Goal: Task Accomplishment & Management: Complete application form

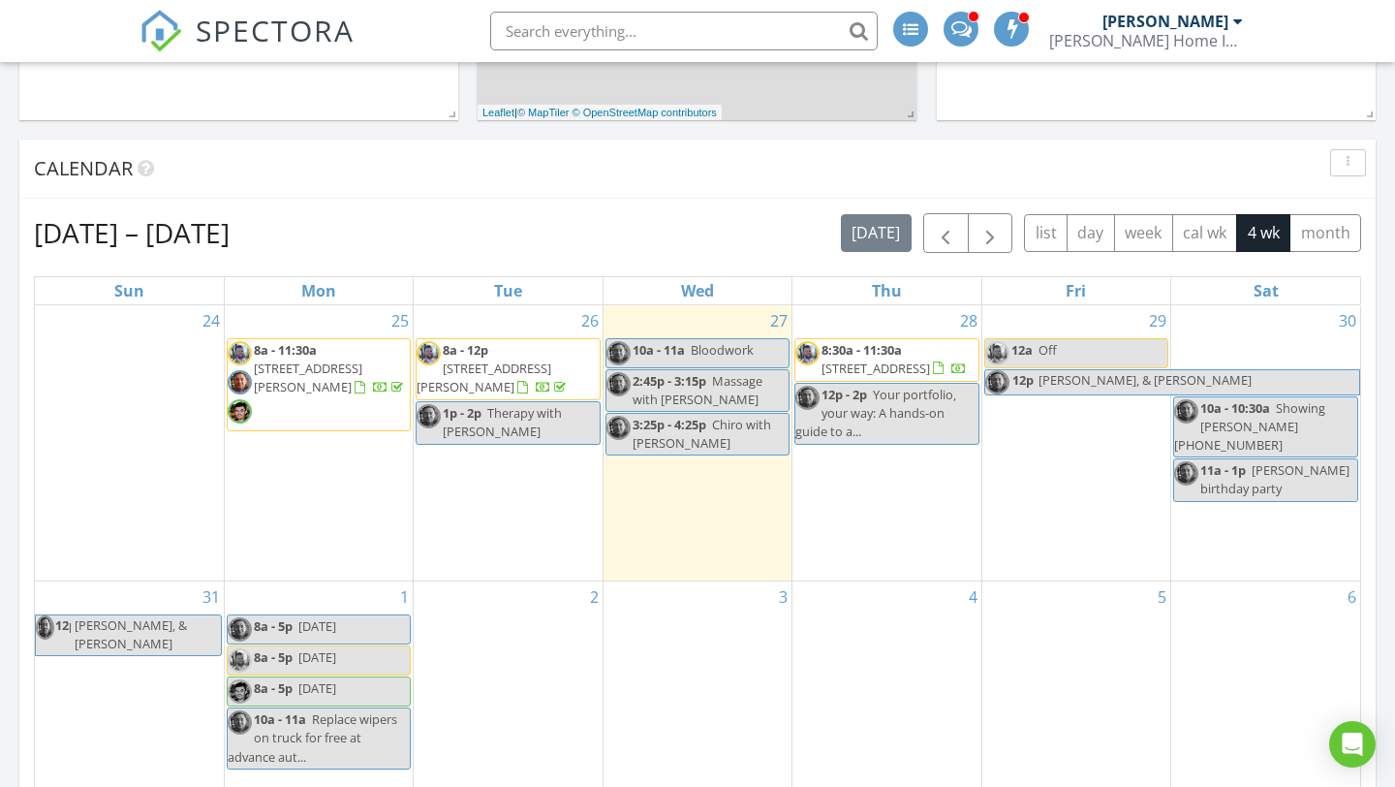
scroll to position [737, 0]
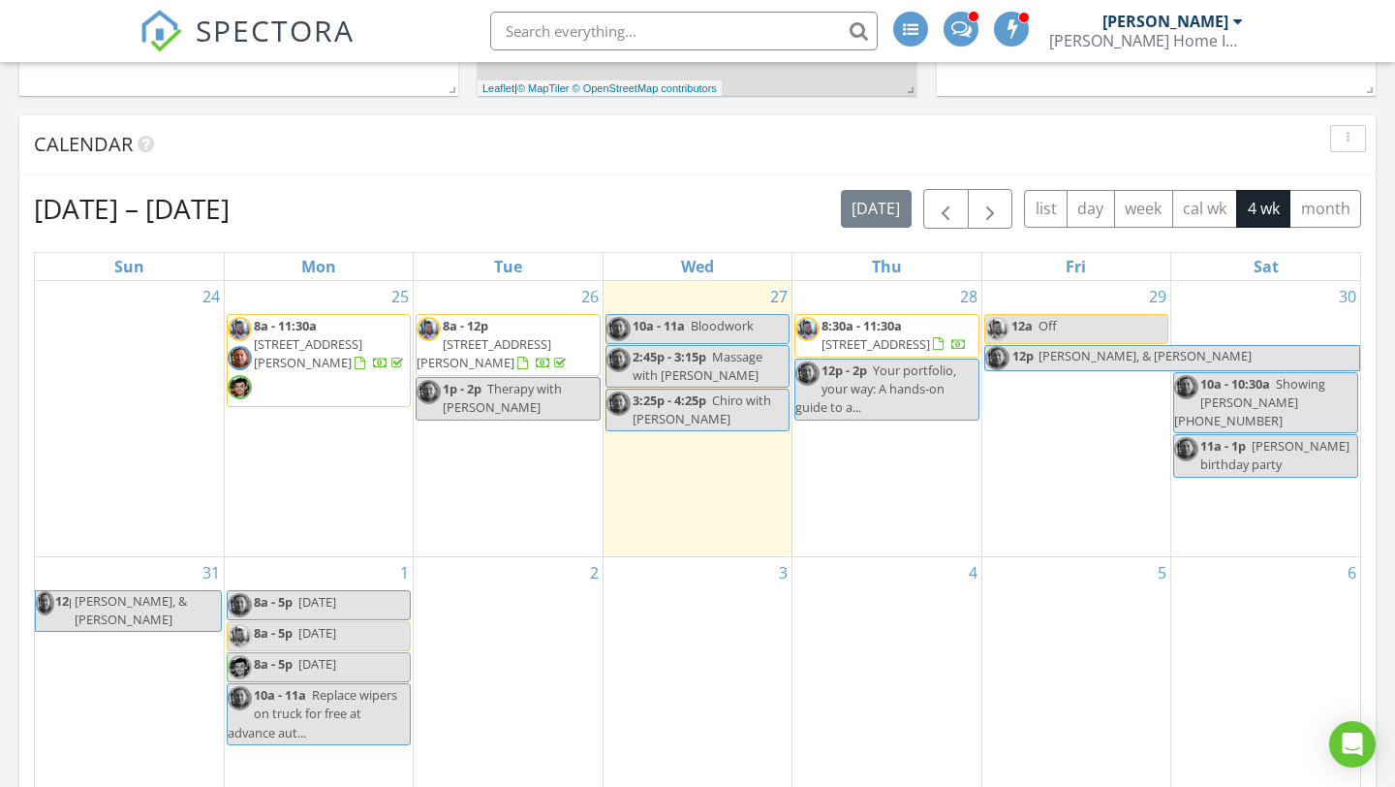
click at [679, 590] on div "3" at bounding box center [697, 688] width 188 height 263
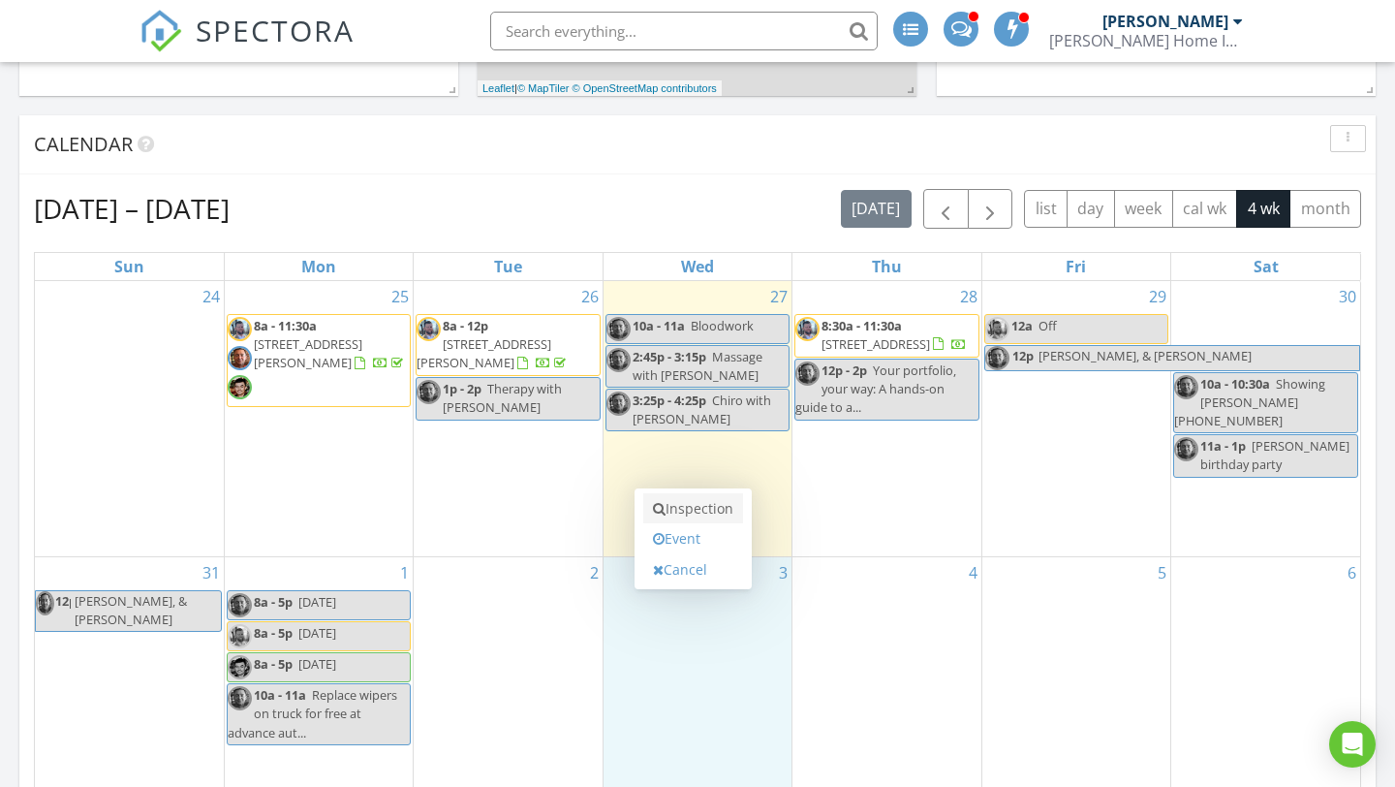
click at [695, 502] on link "Inspection" at bounding box center [693, 508] width 100 height 31
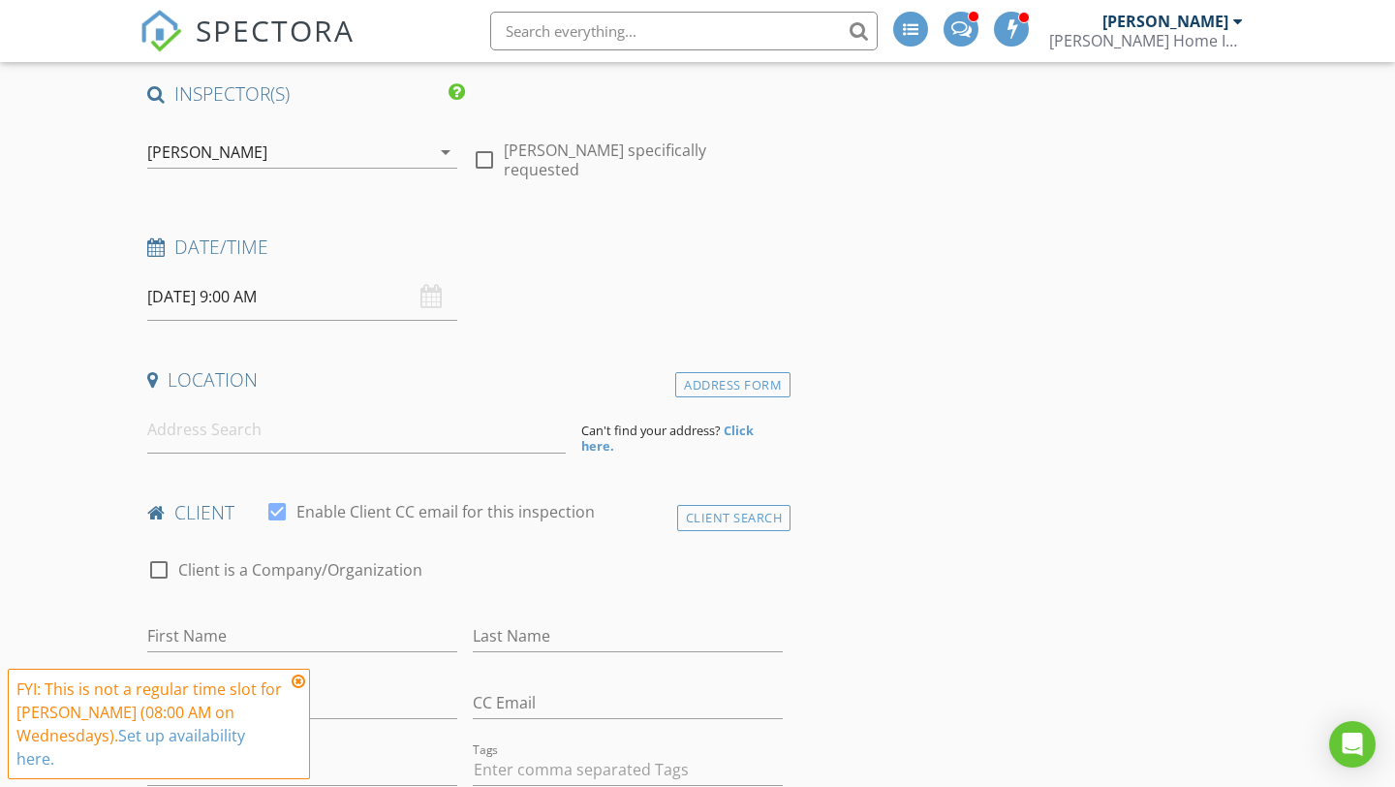
scroll to position [144, 0]
click at [186, 433] on input at bounding box center [356, 428] width 418 height 47
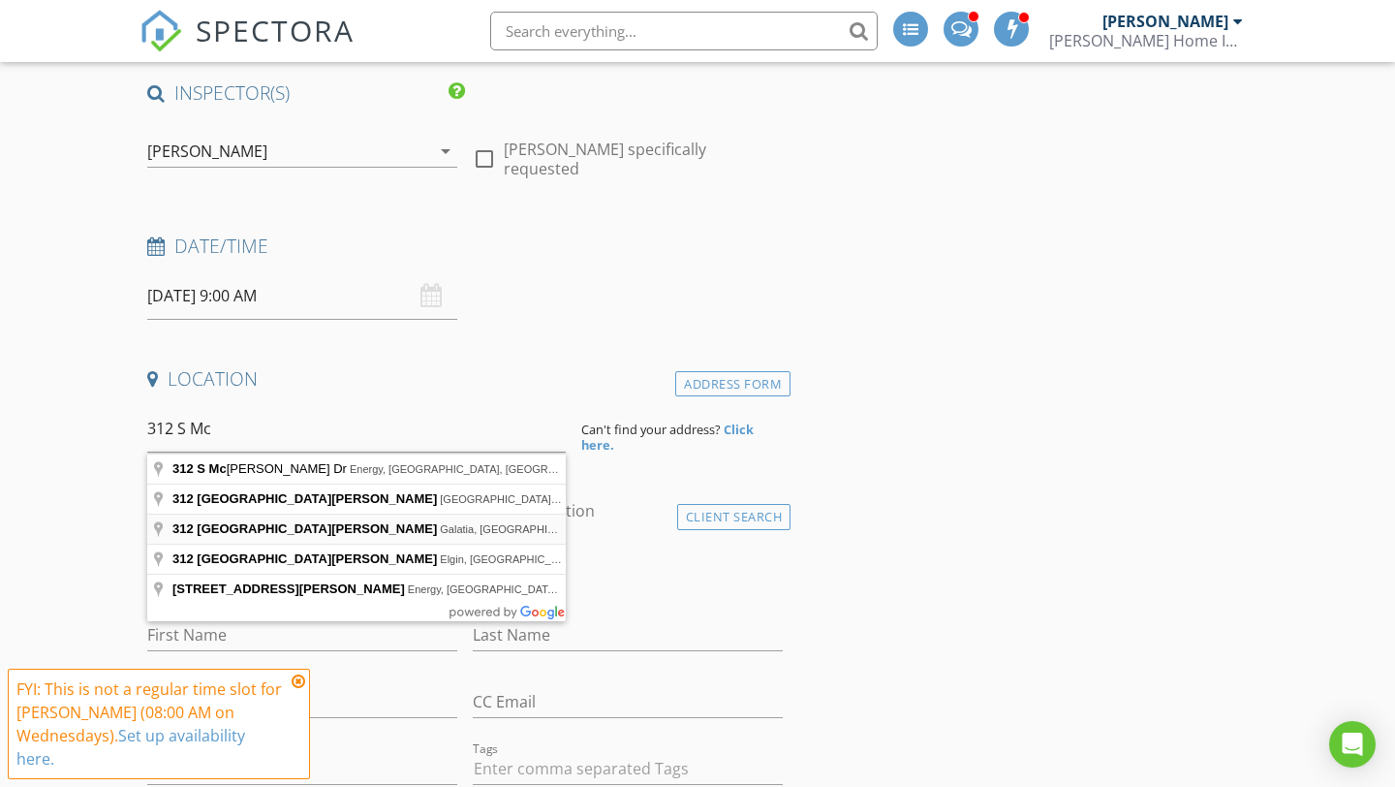
type input "[STREET_ADDRESS][PERSON_NAME]"
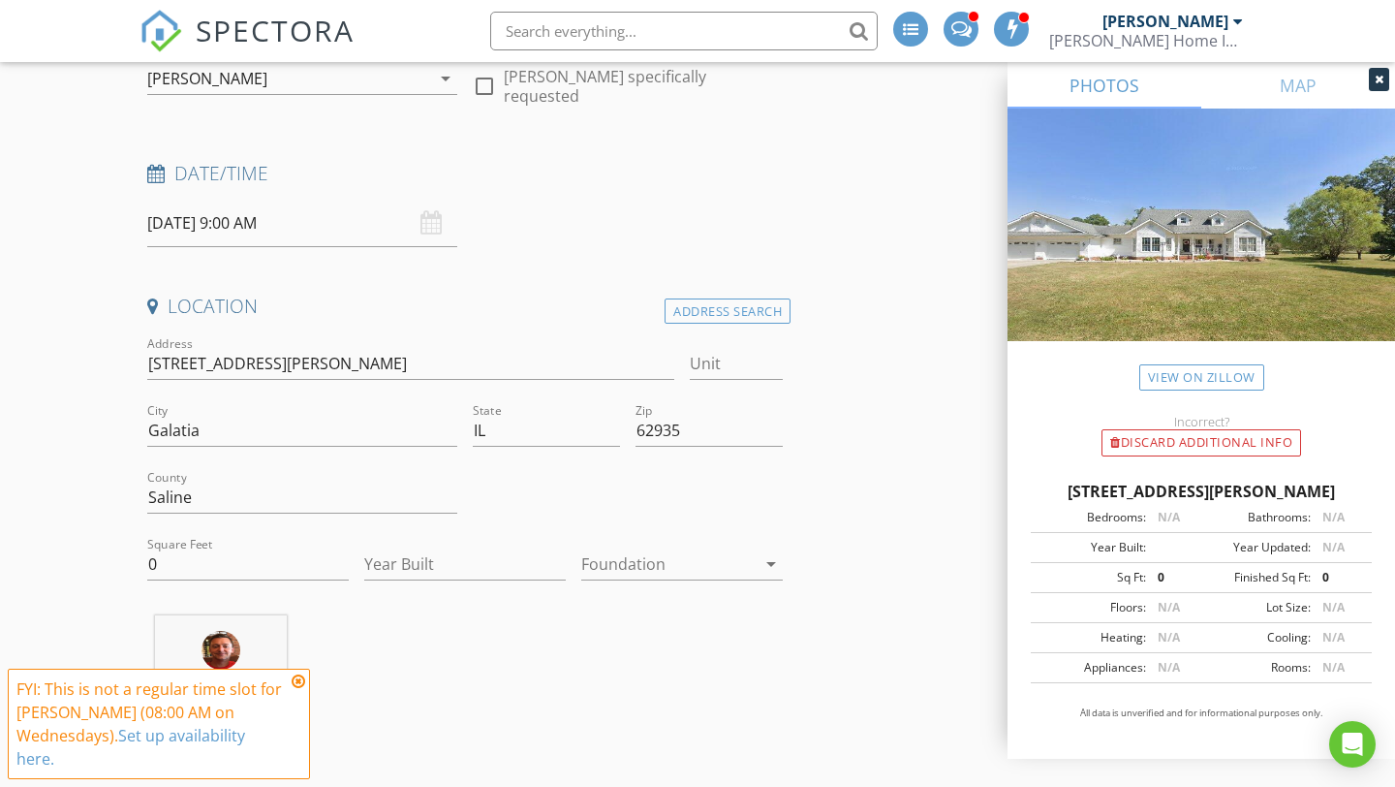
scroll to position [219, 0]
click at [271, 571] on input "0" at bounding box center [247, 562] width 201 height 32
type input "2450"
click at [464, 567] on input "Year Built" at bounding box center [464, 562] width 201 height 32
type input "2000"
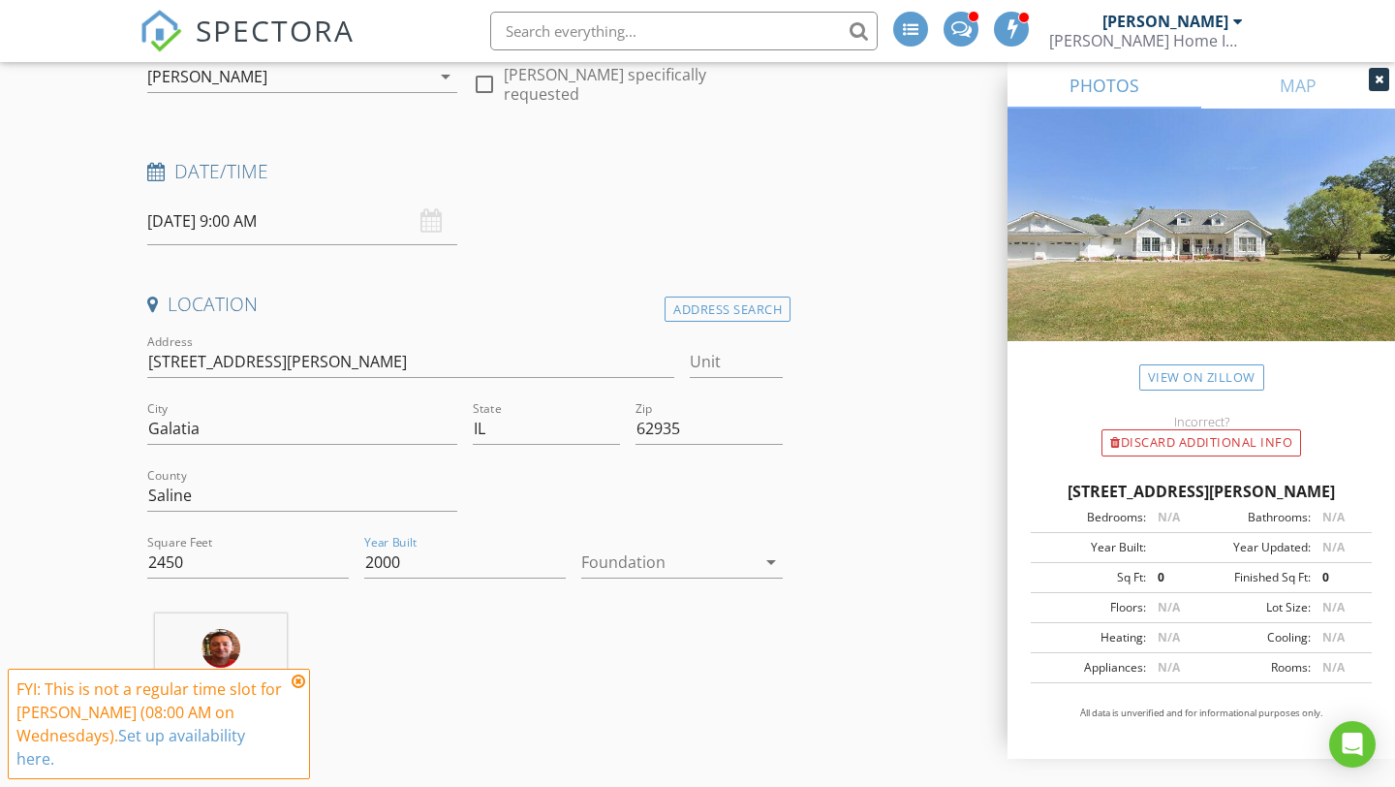
click at [739, 554] on div at bounding box center [668, 561] width 174 height 31
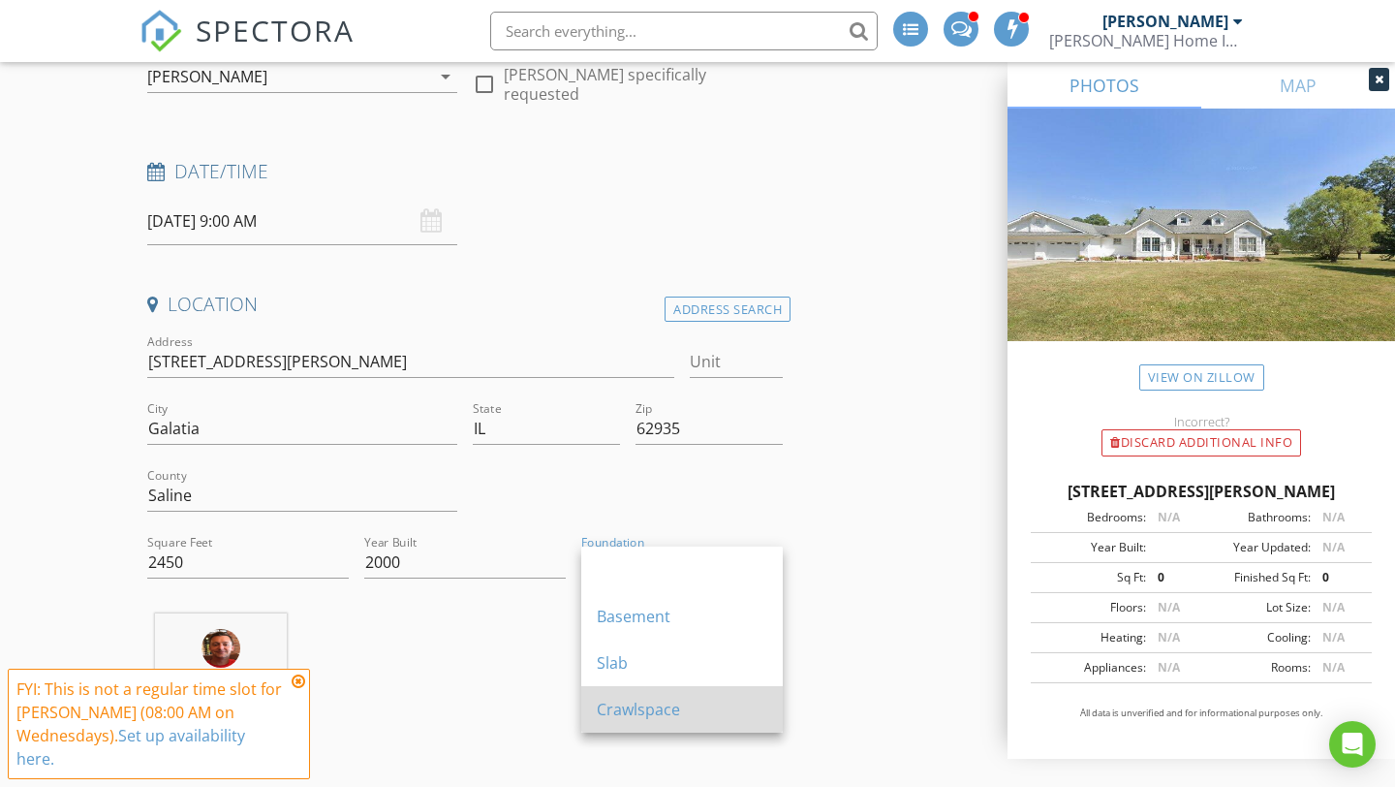
click at [679, 703] on div "Crawlspace" at bounding box center [682, 708] width 170 height 23
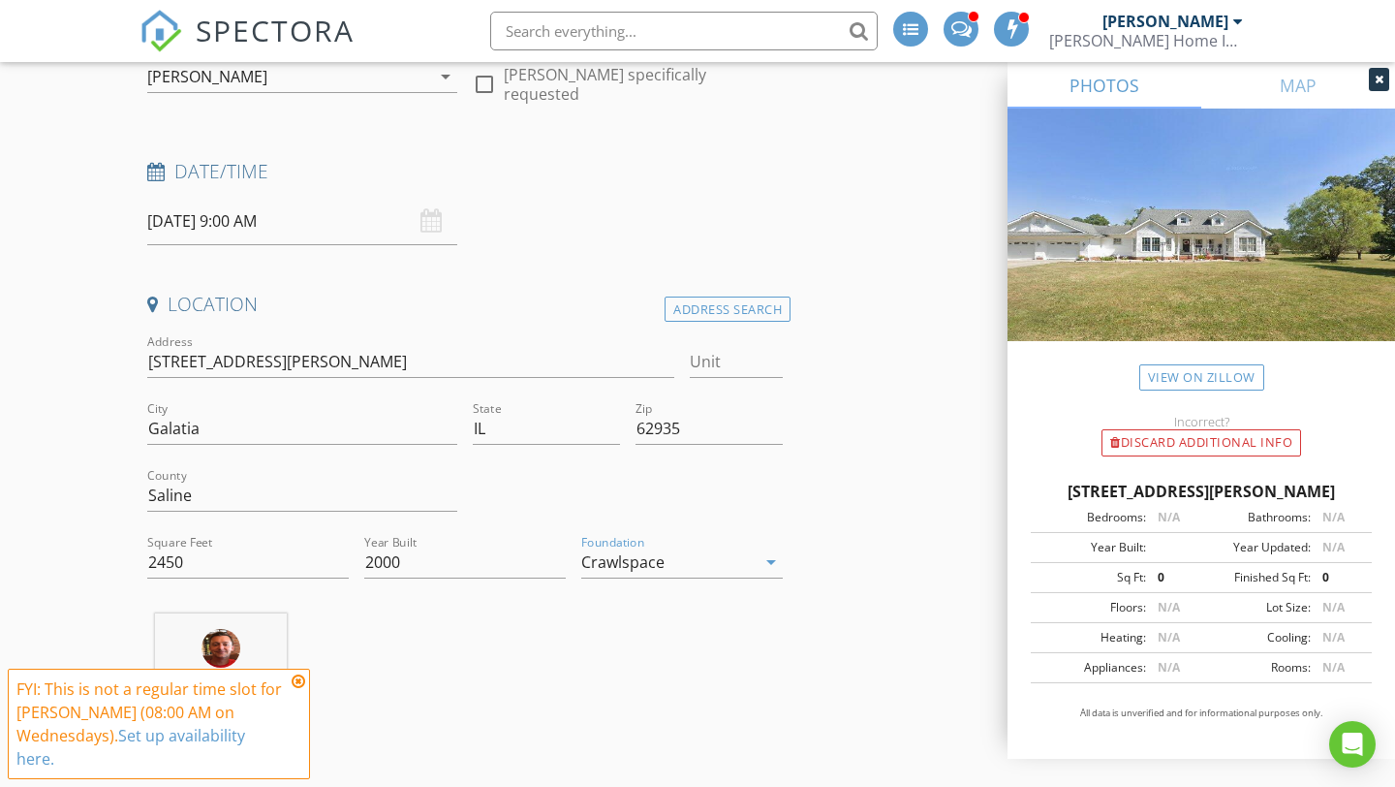
click at [586, 645] on div "[PERSON_NAME] 40.3 miles (an hour)" at bounding box center [464, 693] width 651 height 161
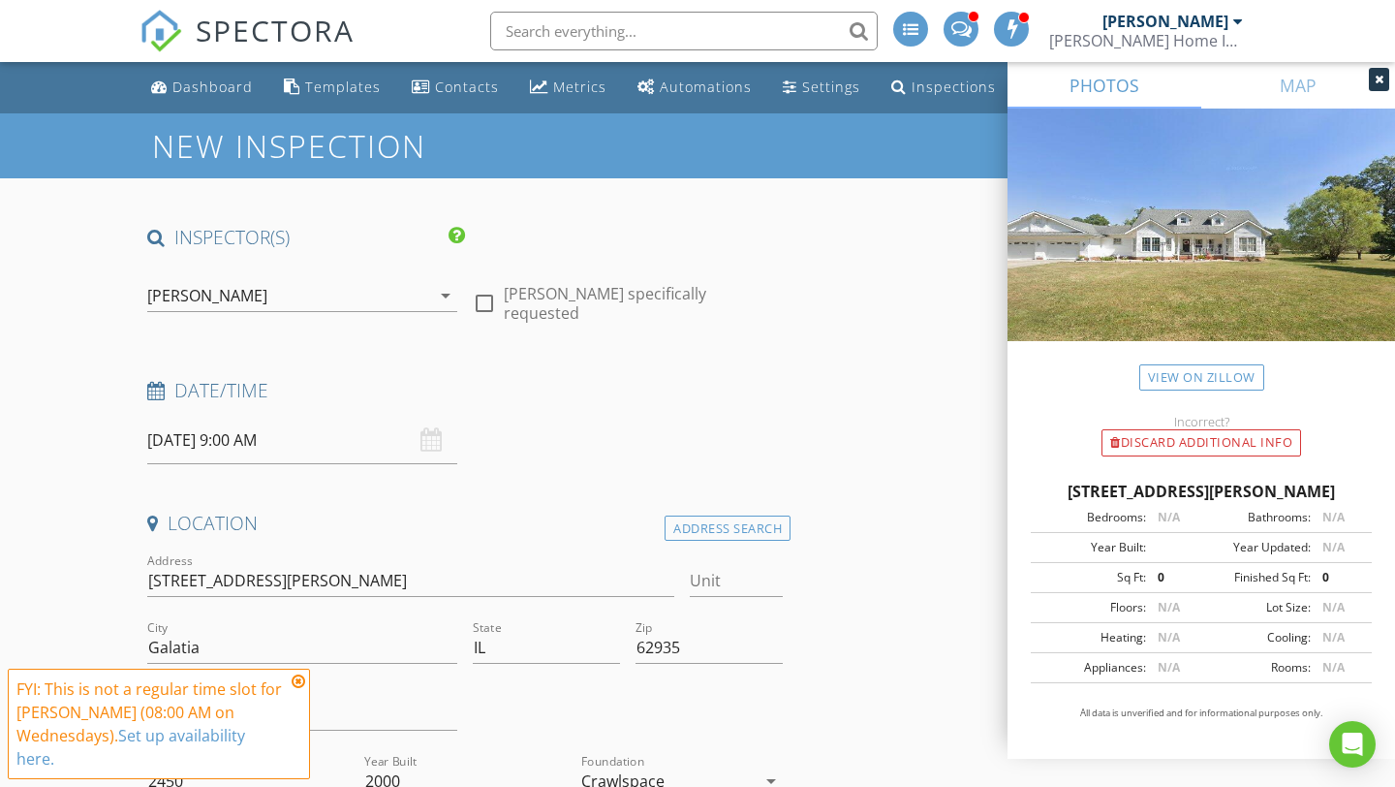
scroll to position [232, 0]
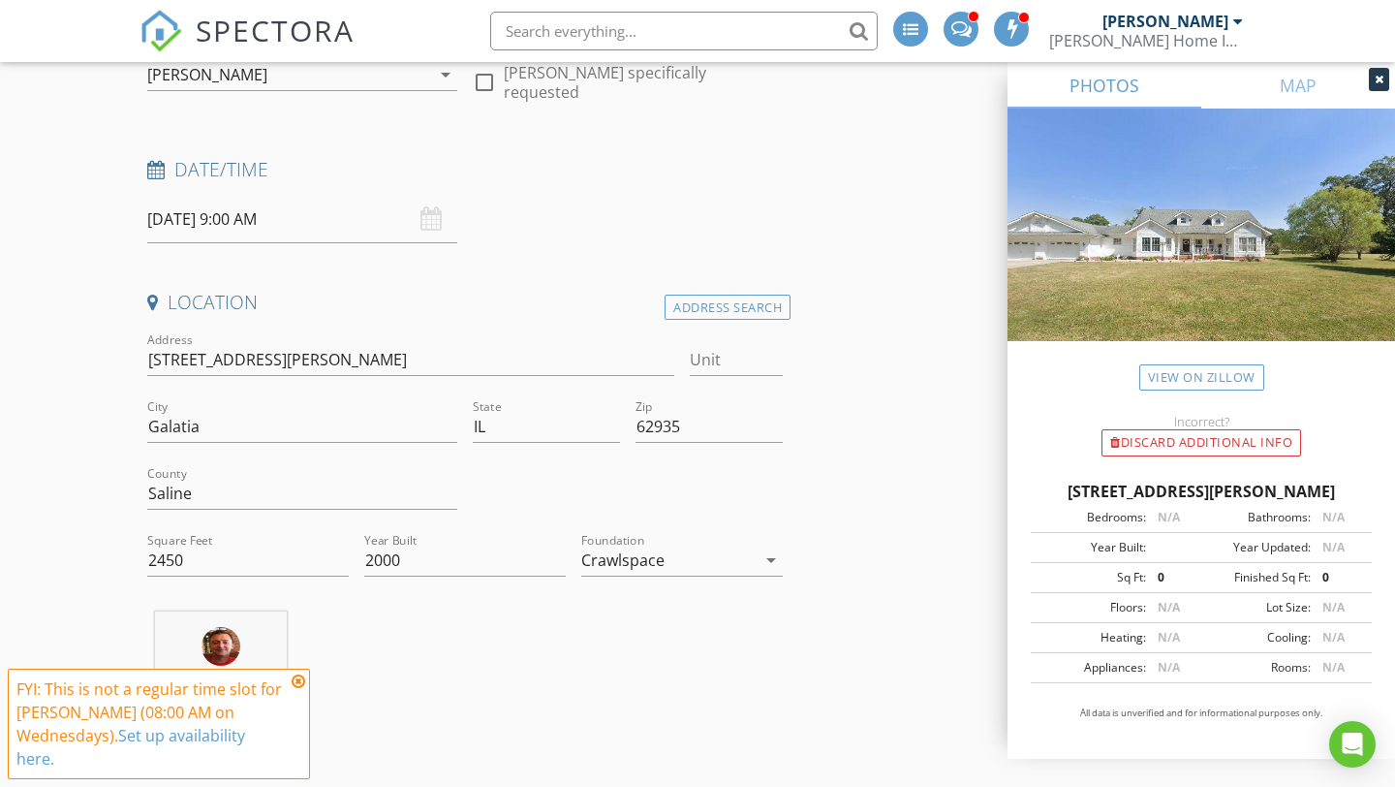
scroll to position [34, 0]
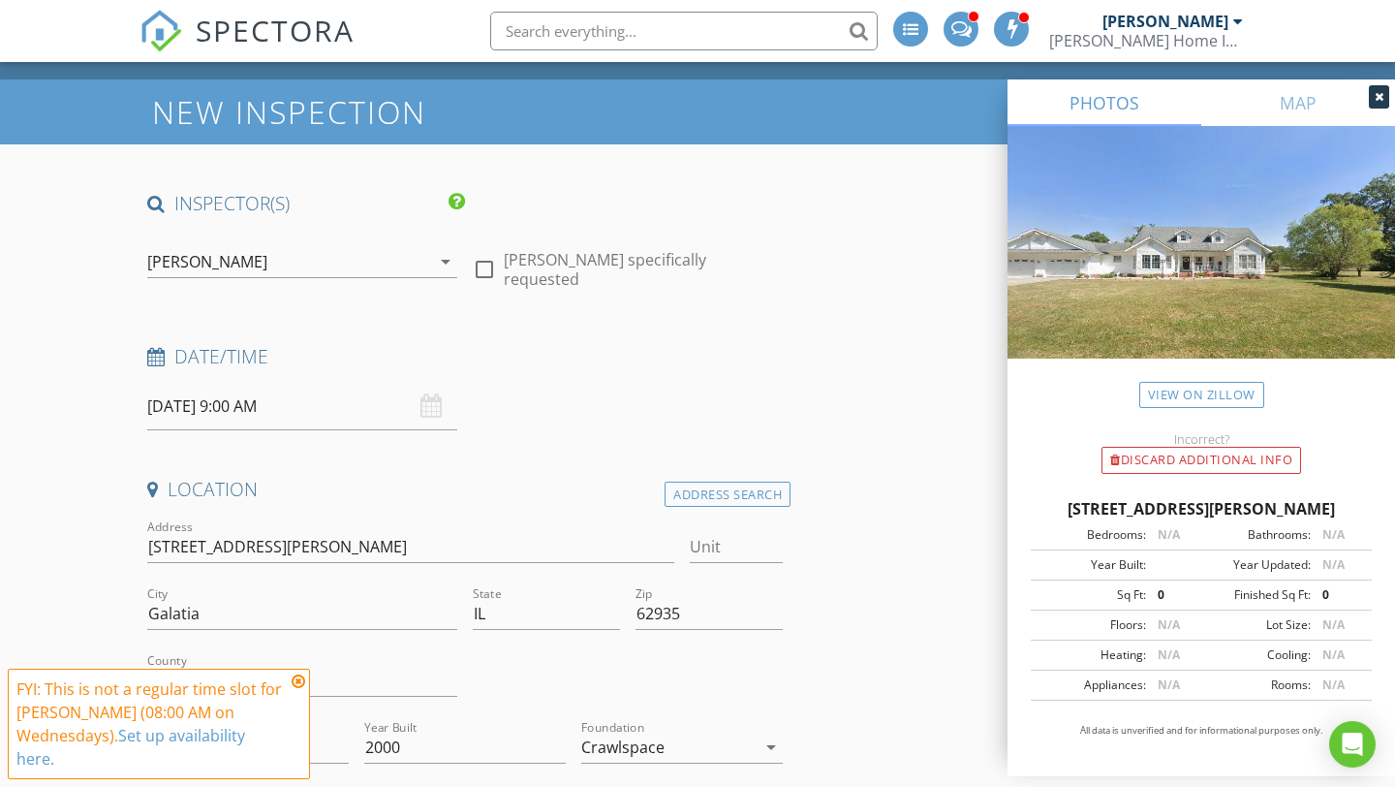
click at [430, 266] on div "arrow_drop_down" at bounding box center [443, 261] width 27 height 23
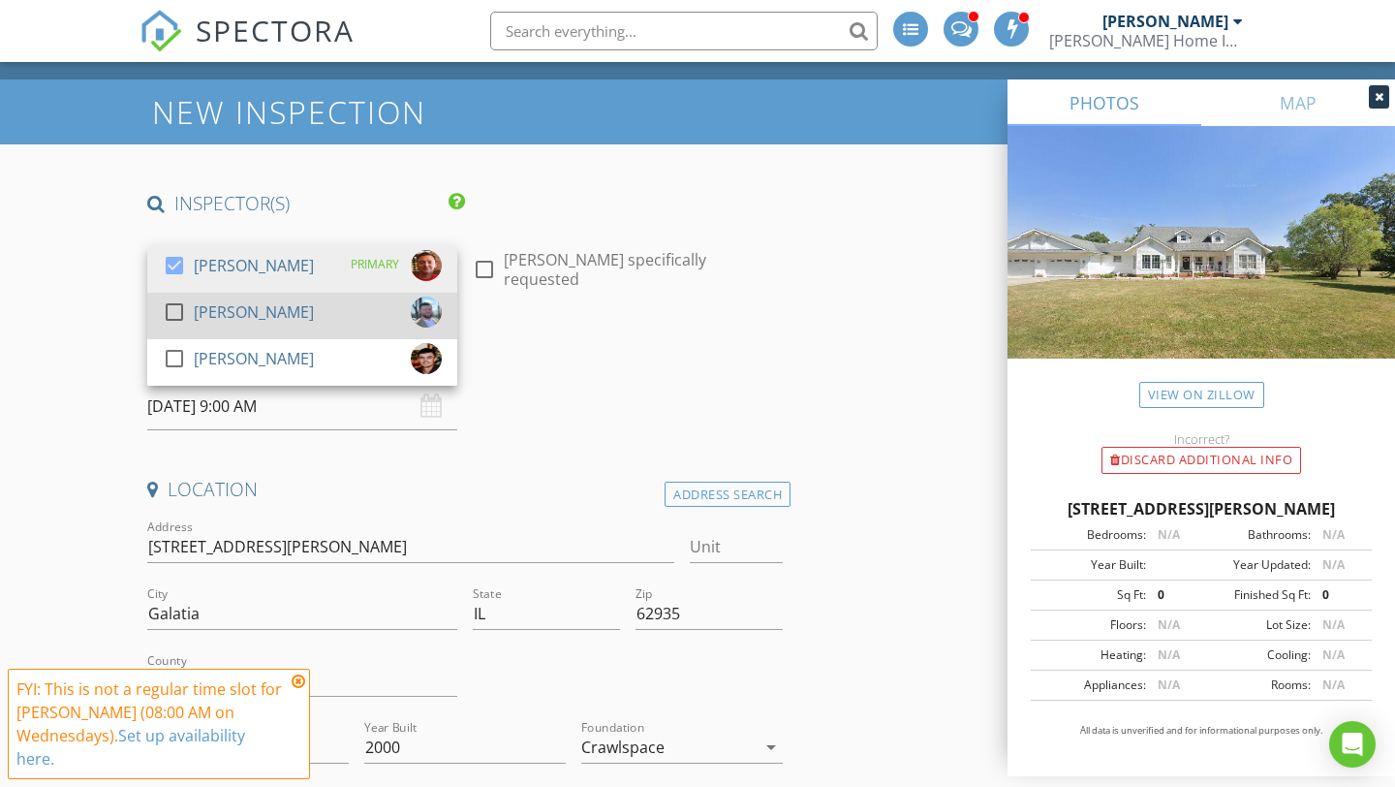
click at [174, 308] on div at bounding box center [174, 311] width 33 height 33
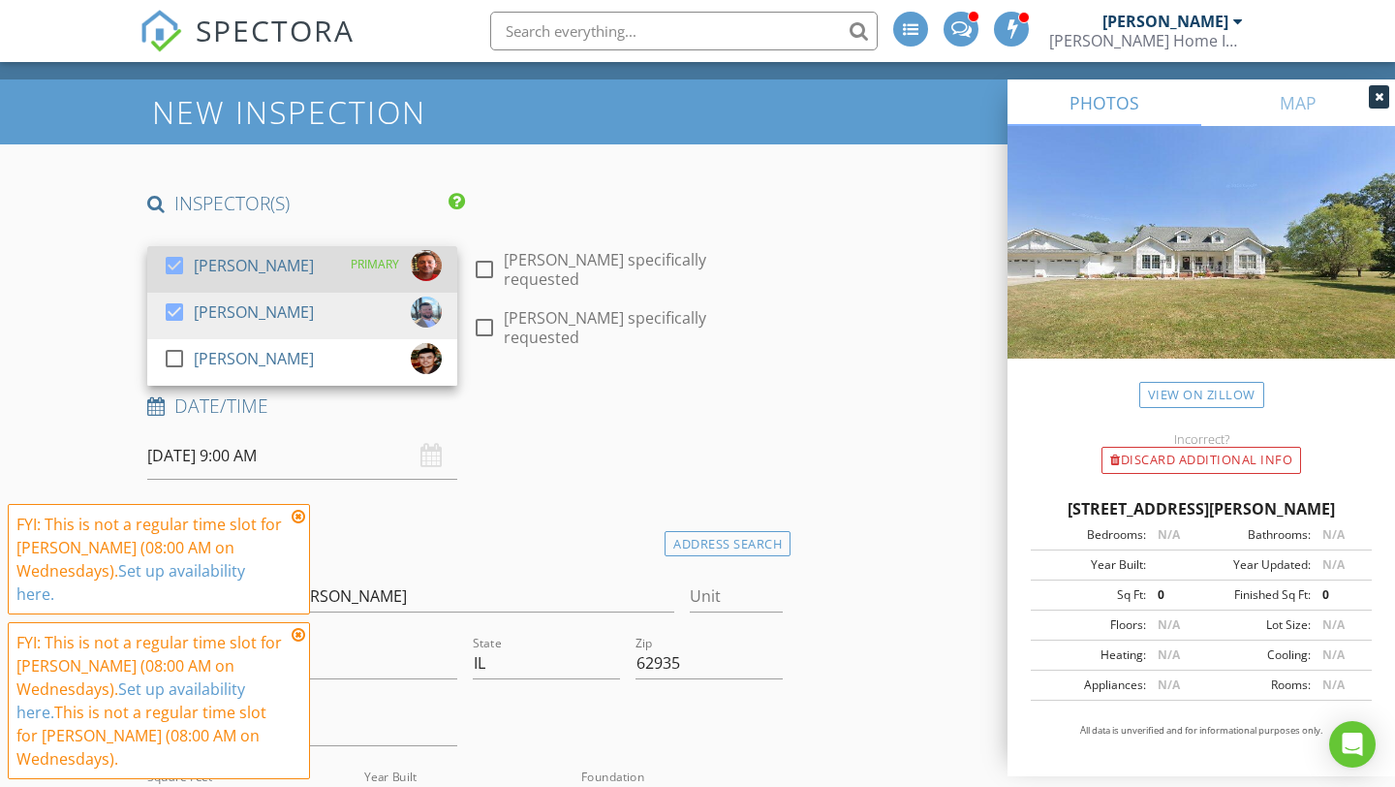
click at [175, 265] on div at bounding box center [174, 265] width 33 height 33
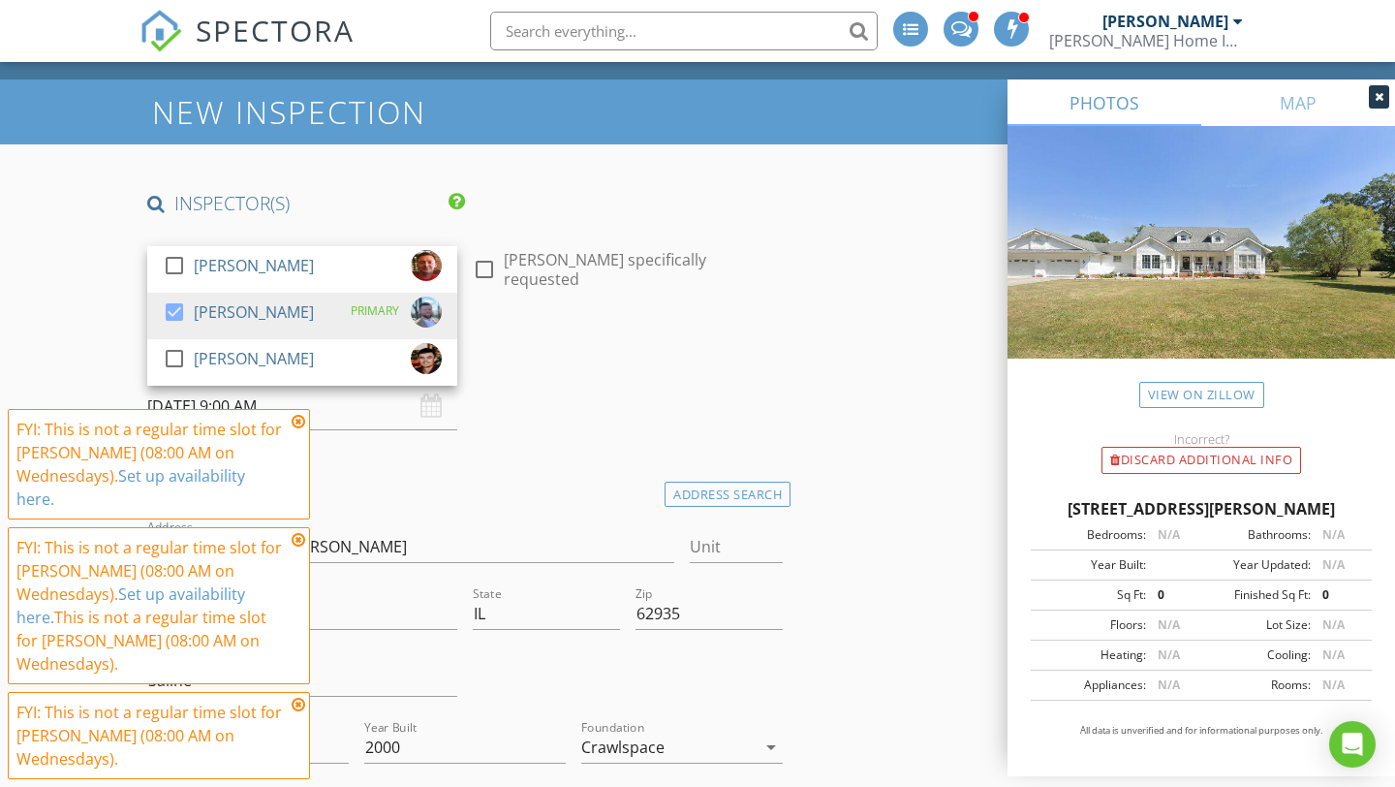
click at [678, 389] on div "Date/Time [DATE] 9:00 AM" at bounding box center [464, 387] width 651 height 86
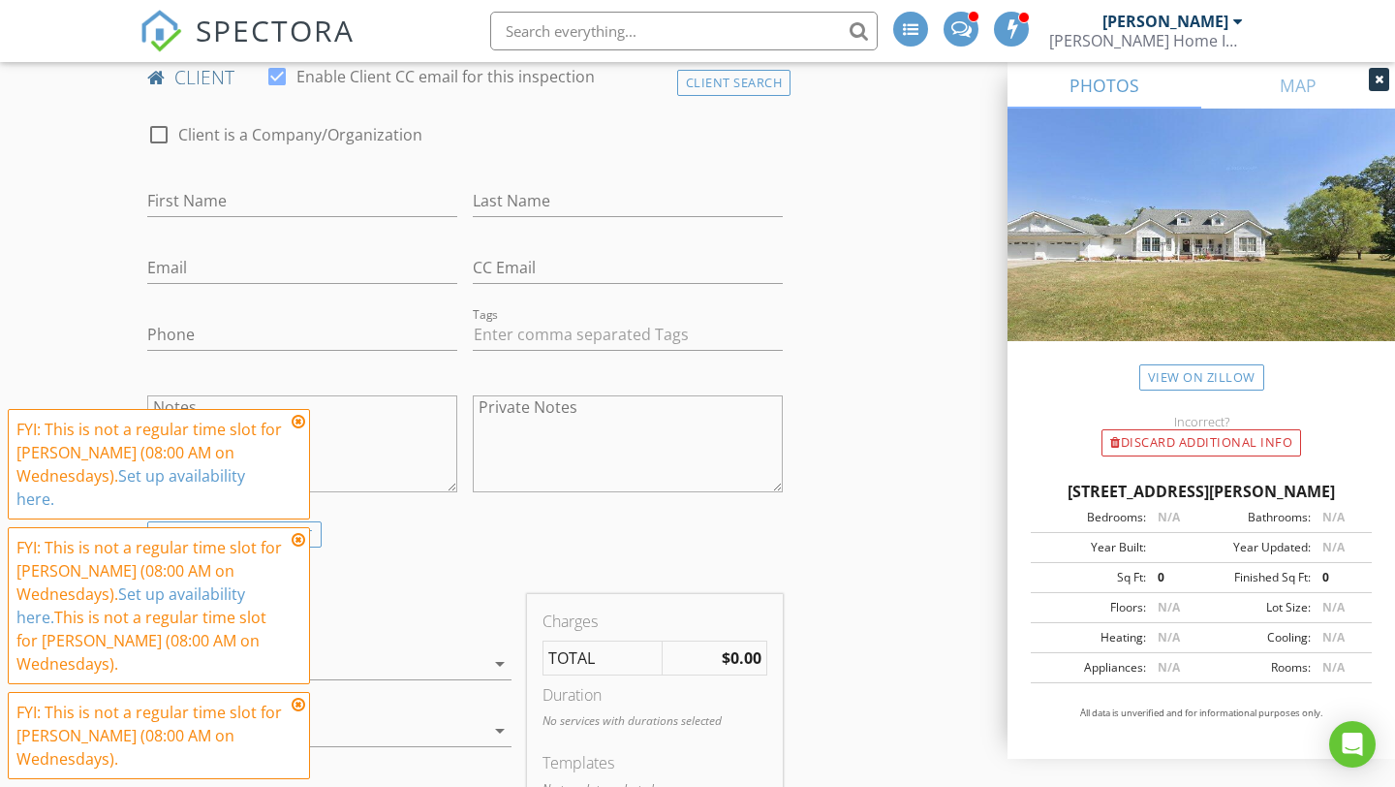
scroll to position [979, 0]
click at [259, 212] on input "First Name" at bounding box center [302, 196] width 310 height 32
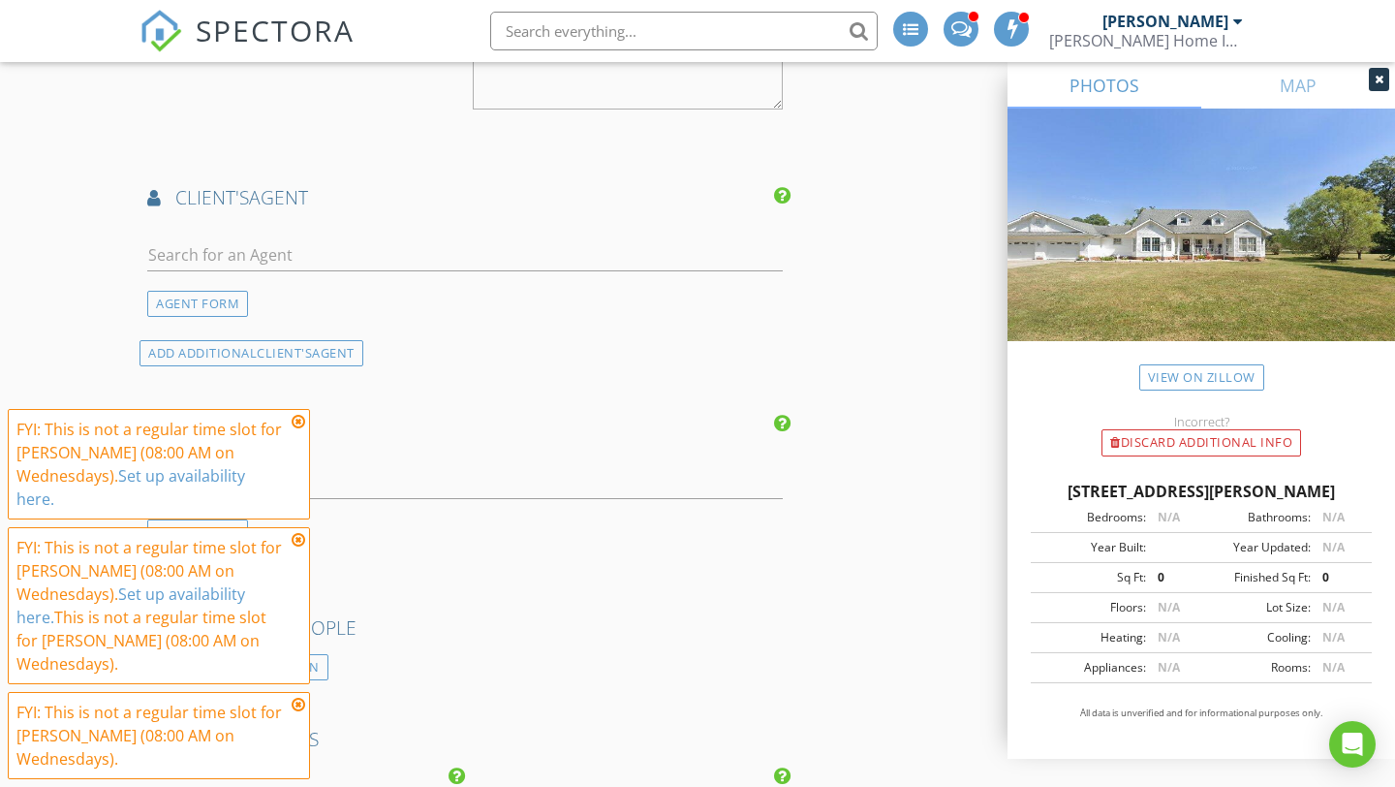
scroll to position [2159, 0]
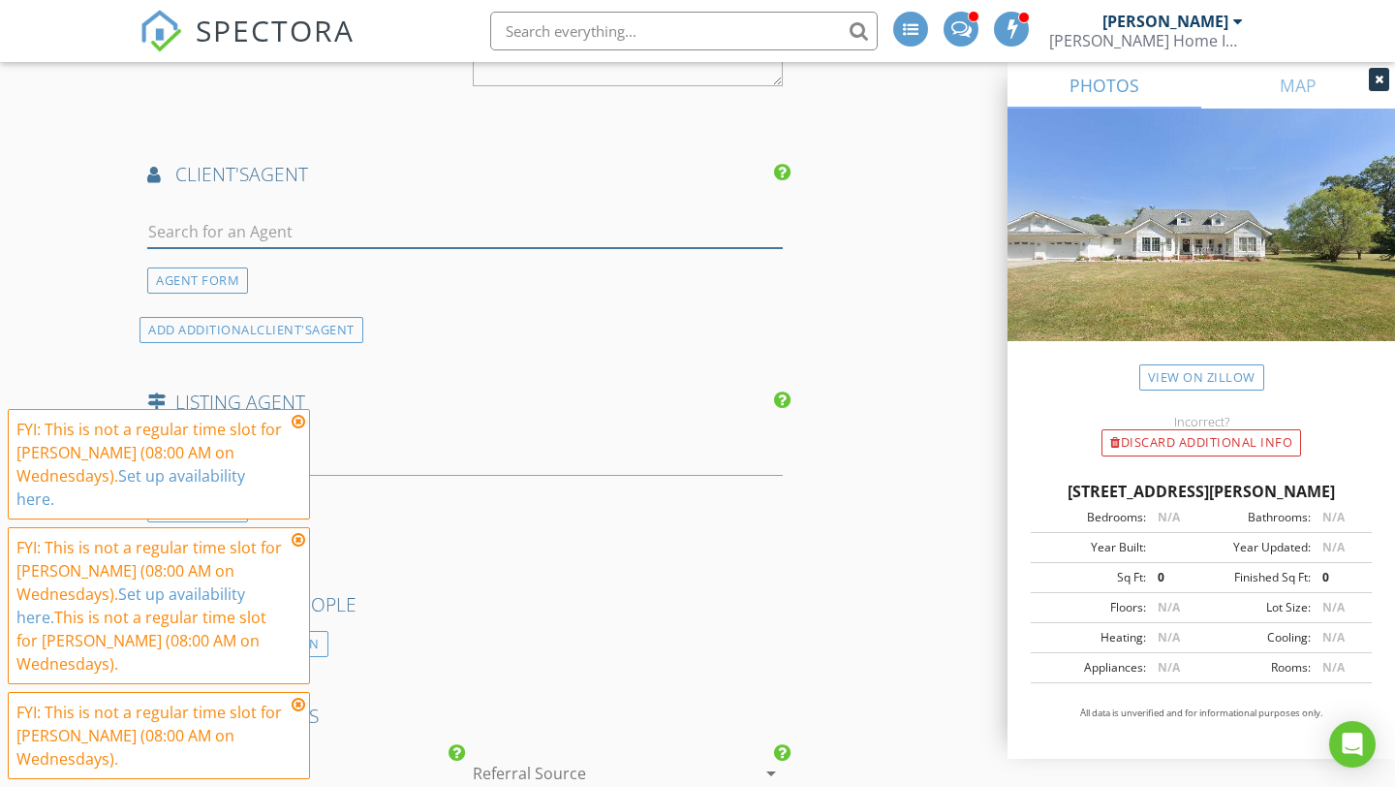
click at [232, 248] on input "text" at bounding box center [464, 232] width 635 height 32
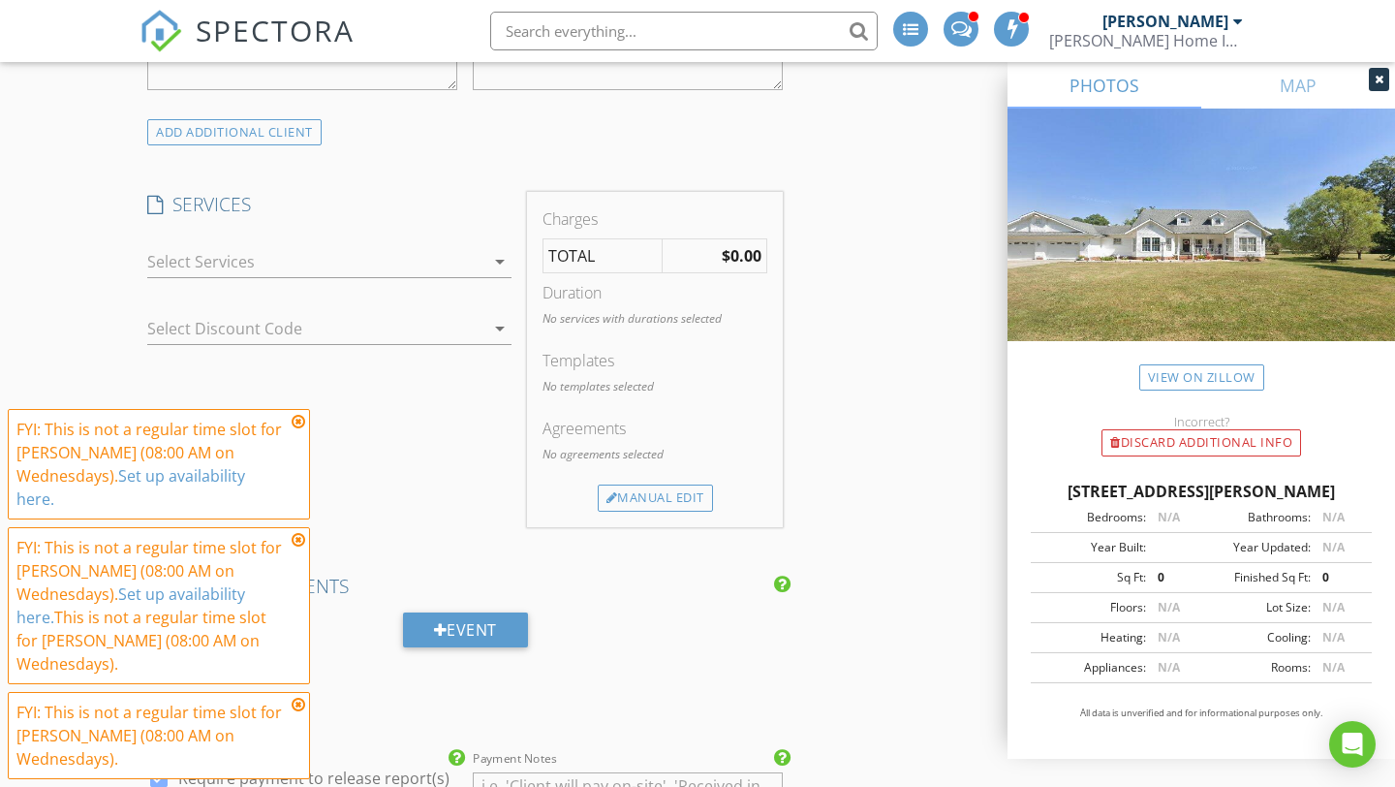
scroll to position [1368, 0]
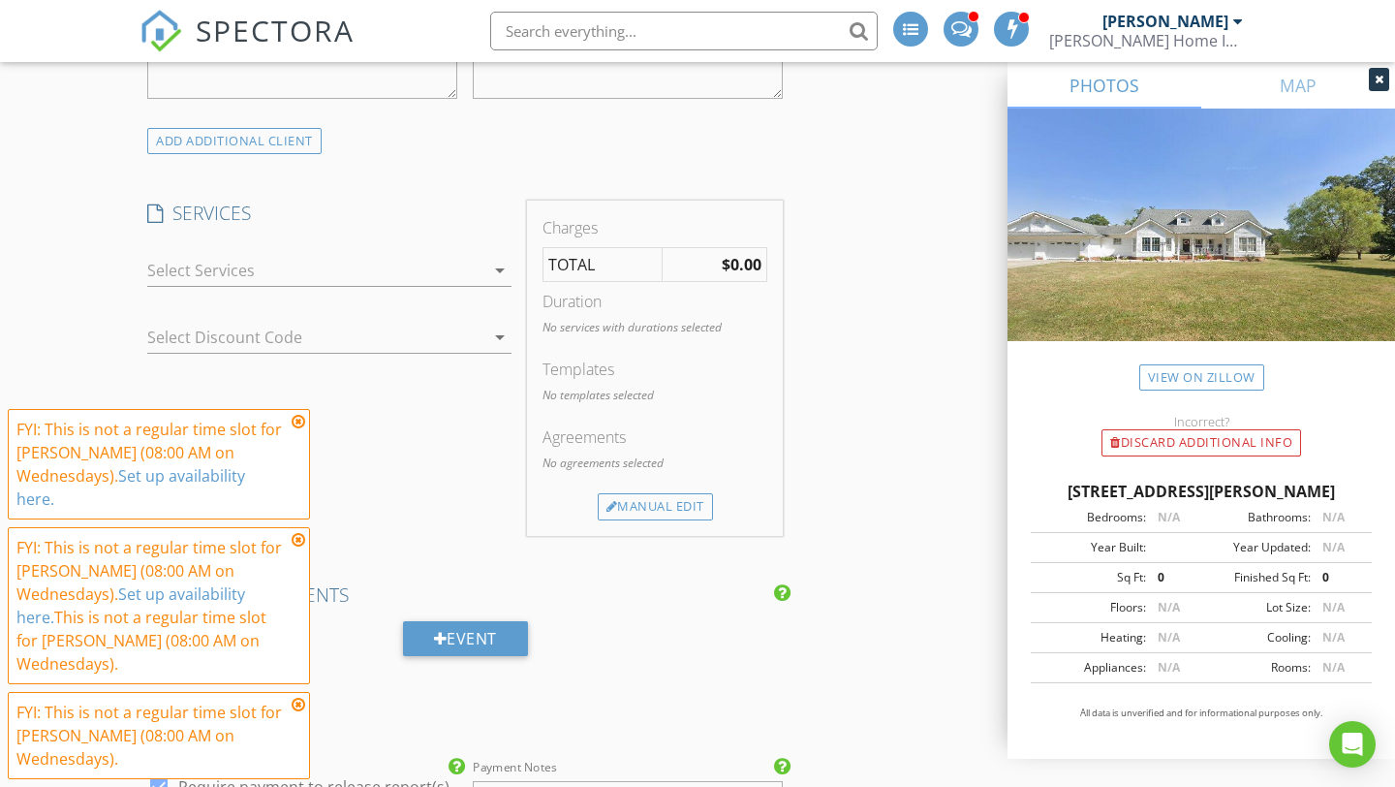
type input "[PERSON_NAME]"
click at [296, 418] on icon at bounding box center [299, 421] width 14 height 15
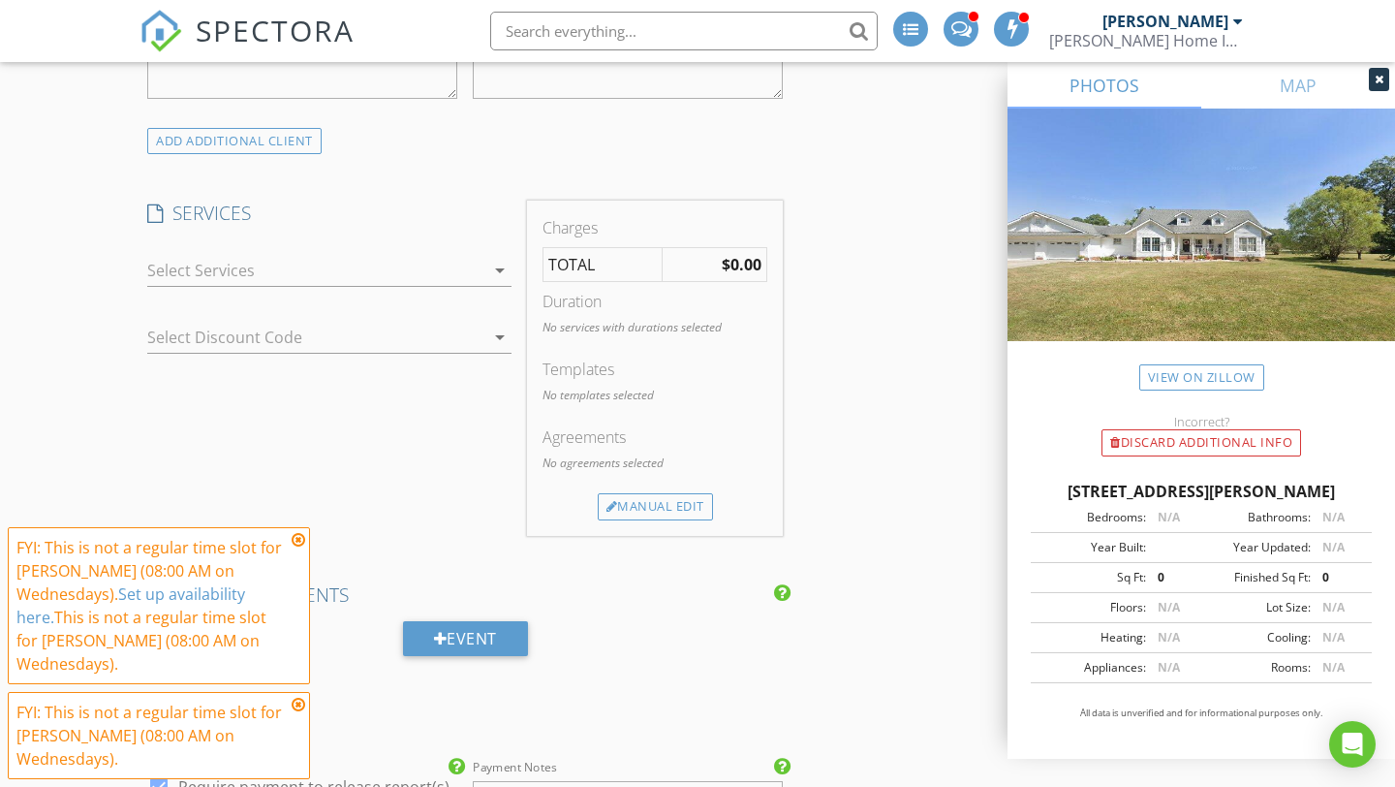
click at [295, 537] on icon at bounding box center [299, 539] width 14 height 15
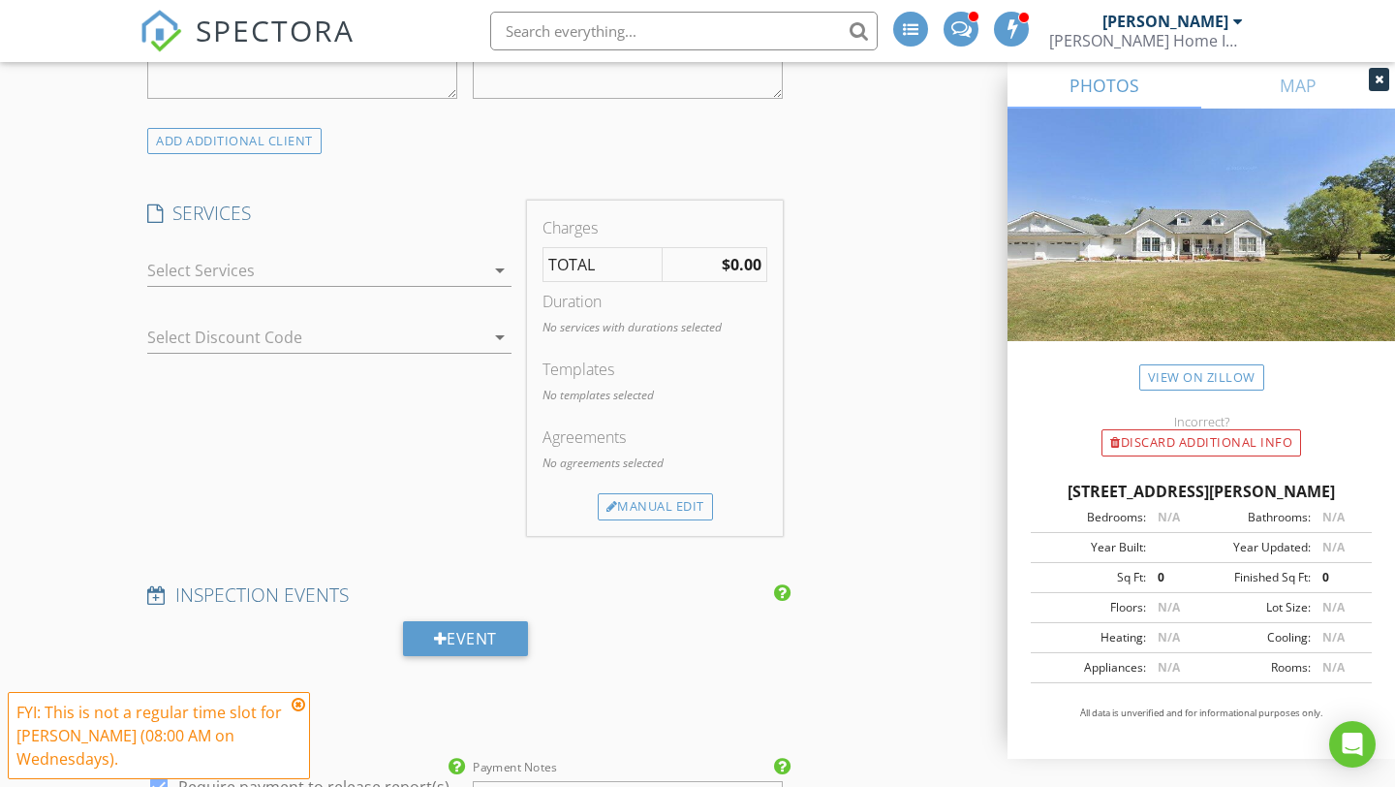
click at [298, 699] on icon at bounding box center [299, 703] width 14 height 15
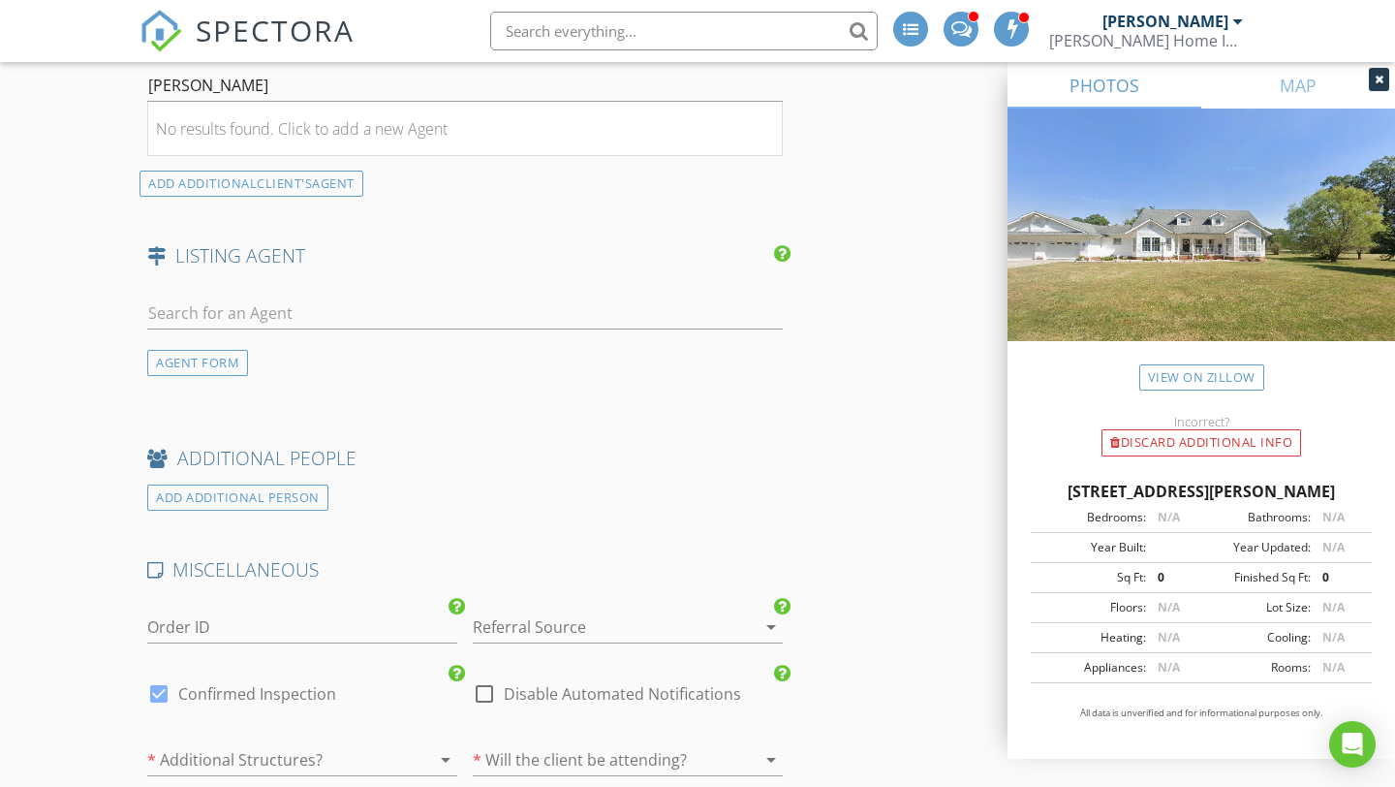
scroll to position [2595, 0]
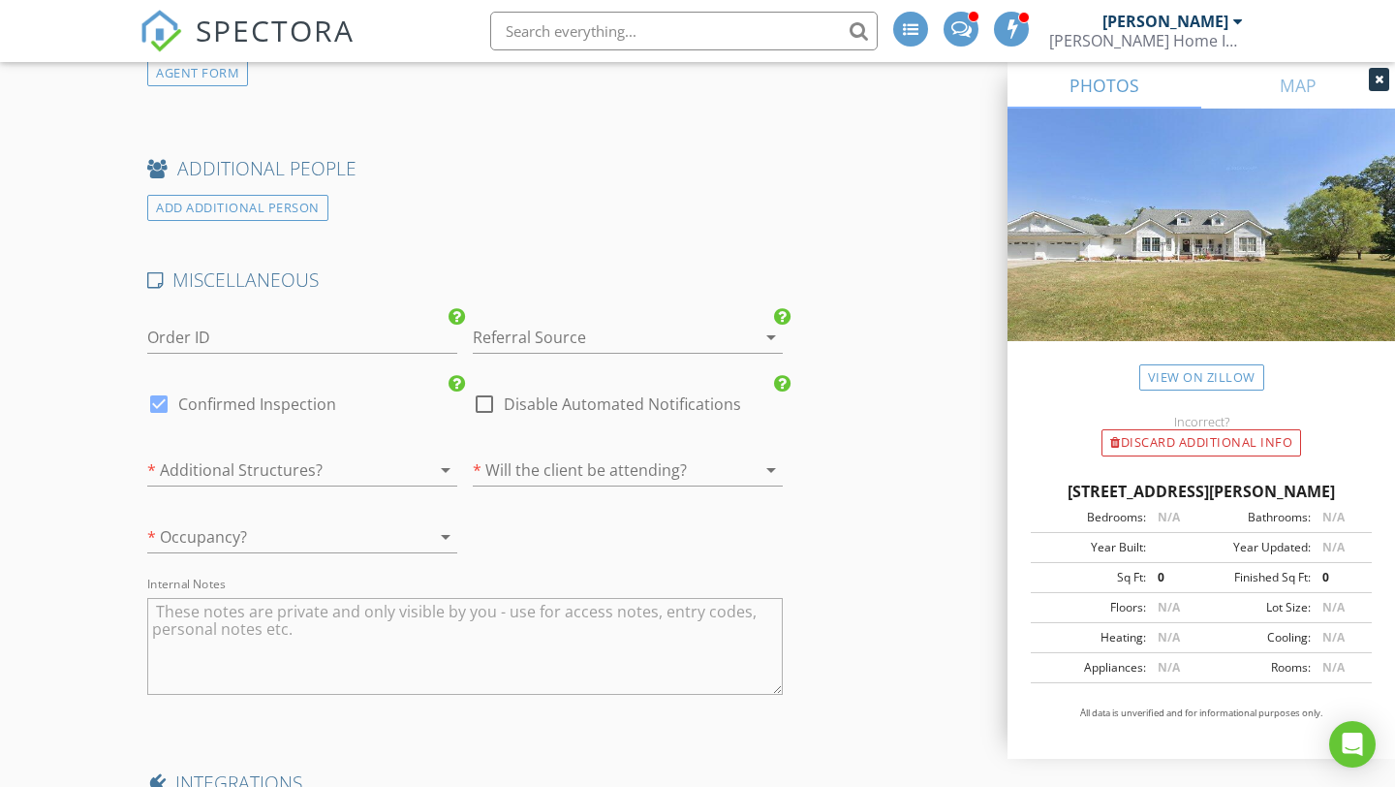
click at [764, 349] on icon "arrow_drop_down" at bounding box center [770, 336] width 23 height 23
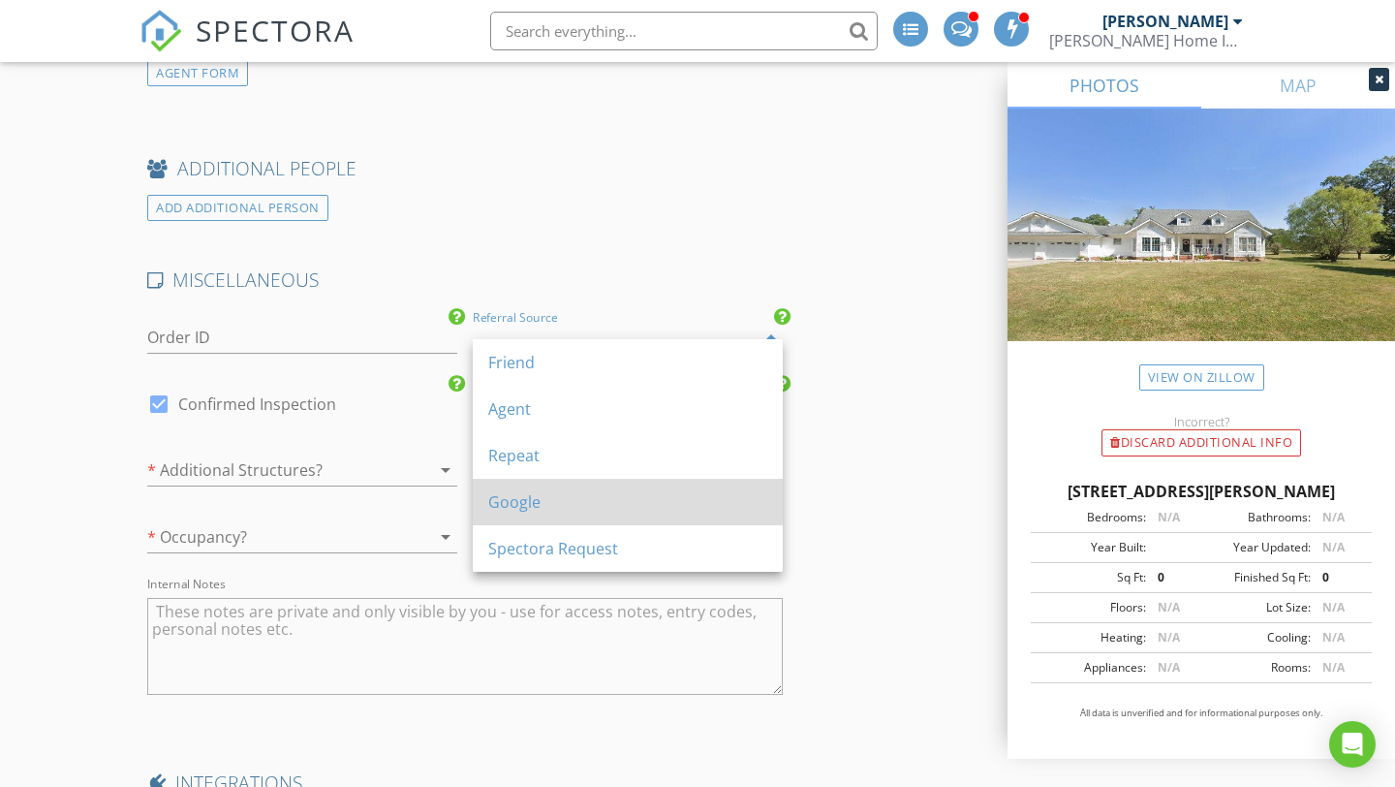
click at [719, 502] on div "Google" at bounding box center [627, 501] width 279 height 23
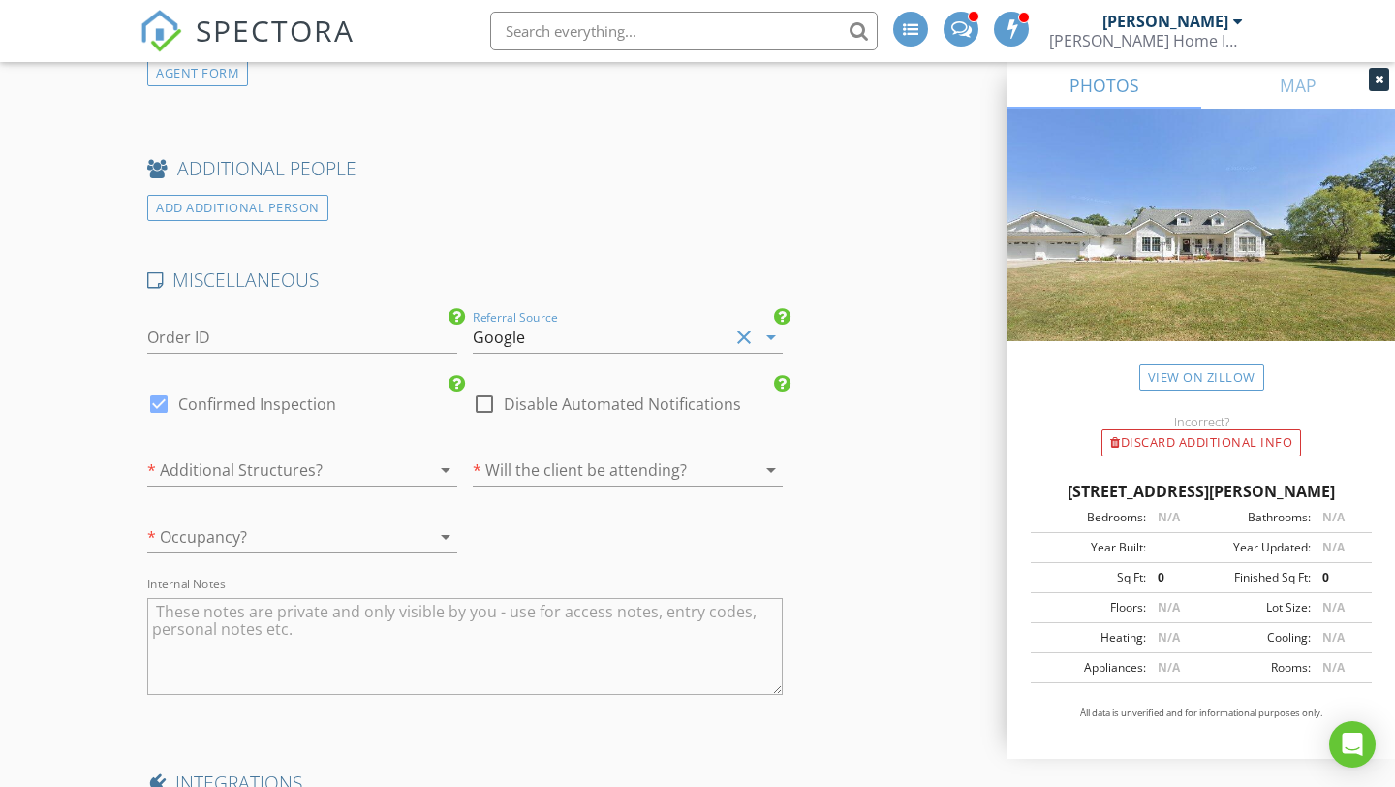
click at [434, 481] on icon "arrow_drop_down" at bounding box center [445, 469] width 23 height 23
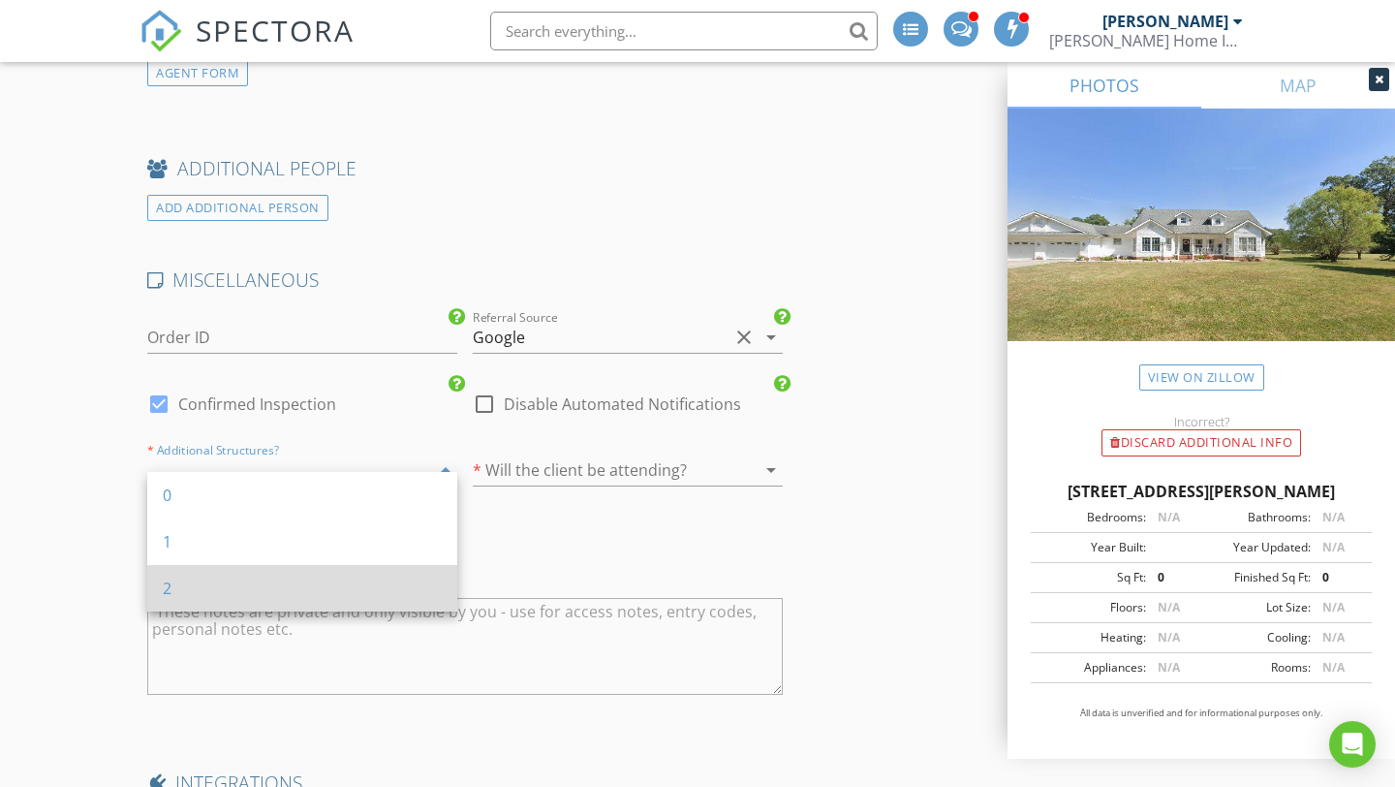
click at [329, 567] on div "2" at bounding box center [302, 588] width 279 height 46
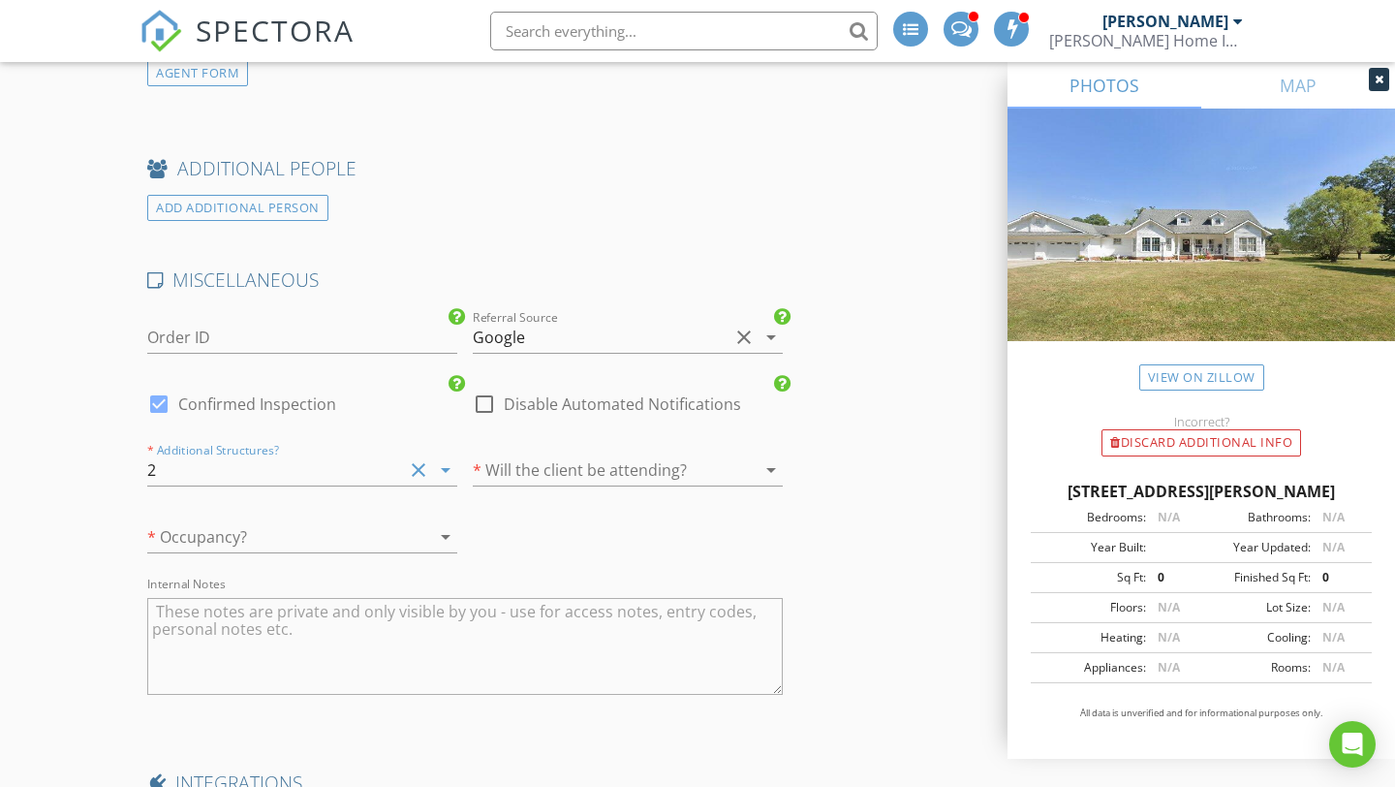
click at [707, 485] on div at bounding box center [601, 469] width 256 height 31
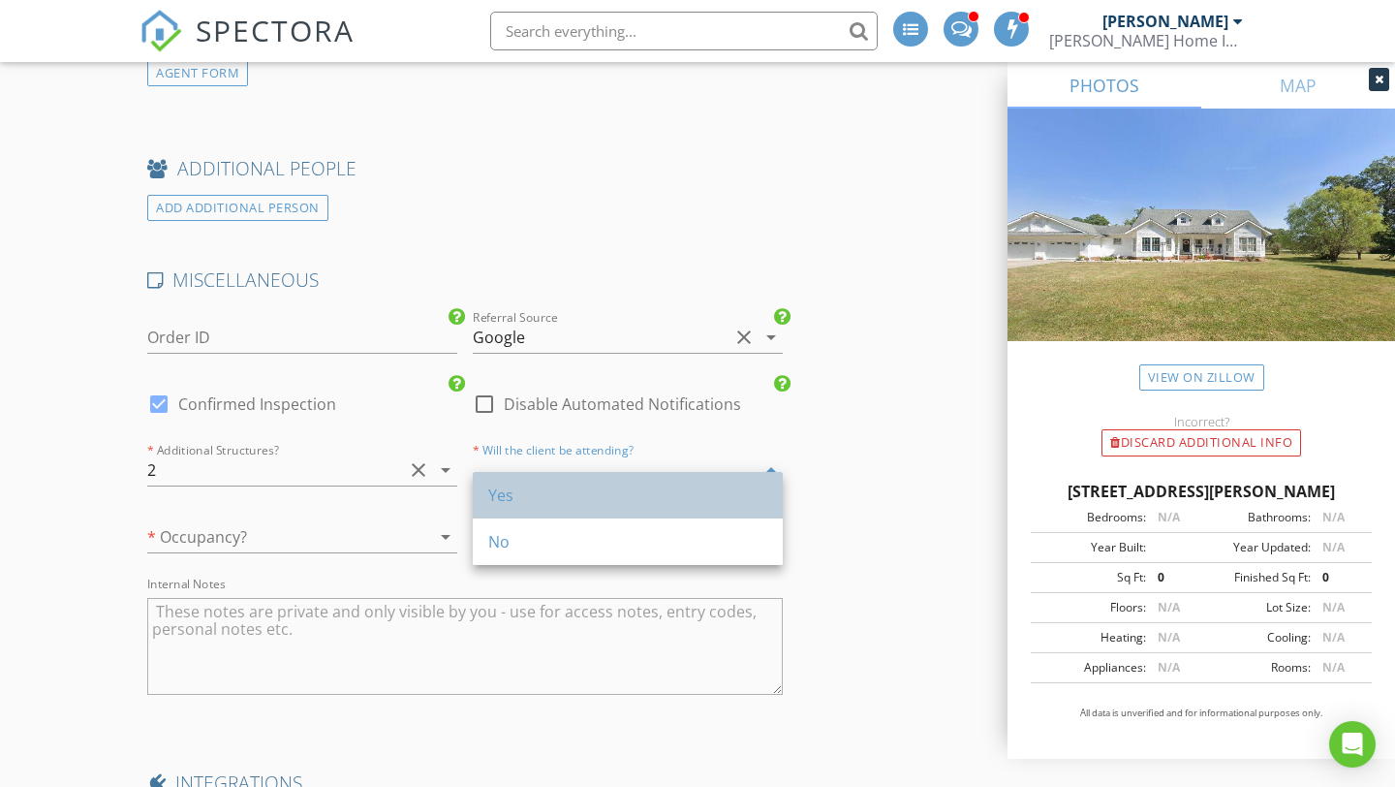
click at [655, 500] on div "Yes" at bounding box center [627, 494] width 279 height 23
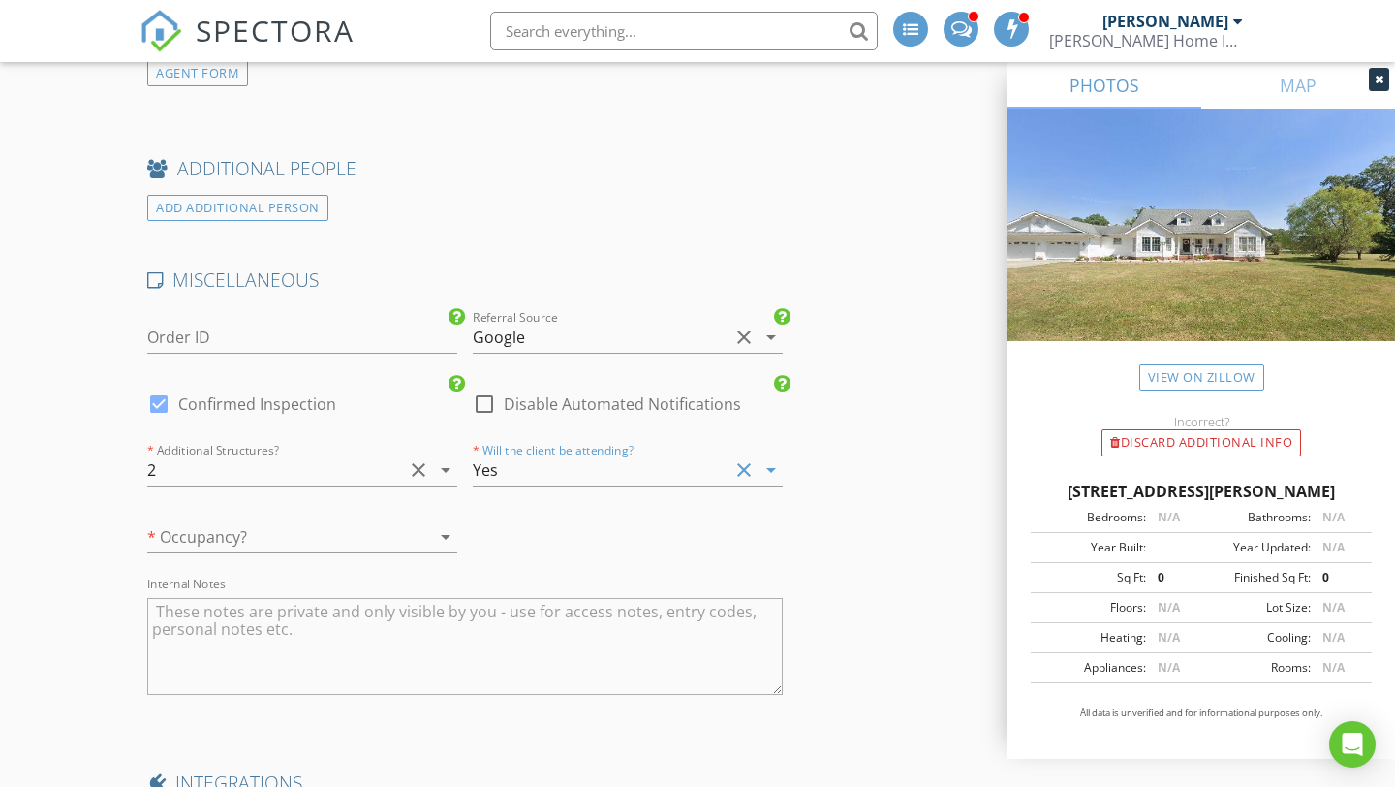
click at [398, 552] on div at bounding box center [275, 536] width 256 height 31
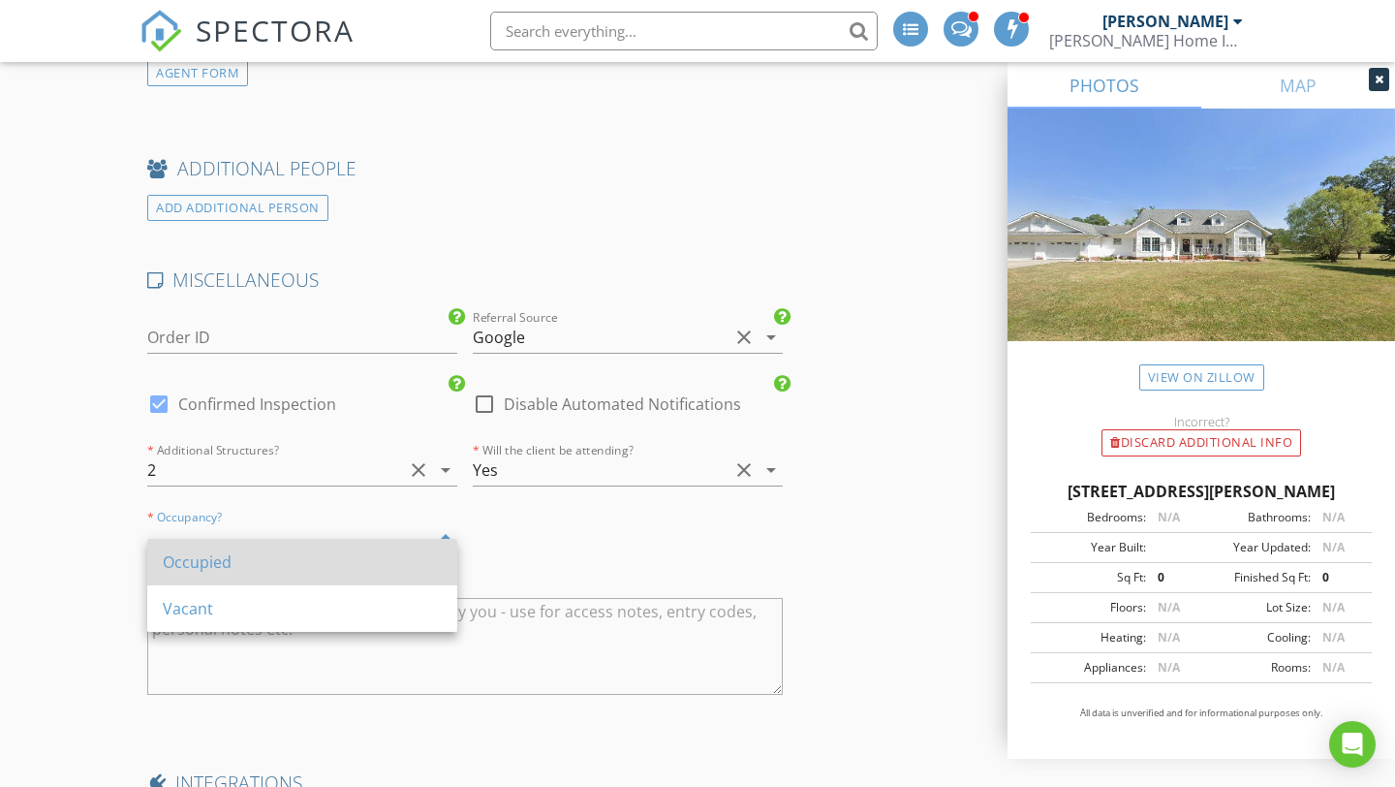
click at [359, 554] on div "Occupied" at bounding box center [302, 561] width 279 height 23
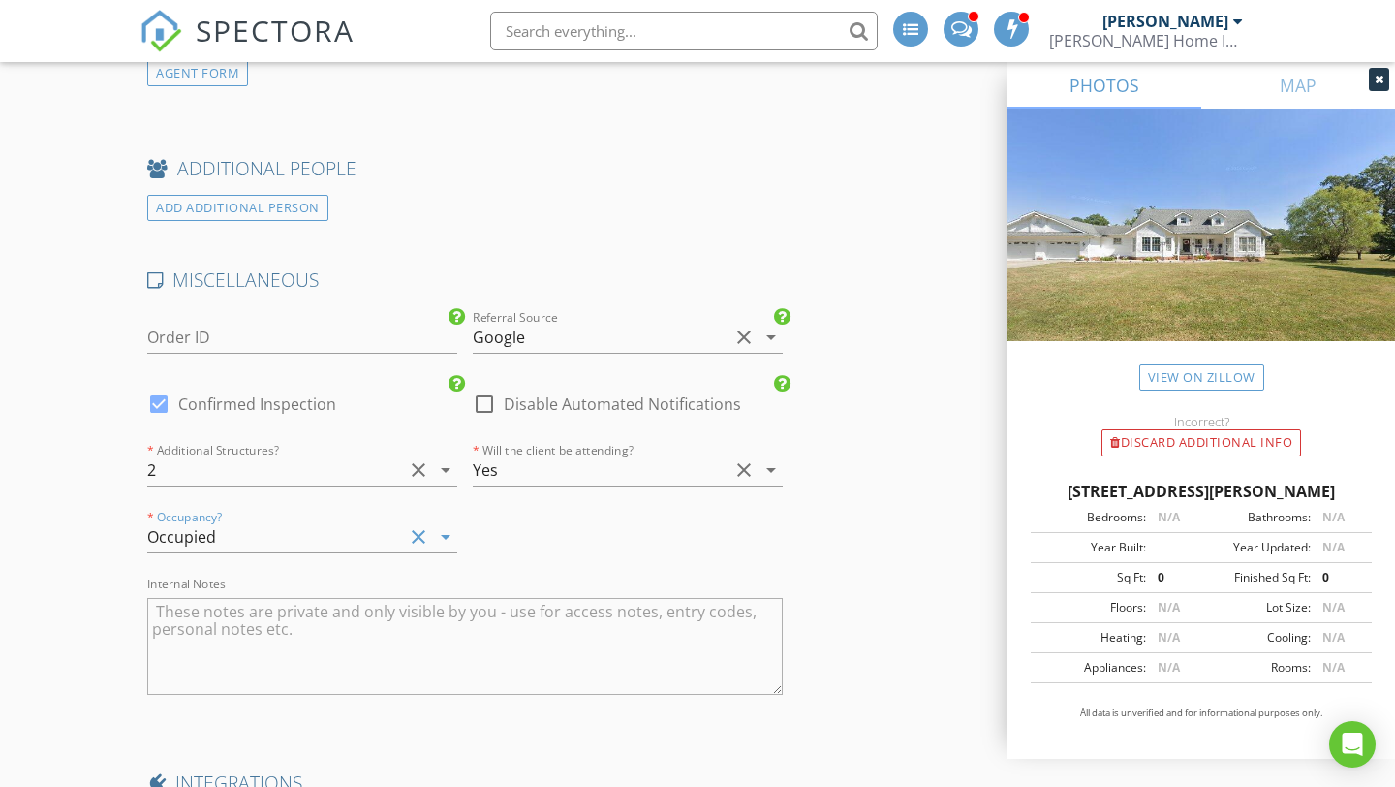
click at [394, 545] on div "Occupied" at bounding box center [275, 536] width 256 height 31
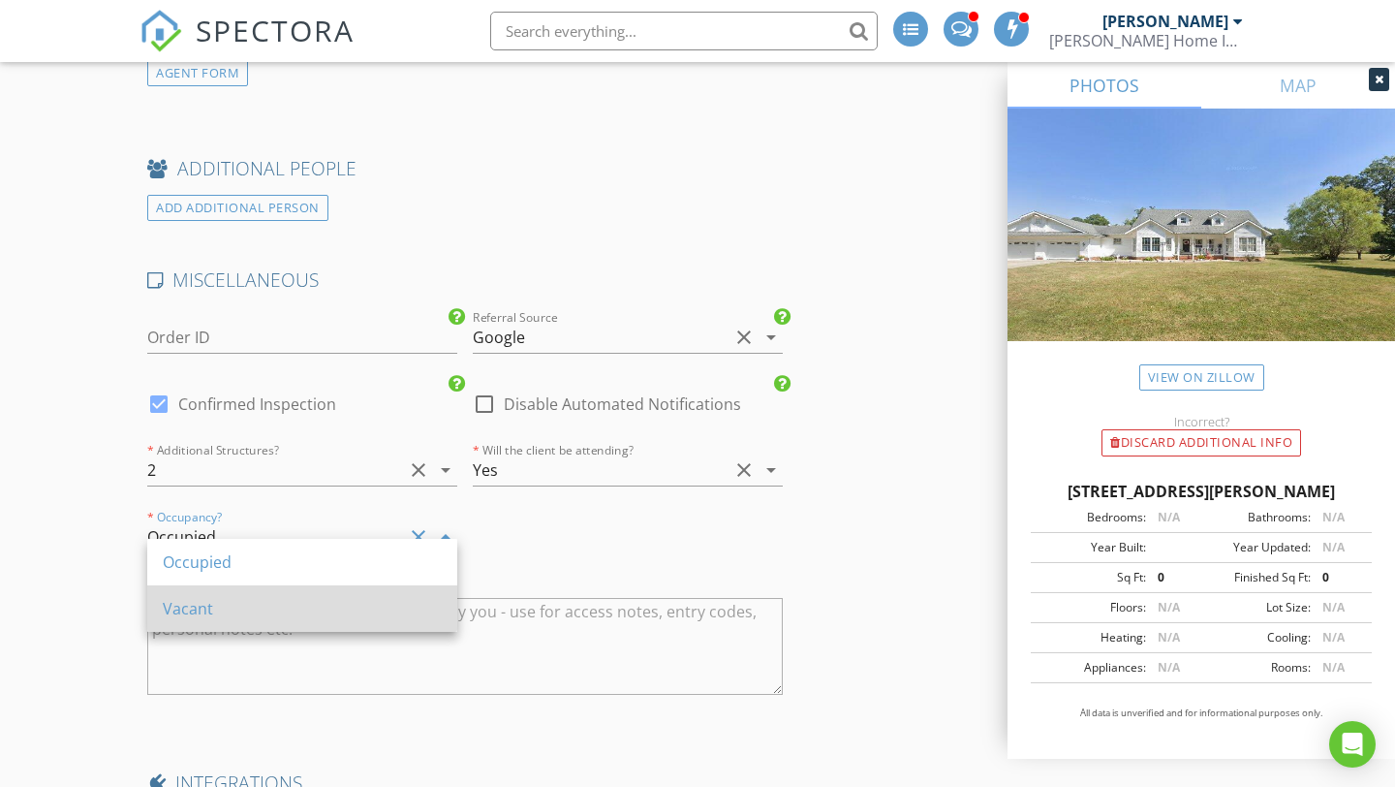
click at [374, 604] on div "Vacant" at bounding box center [302, 608] width 279 height 23
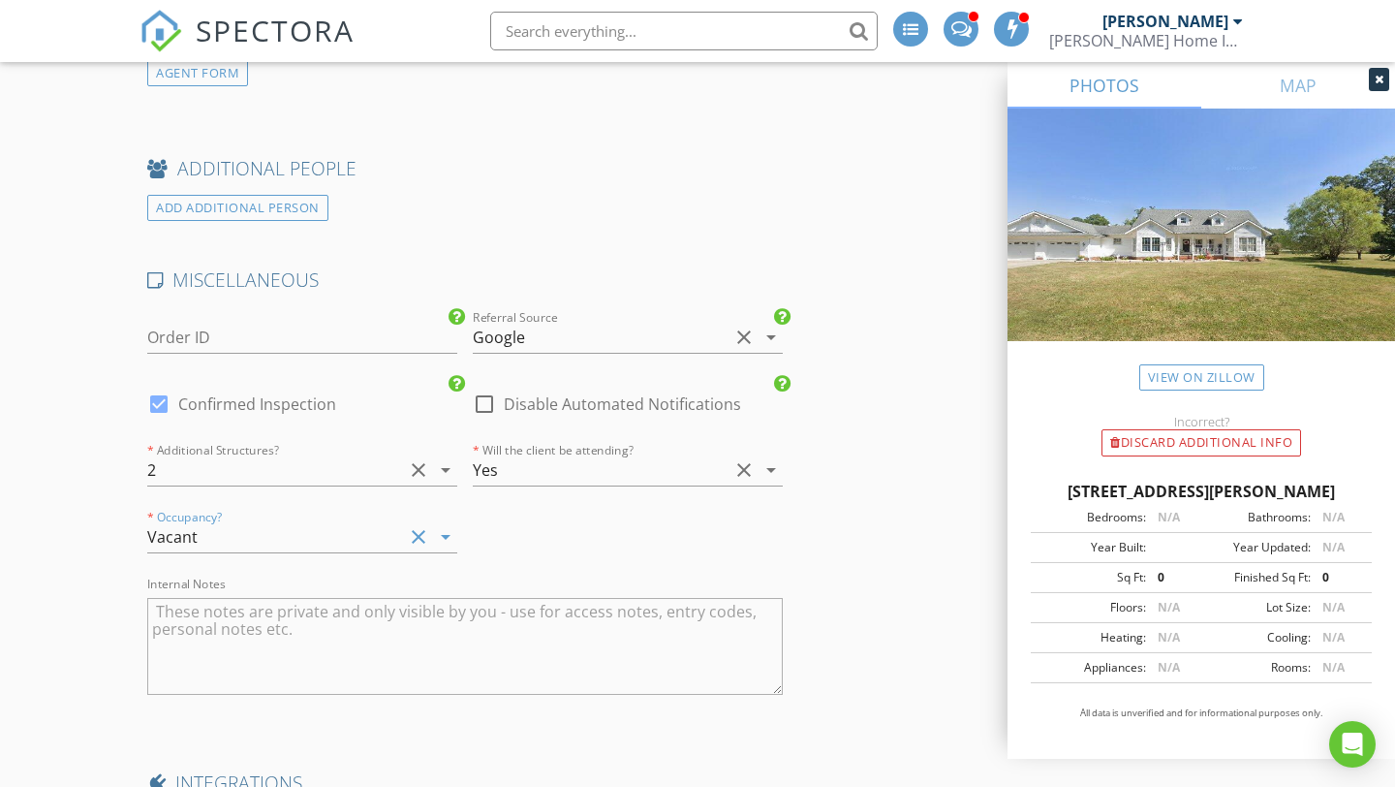
click at [605, 552] on div "MISCELLANEOUS Order ID Referral Source Google clear arrow_drop_down check_box C…" at bounding box center [464, 495] width 651 height 456
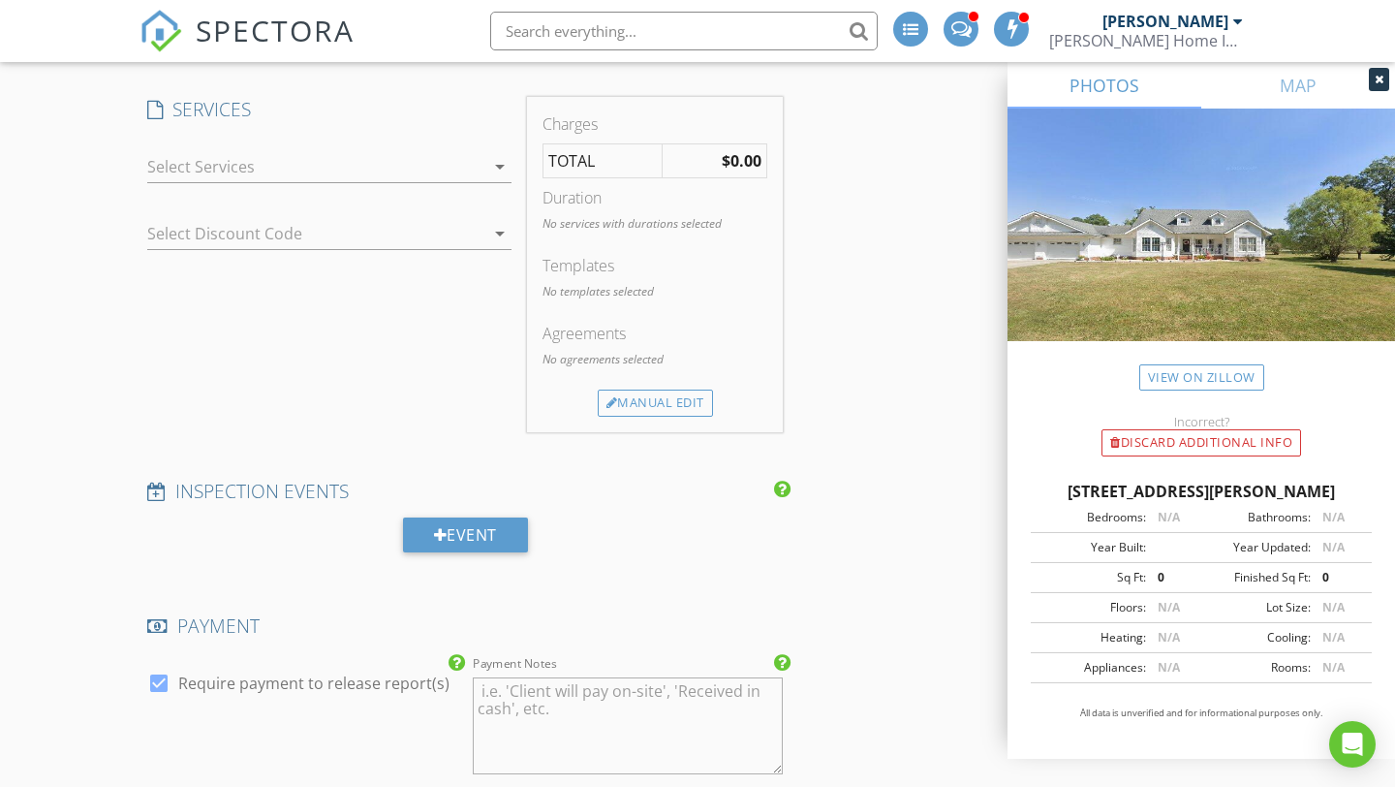
scroll to position [1434, 0]
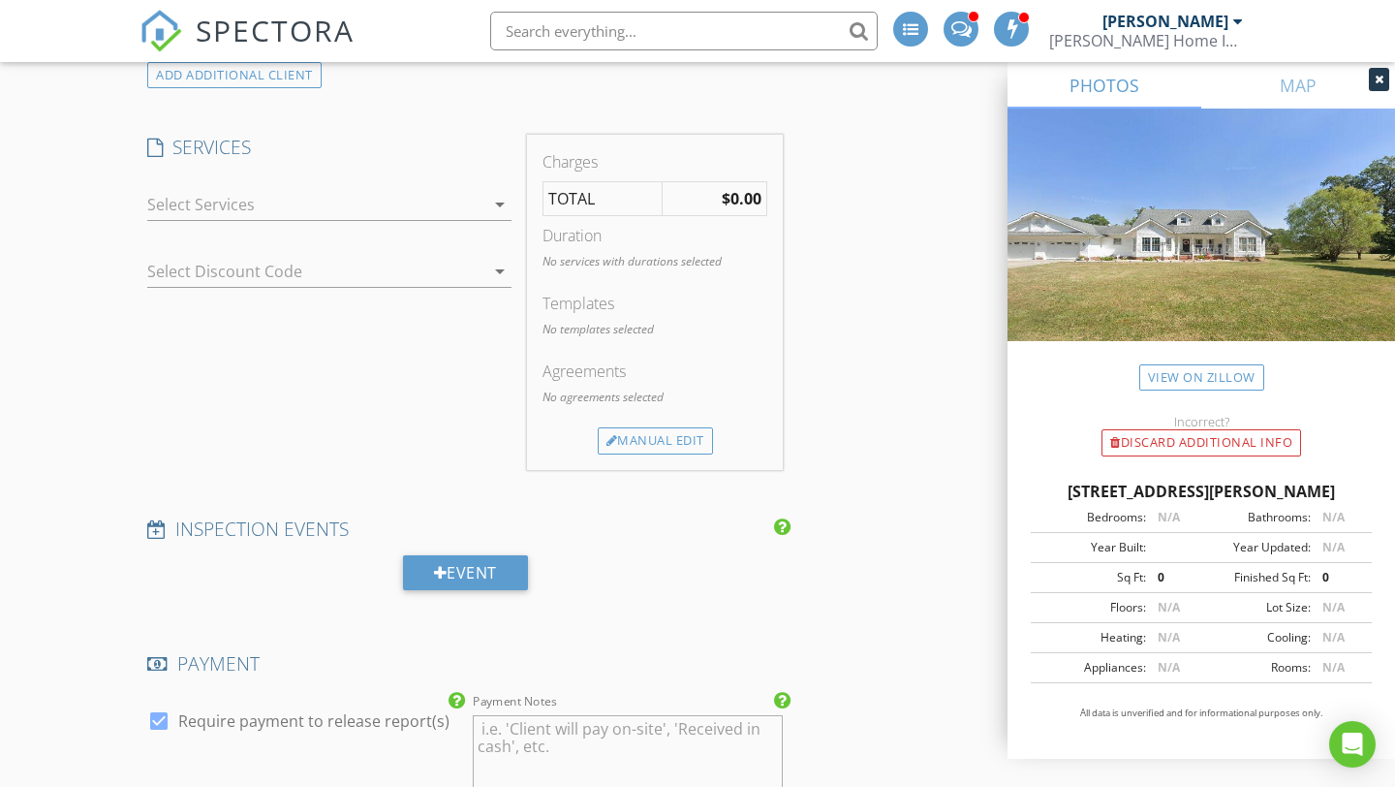
click at [491, 216] on icon "arrow_drop_down" at bounding box center [499, 204] width 23 height 23
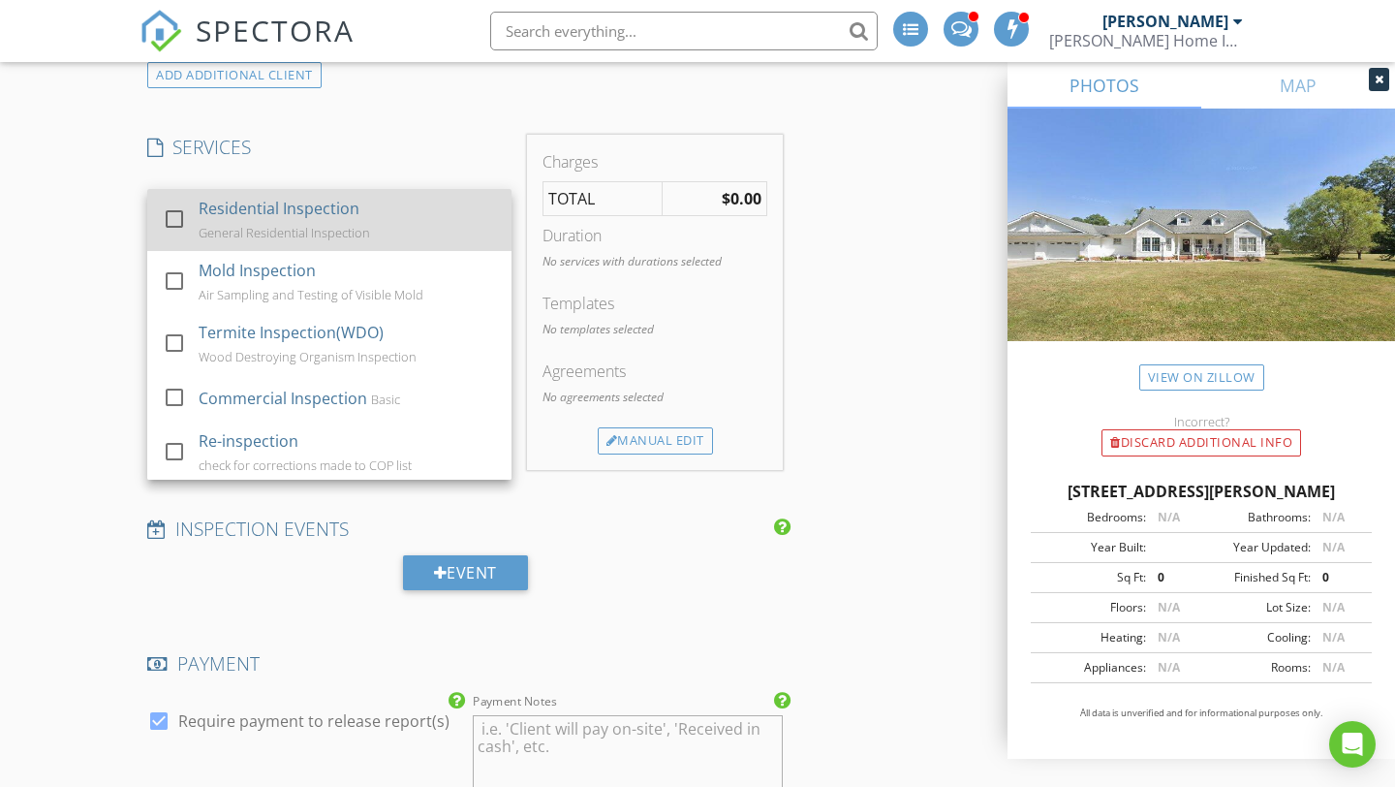
click at [170, 232] on div at bounding box center [174, 218] width 33 height 33
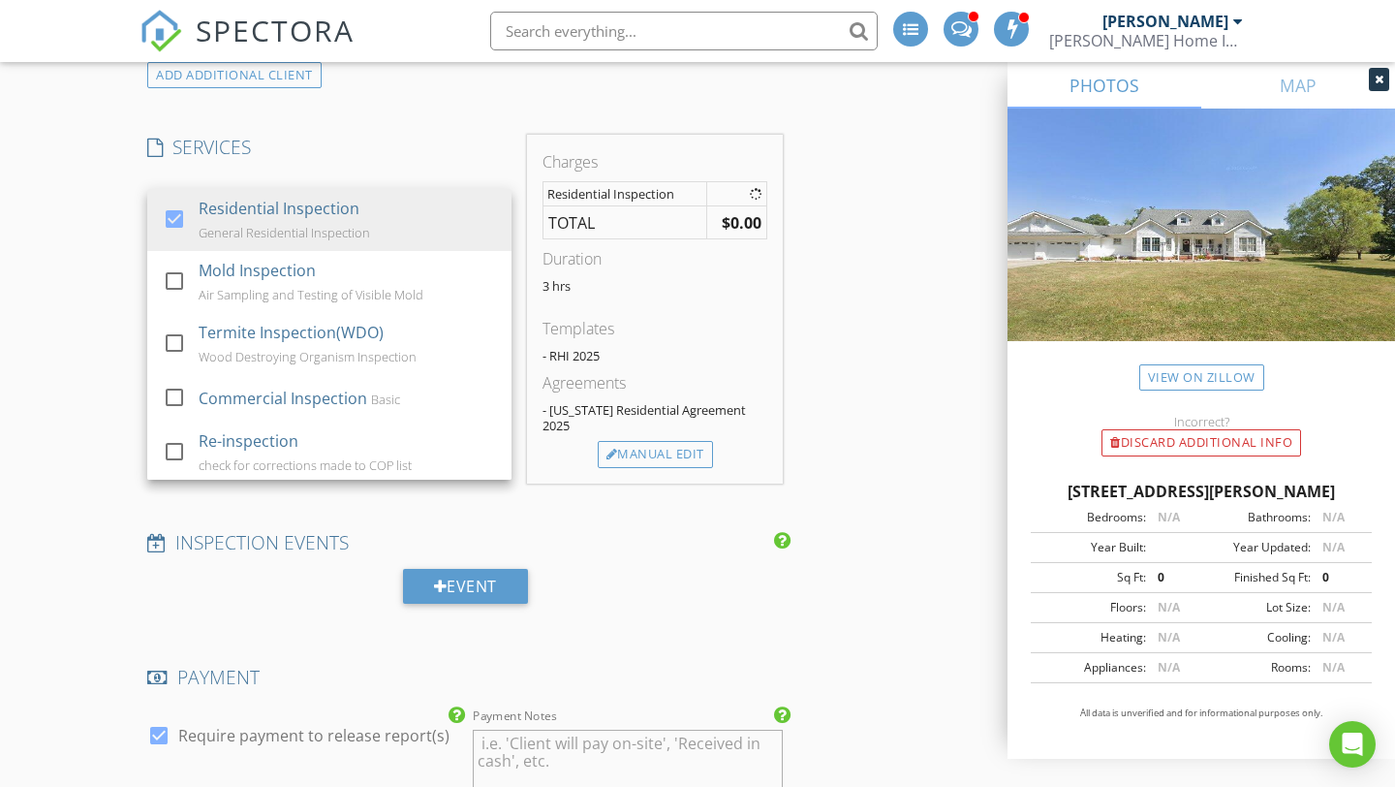
click at [58, 225] on div "New Inspection INSPECTOR(S) check_box_outline_blank [PERSON_NAME] check_box [PE…" at bounding box center [697, 596] width 1395 height 3833
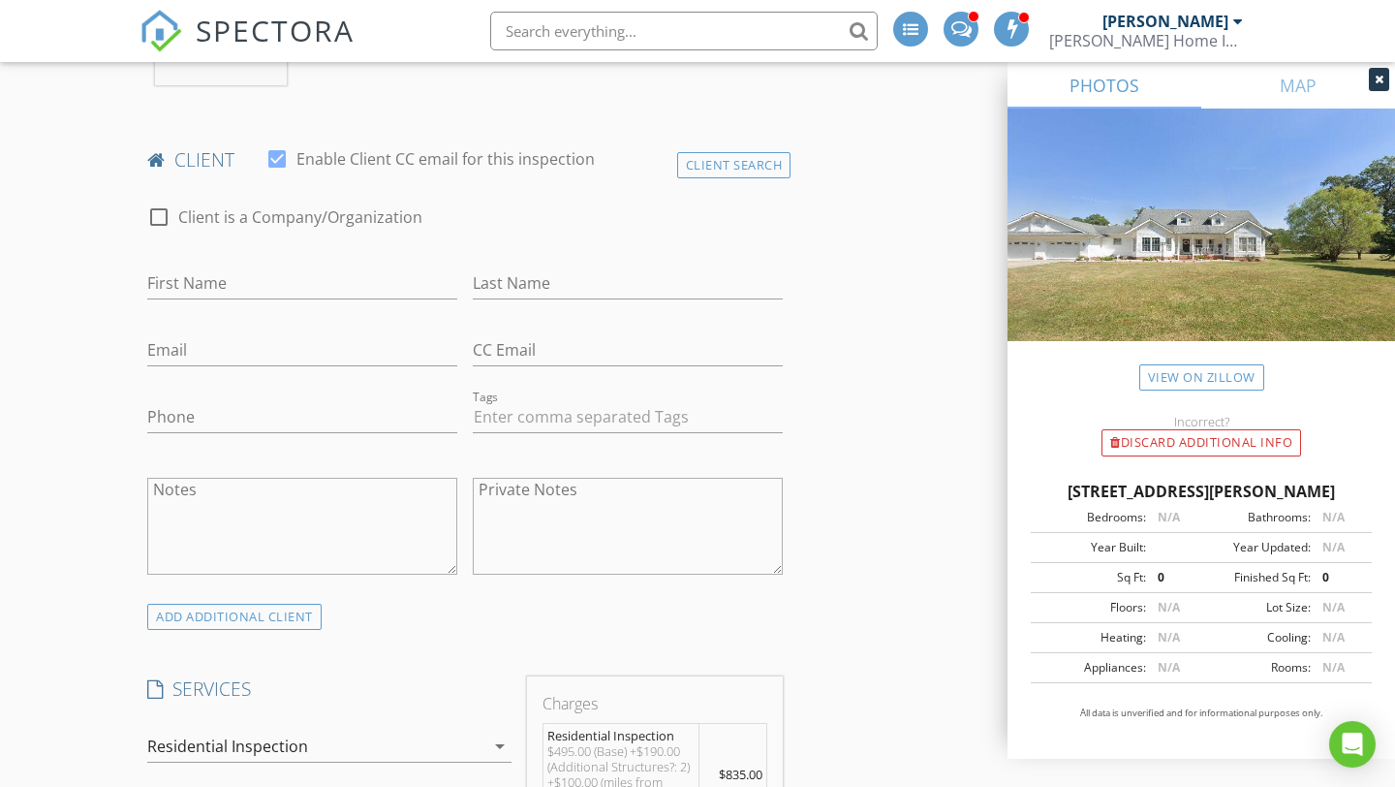
scroll to position [933, 0]
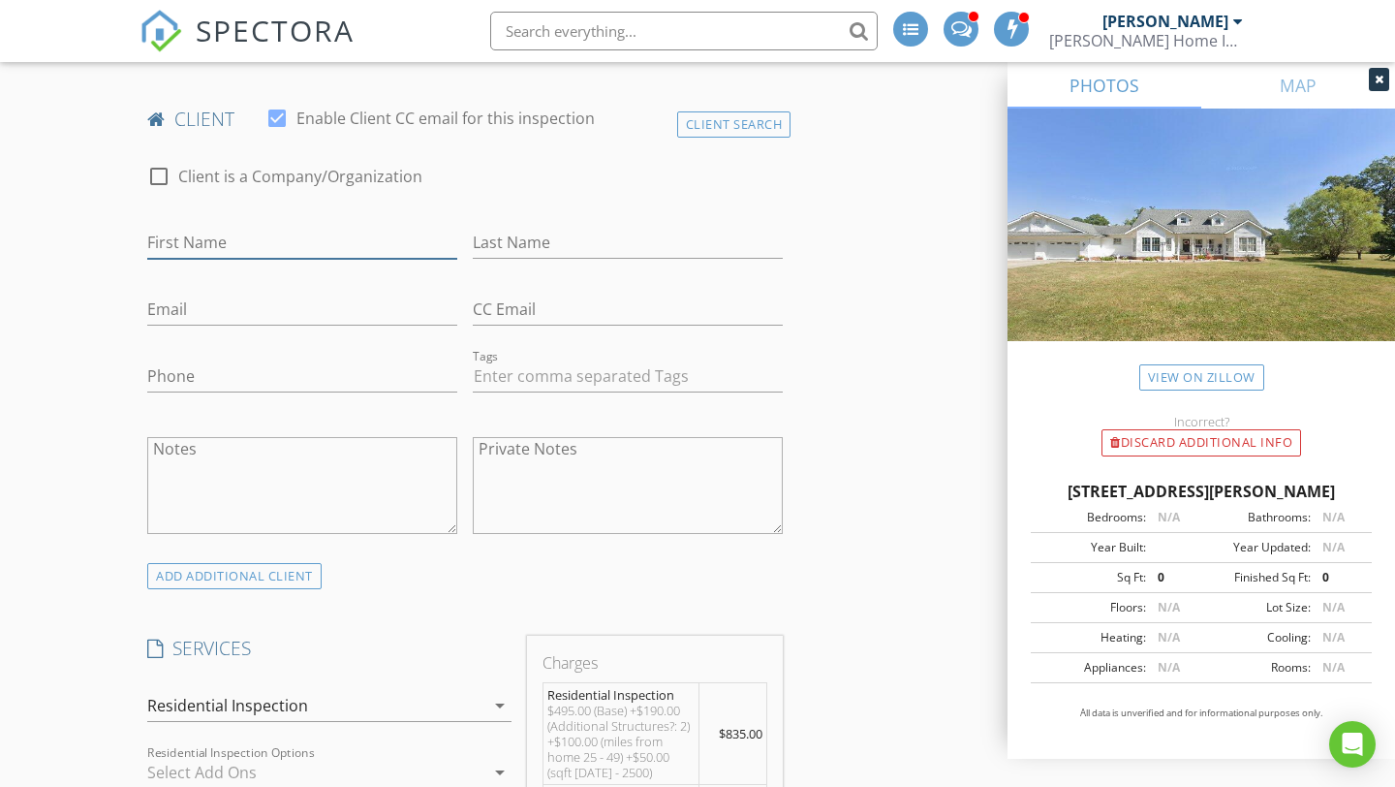
click at [206, 257] on input "First Name" at bounding box center [302, 243] width 310 height 32
click at [200, 259] on input "First Name" at bounding box center [302, 243] width 310 height 32
type input "[PERSON_NAME]"
click at [548, 257] on input "Last Name" at bounding box center [628, 243] width 310 height 32
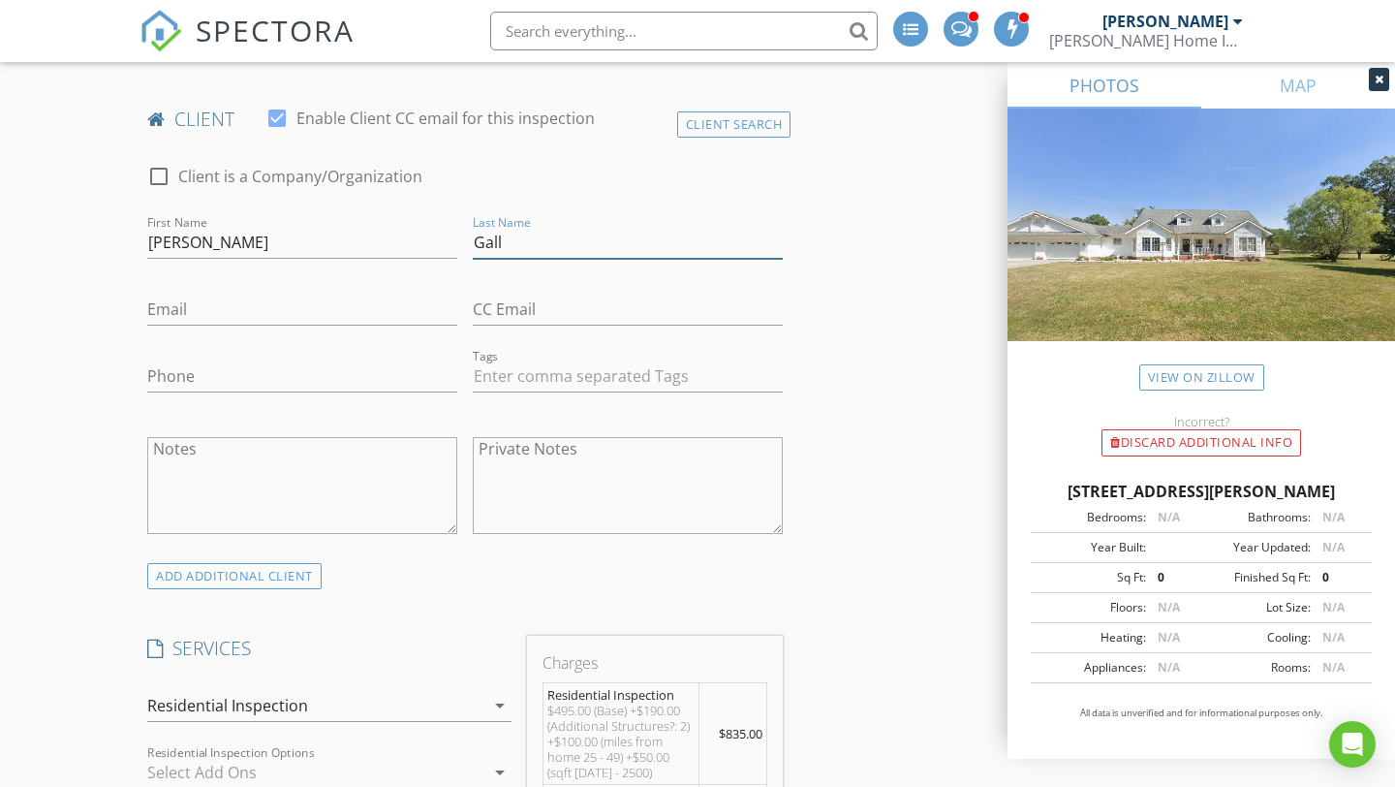
type input "Gall"
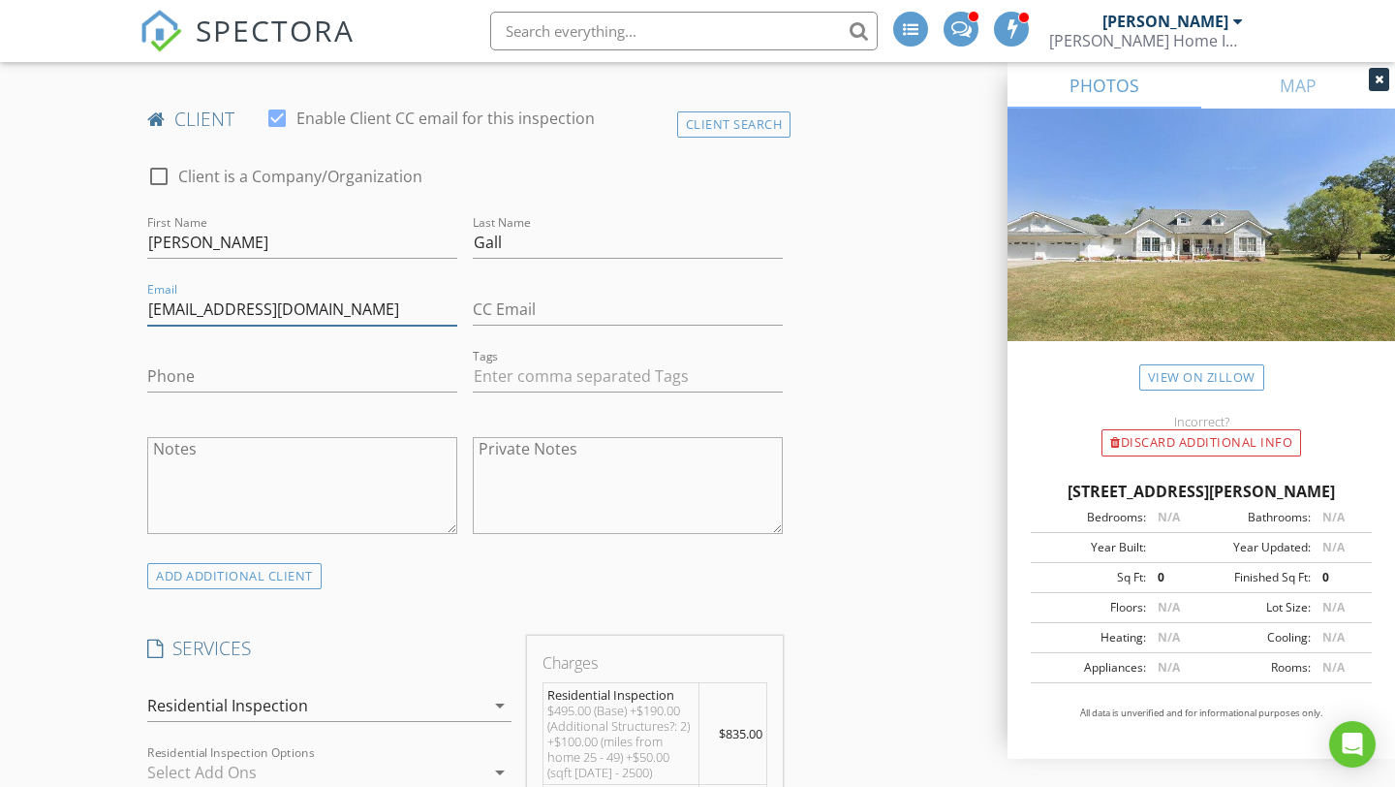
type input "[EMAIL_ADDRESS][DOMAIN_NAME]"
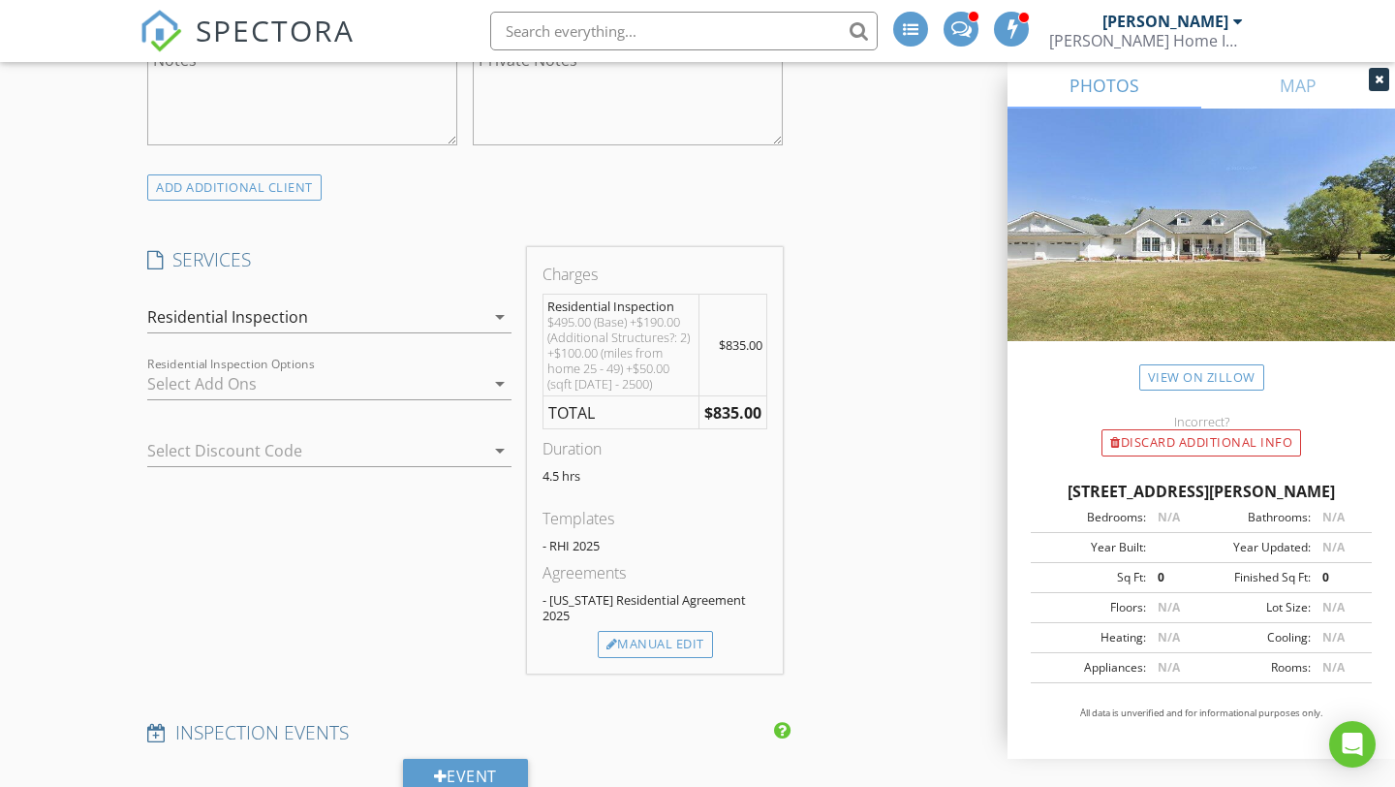
scroll to position [1367, 0]
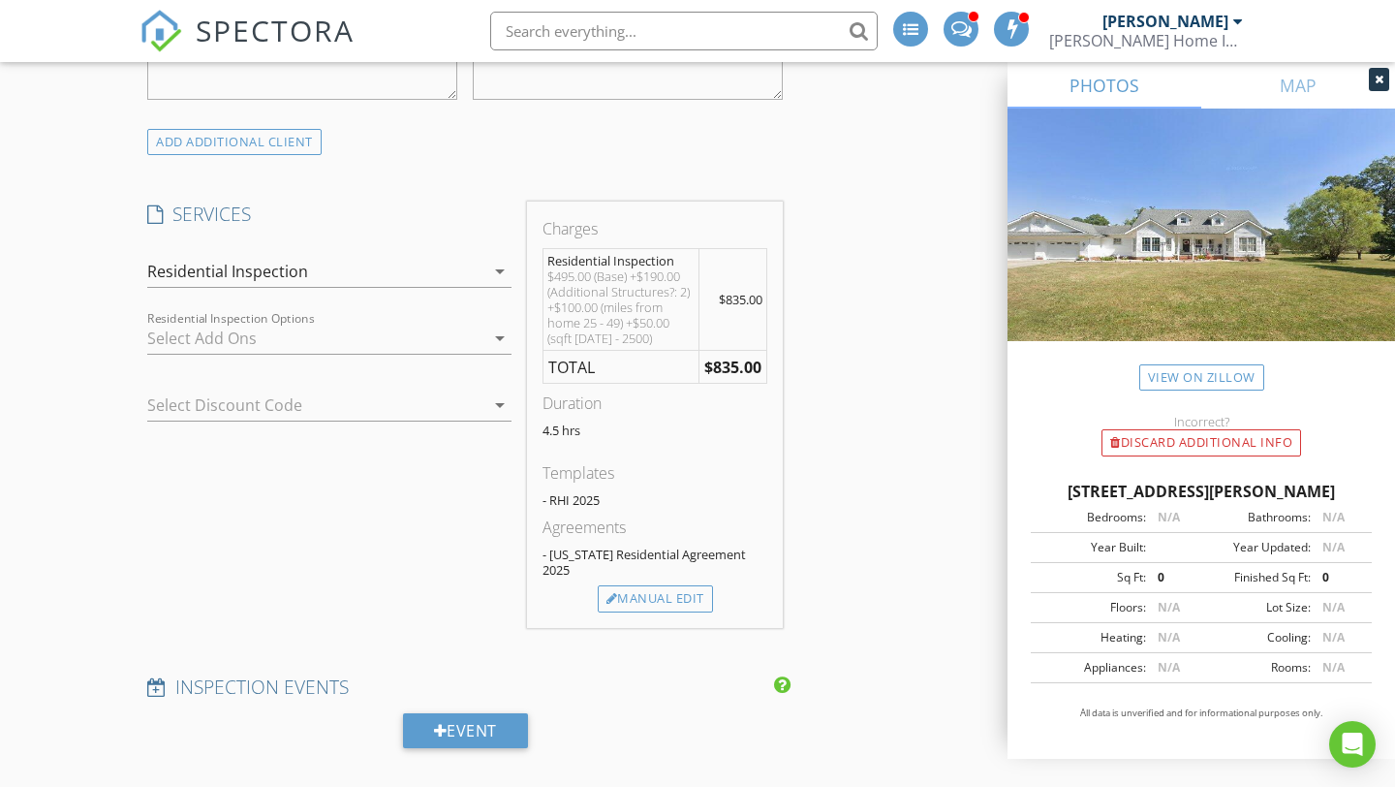
type input "[PHONE_NUMBER]"
click at [841, 483] on div "INSPECTOR(S) check_box_outline_blank [PERSON_NAME] check_box [PERSON_NAME] PRIM…" at bounding box center [697, 734] width 1116 height 3753
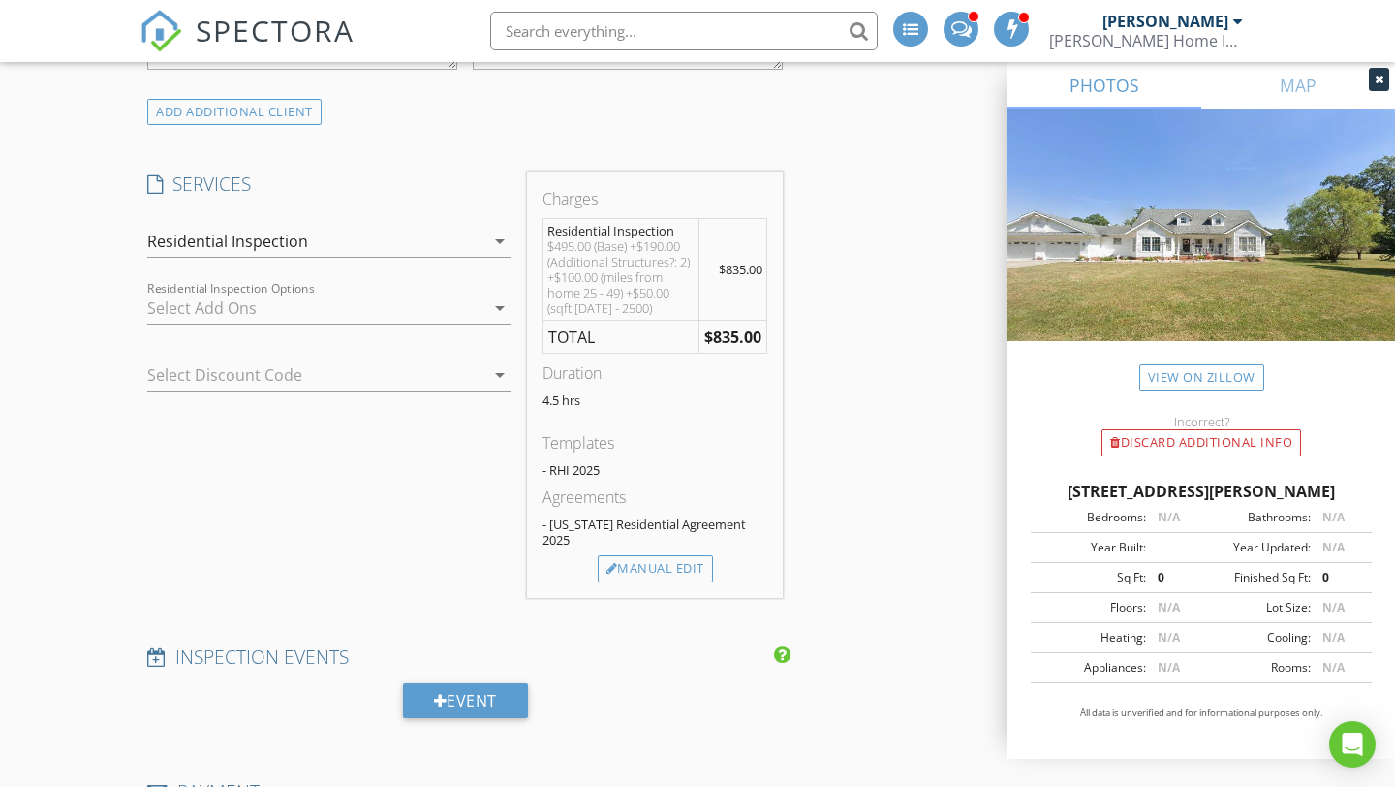
scroll to position [1393, 0]
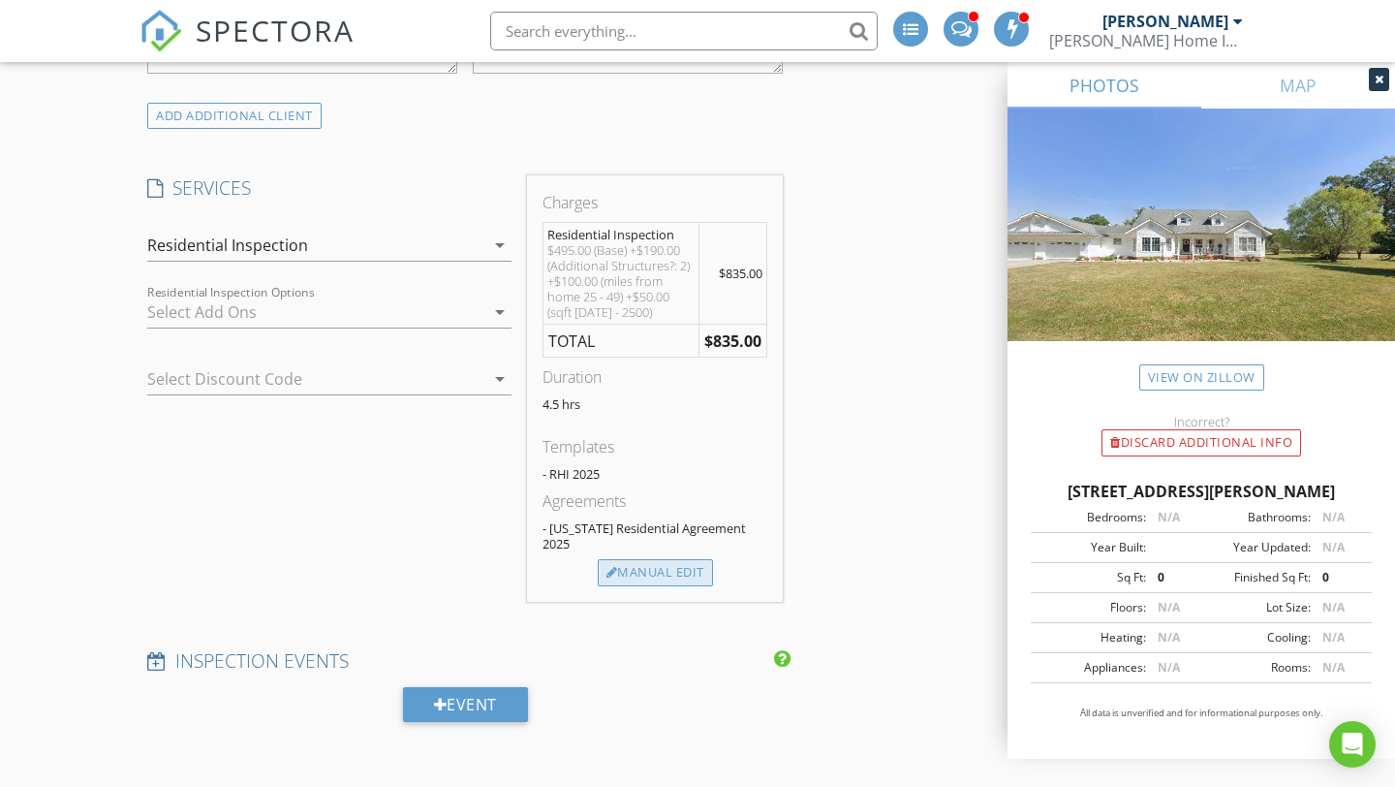
click at [651, 573] on div "Manual Edit" at bounding box center [655, 572] width 115 height 27
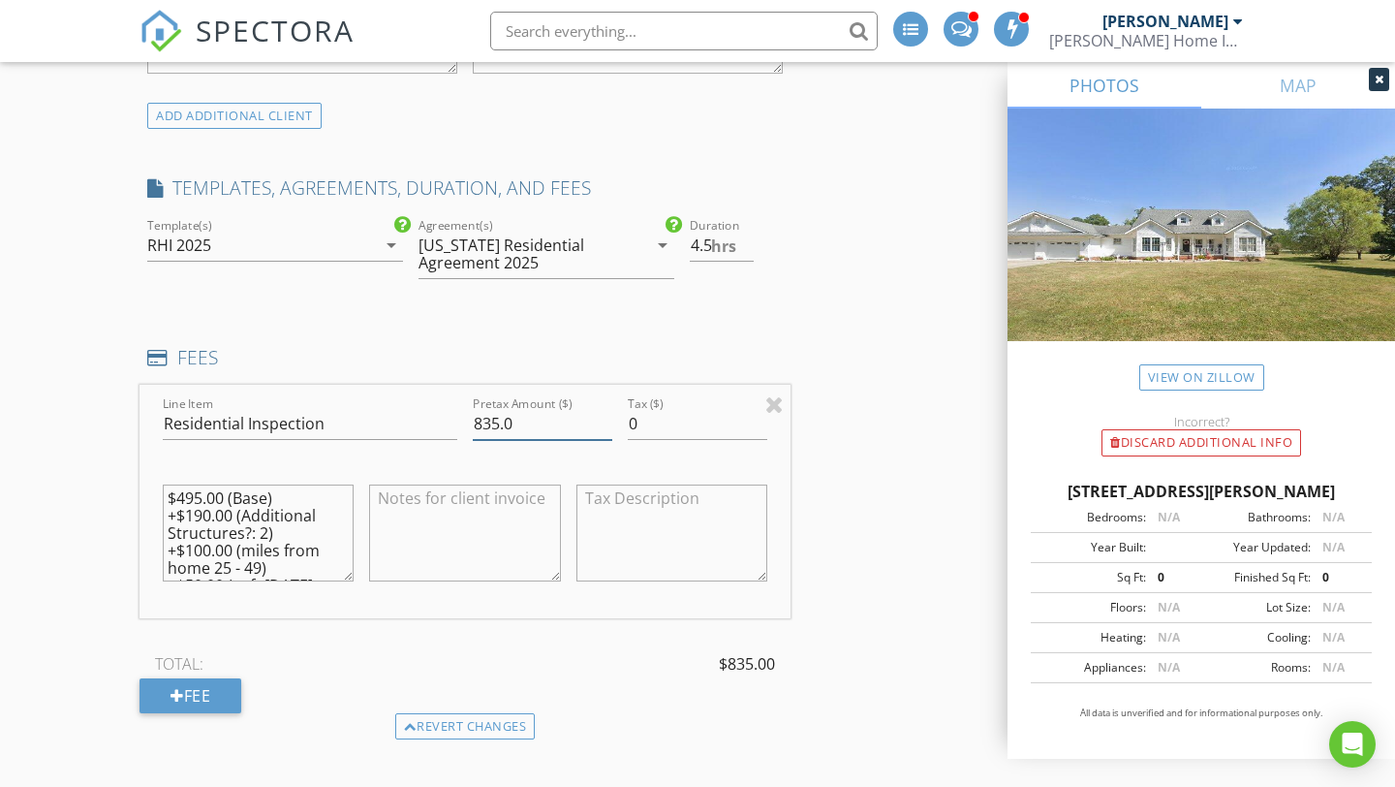
click at [490, 439] on input "835.0" at bounding box center [542, 424] width 139 height 32
type input "785.0"
click at [868, 523] on div "INSPECTOR(S) check_box_outline_blank [PERSON_NAME] check_box [PERSON_NAME] PRIM…" at bounding box center [697, 777] width 1116 height 3890
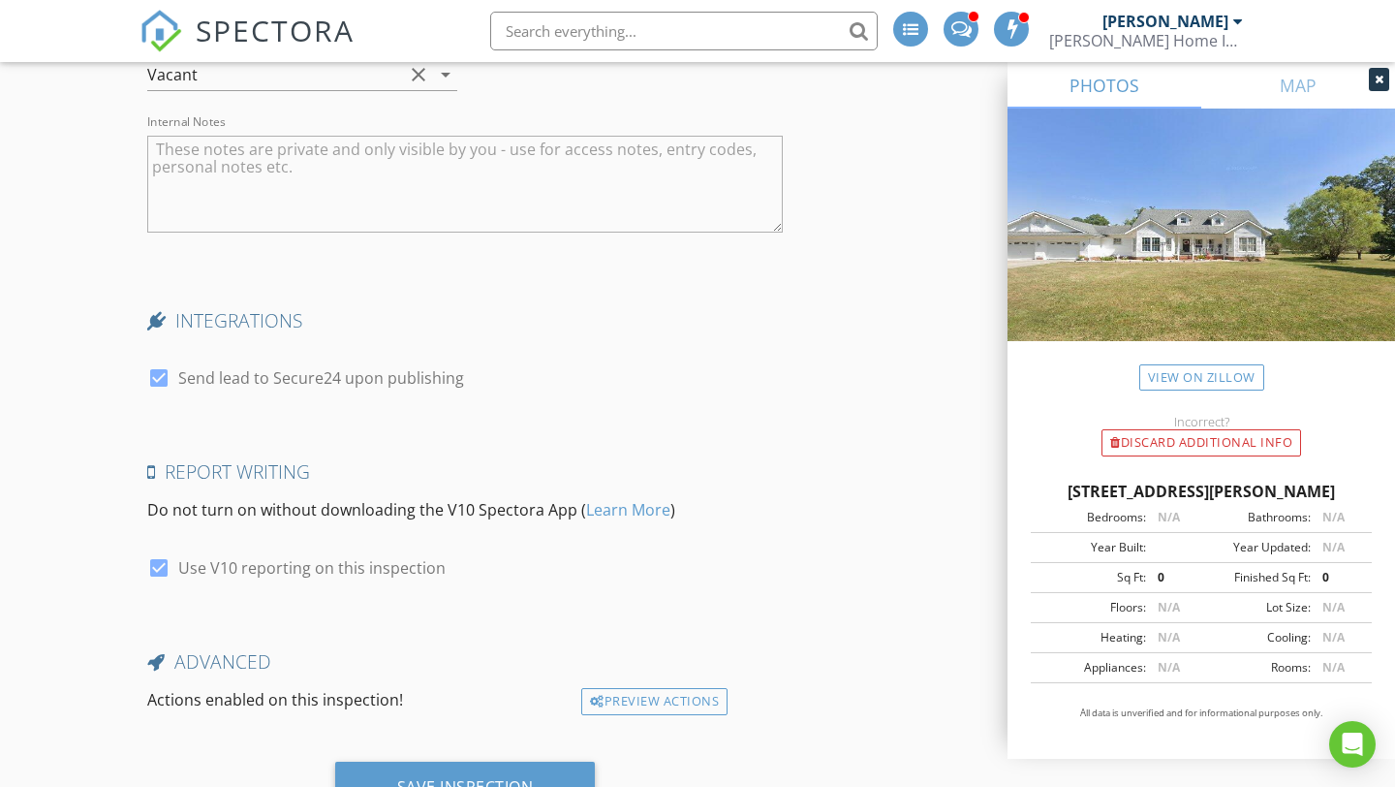
scroll to position [3288, 0]
click at [256, 220] on textarea "Internal Notes" at bounding box center [464, 183] width 635 height 97
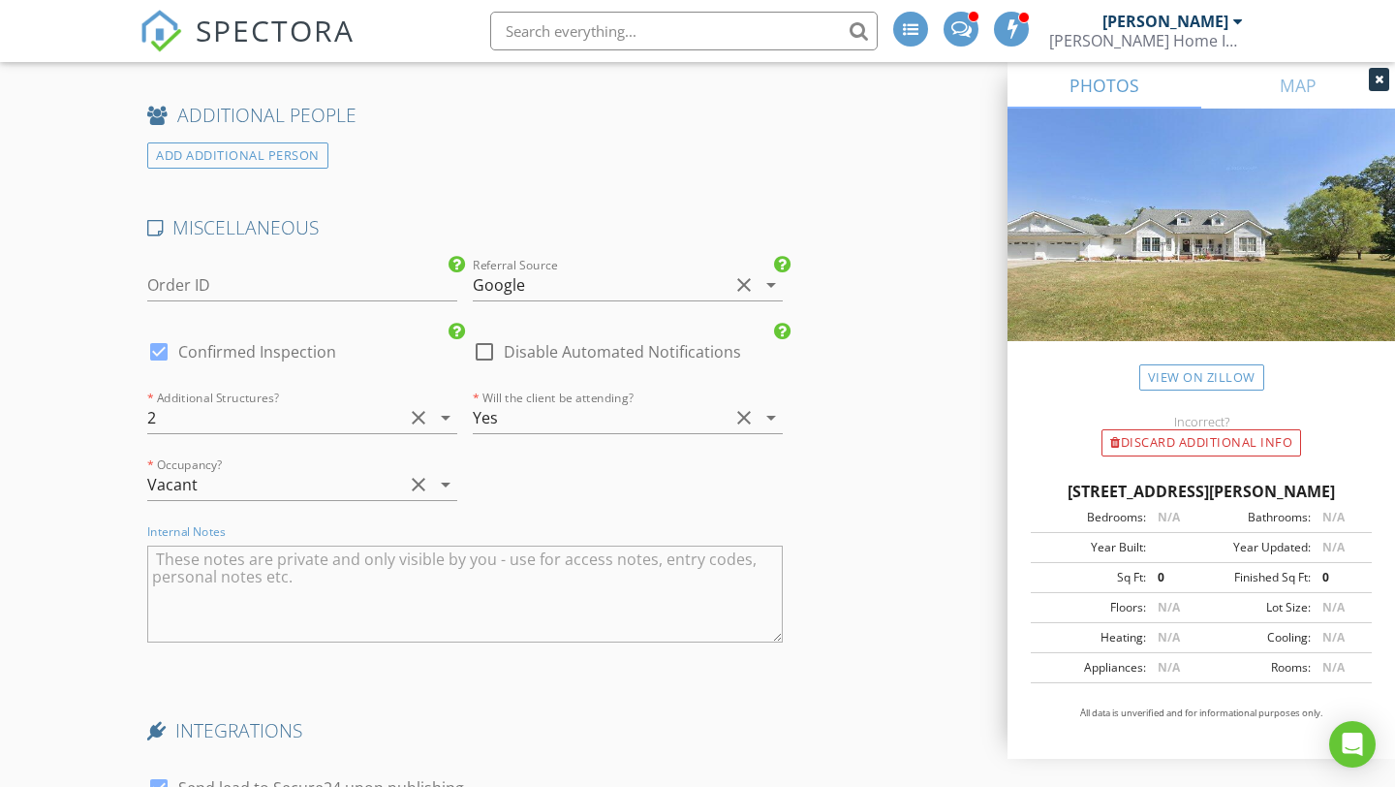
scroll to position [3197, 0]
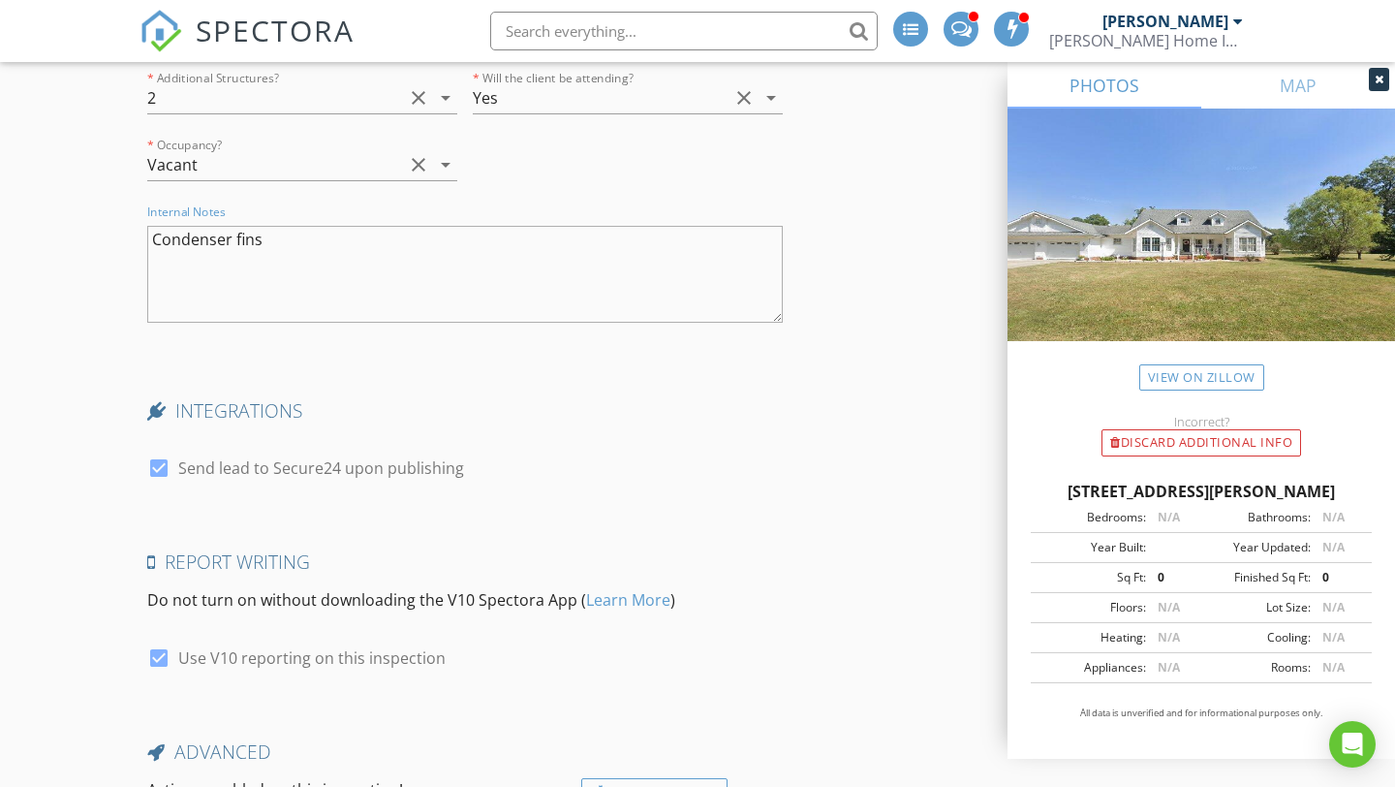
click at [162, 257] on textarea "Condenser fins" at bounding box center [464, 274] width 635 height 97
click at [363, 259] on textarea "Concerns: condenser fins" at bounding box center [464, 274] width 635 height 97
click at [153, 252] on textarea "Concerns: condenser fins, moisture damage/finish gone on inside of windows, sta…" at bounding box center [464, 274] width 635 height 97
click at [364, 272] on textarea "Doing detConcerns: condenser fins, moisture damage/finish gone on inside of win…" at bounding box center [464, 274] width 635 height 97
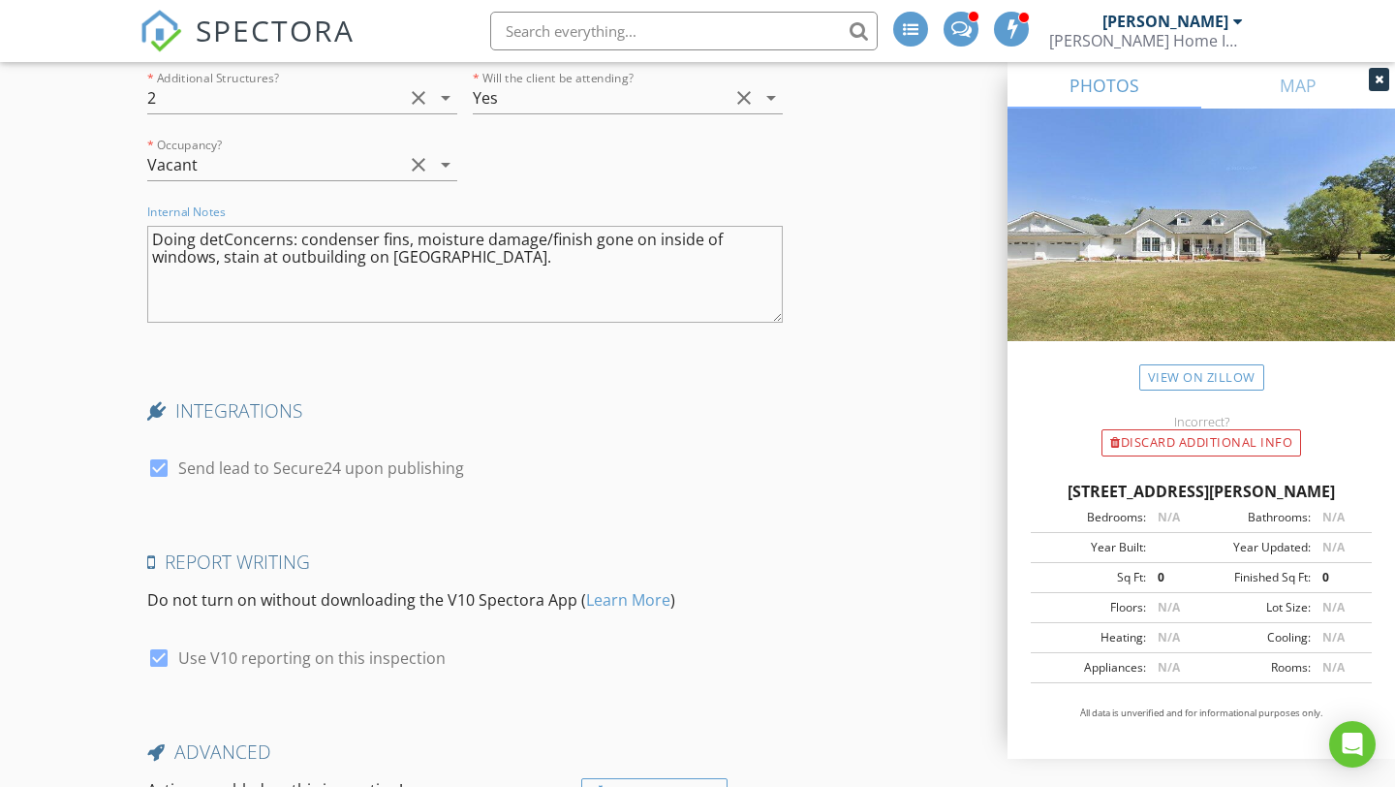
click at [316, 273] on textarea "Doing detConcerns: condenser fins, moisture damage/finish gone on inside of win…" at bounding box center [464, 274] width 635 height 97
click at [444, 273] on textarea "Doing detConcerns: condenser fins, moisture damage/finish gone on inside of win…" at bounding box center [464, 274] width 635 height 97
click at [344, 274] on textarea "Doing detConcerns: condenser fins, moisture damage/finish gone on inside of win…" at bounding box center [464, 274] width 635 height 97
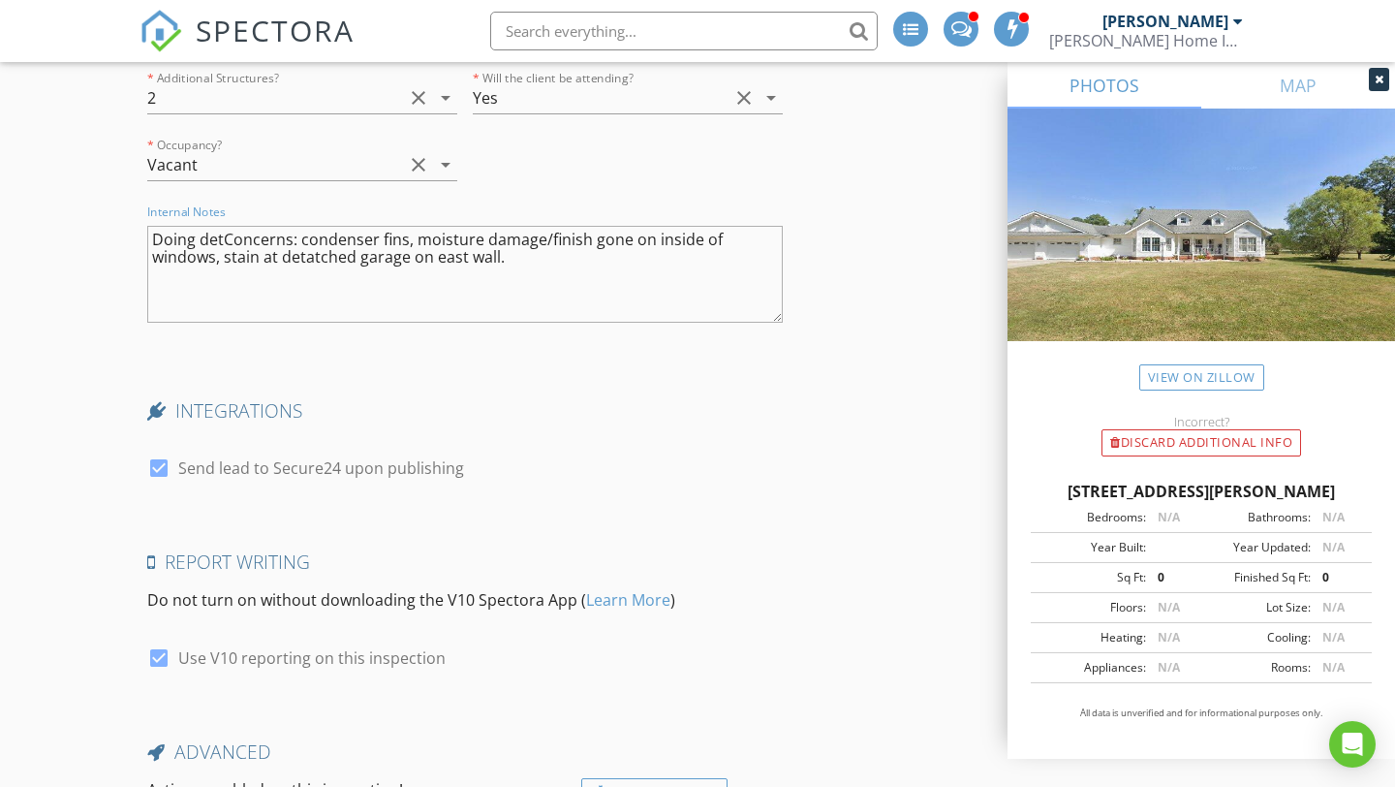
click at [311, 275] on textarea "Doing detConcerns: condenser fins, moisture damage/finish gone on inside of win…" at bounding box center [464, 274] width 635 height 97
click at [218, 256] on textarea "Doing detConcerns: condenser fins, moisture damage/finish gone on inside of win…" at bounding box center [464, 274] width 635 height 97
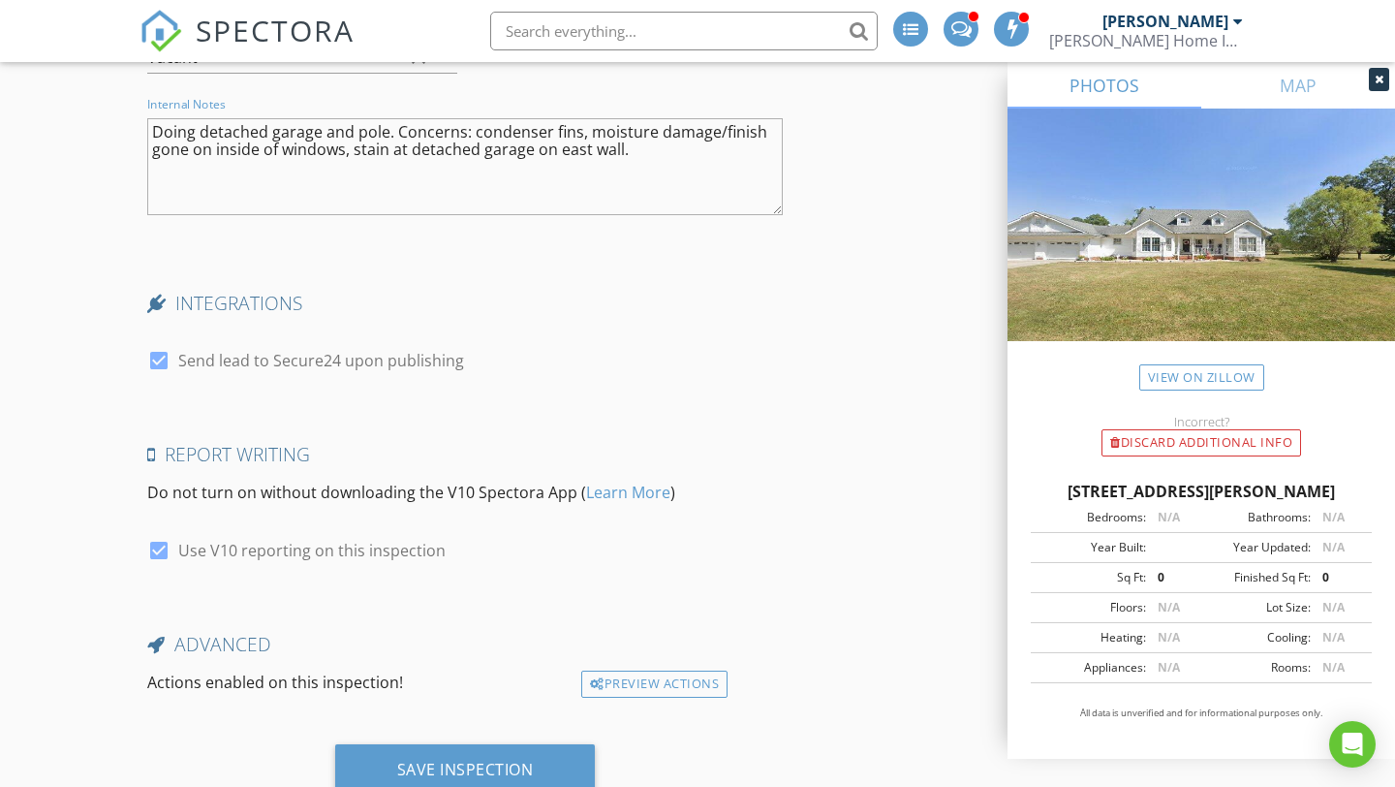
scroll to position [3307, 0]
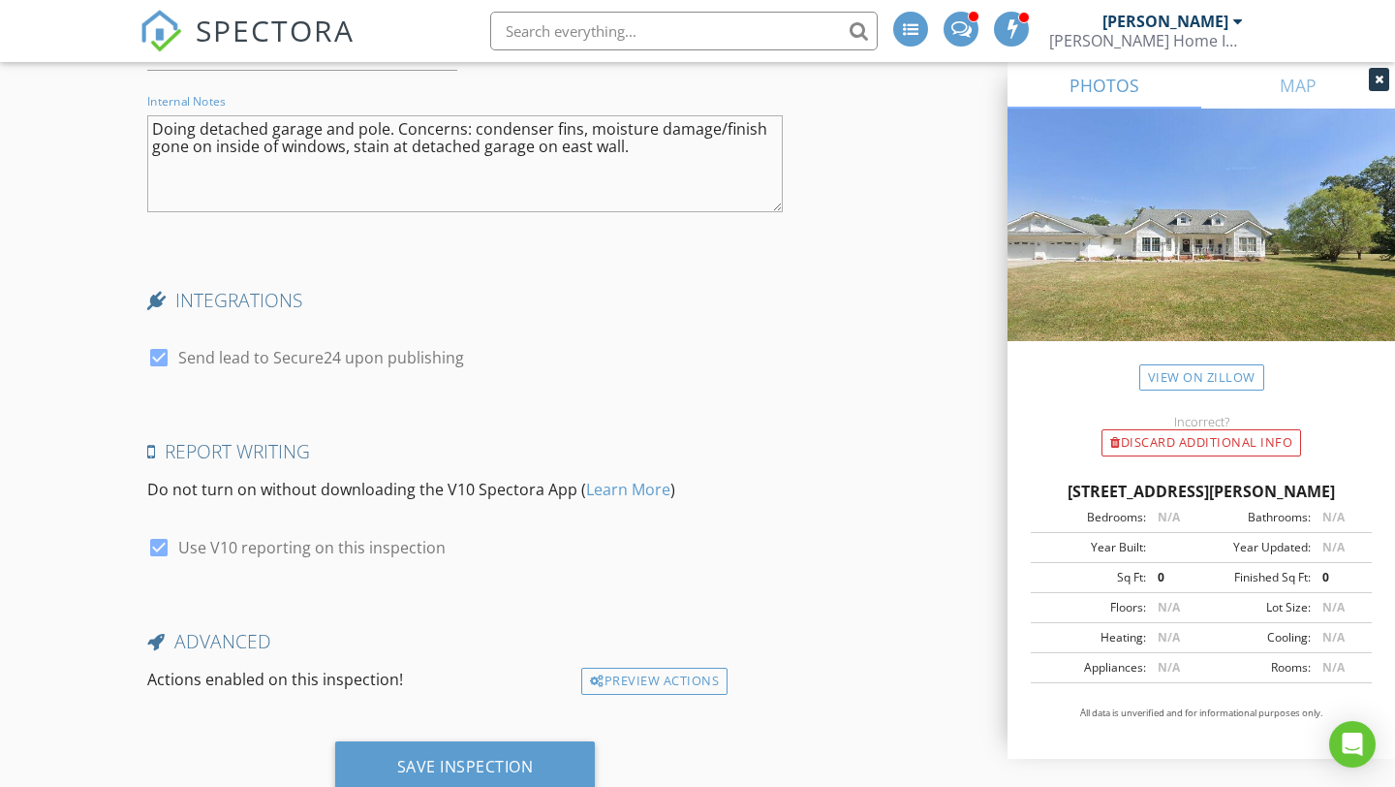
type textarea "Doing detached garage and pole. Concerns: condenser fins, moisture damage/finis…"
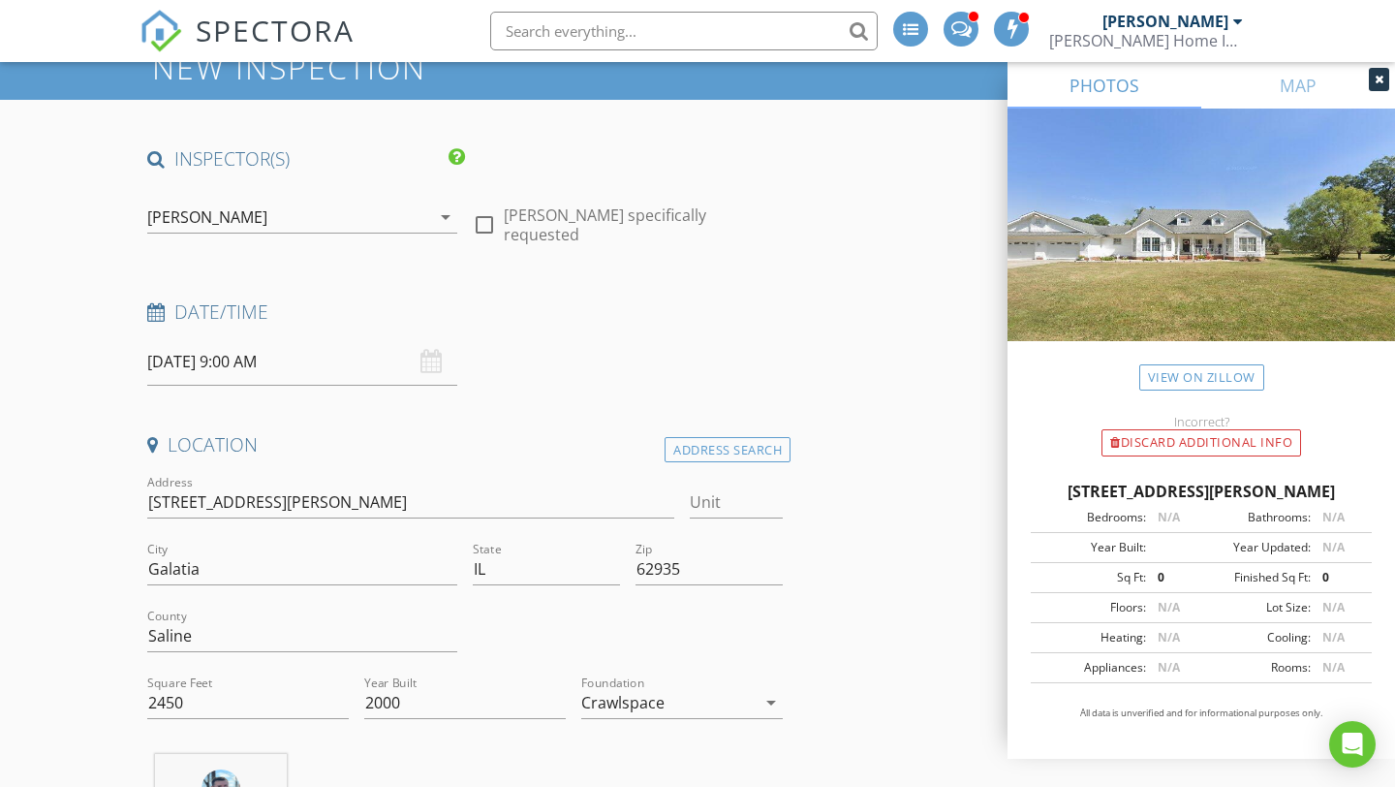
scroll to position [100, 0]
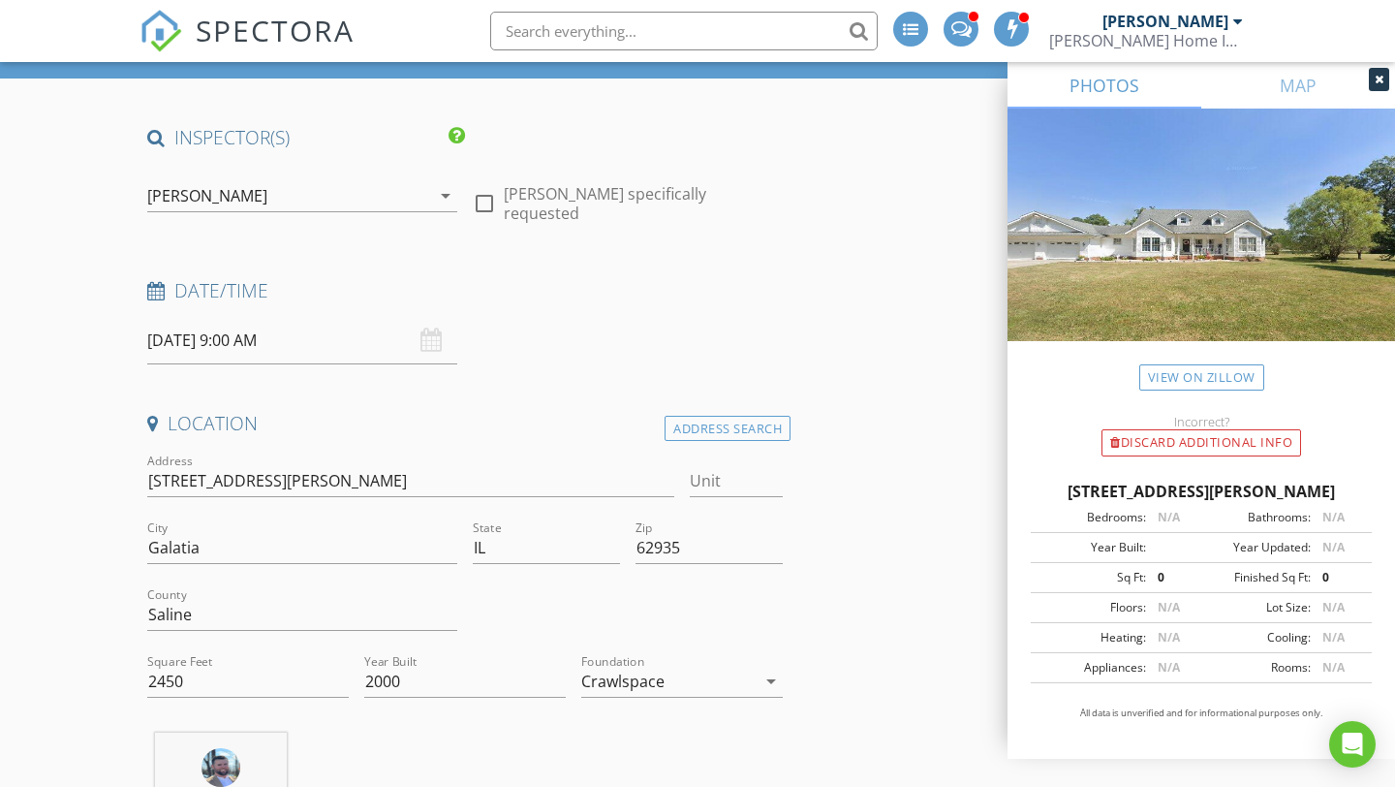
click at [236, 345] on input "[DATE] 9:00 AM" at bounding box center [302, 340] width 310 height 47
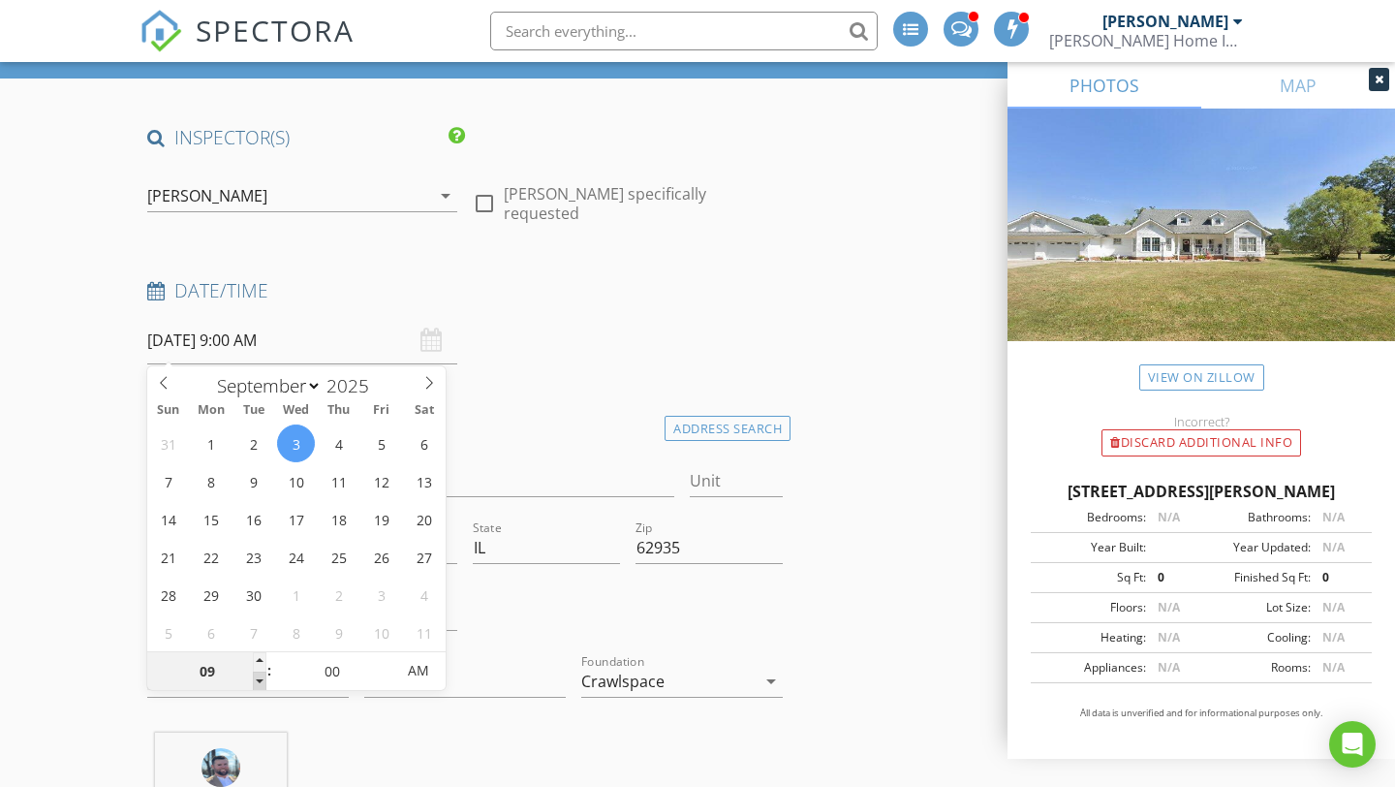
type input "08"
type input "[DATE] 8:00 AM"
click at [261, 678] on span at bounding box center [260, 680] width 14 height 19
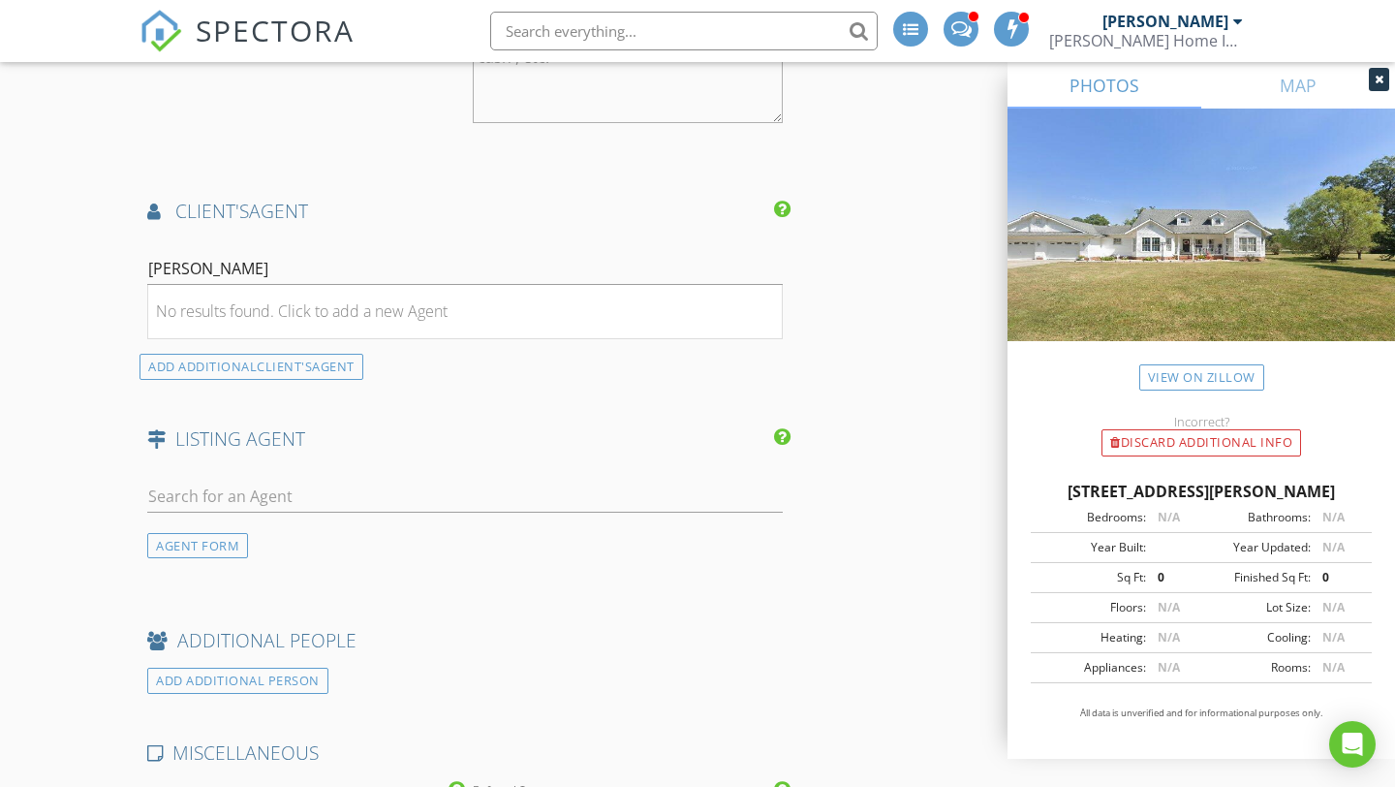
scroll to position [2374, 0]
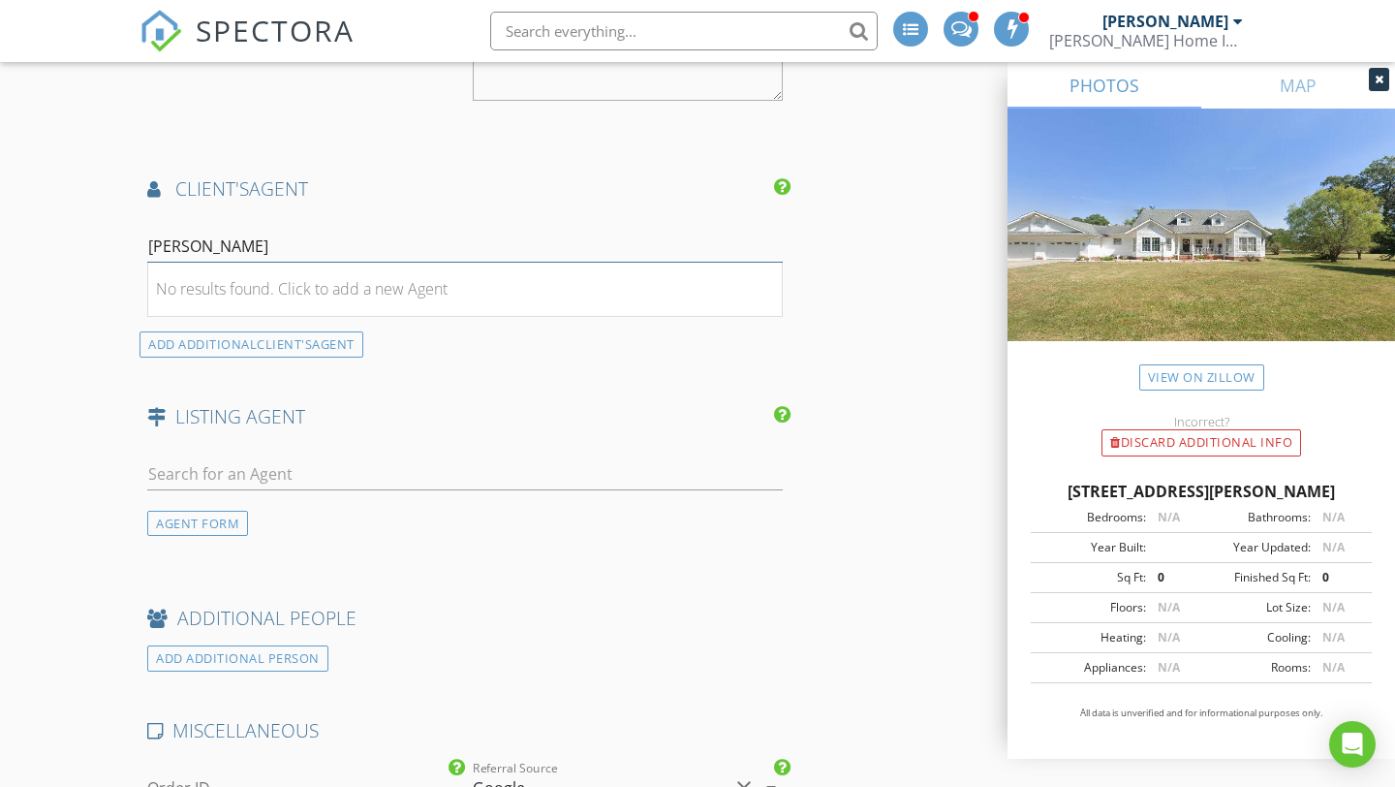
click at [207, 263] on input "[PERSON_NAME]" at bounding box center [464, 247] width 635 height 32
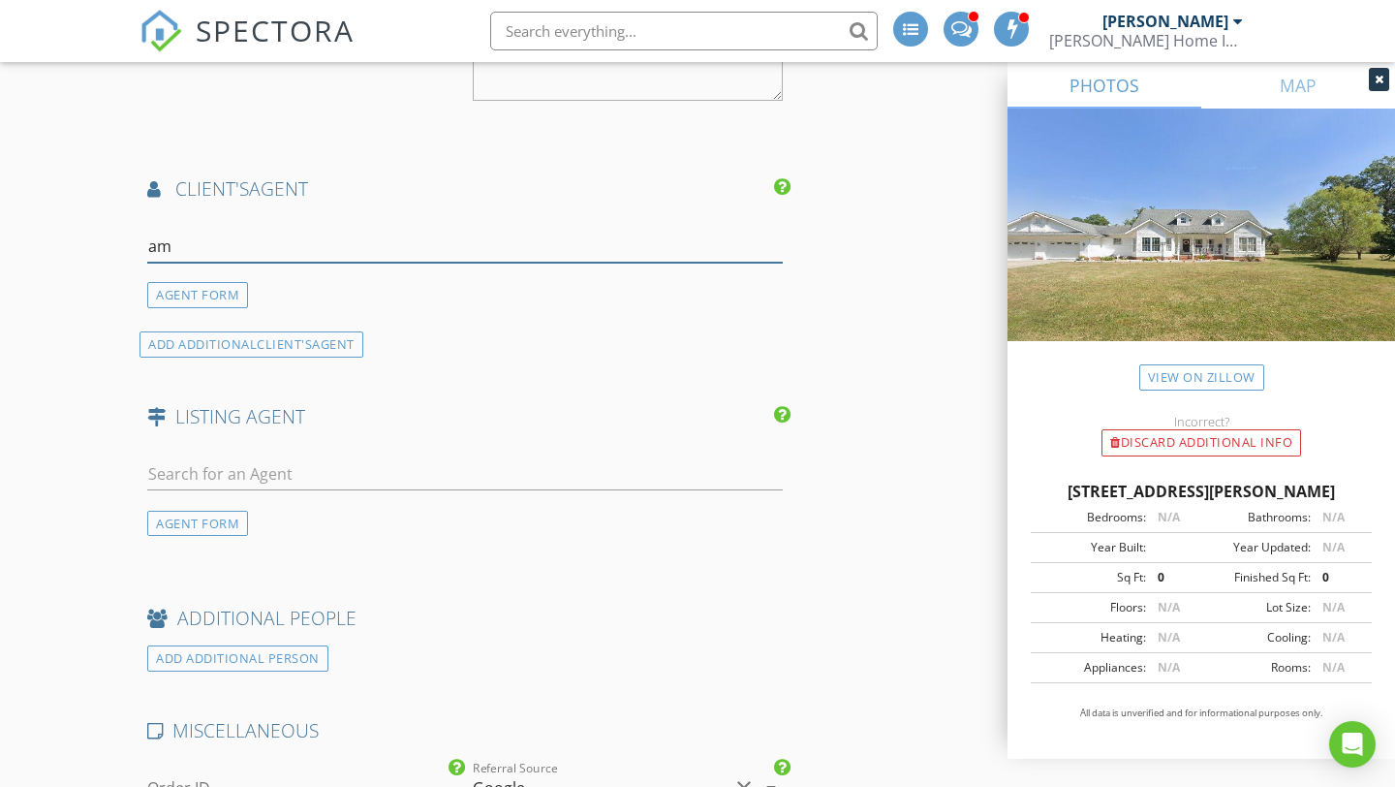
type input "a"
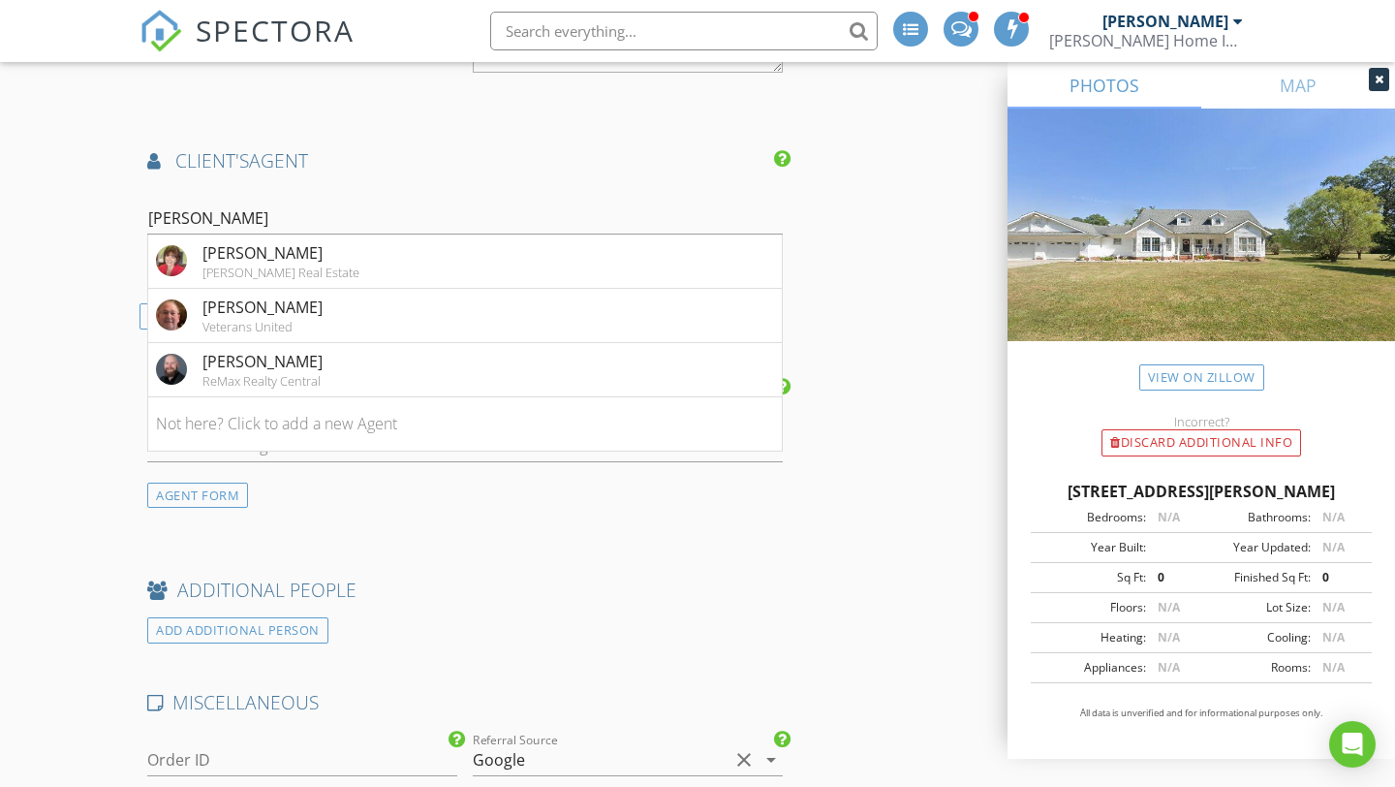
scroll to position [2409, 0]
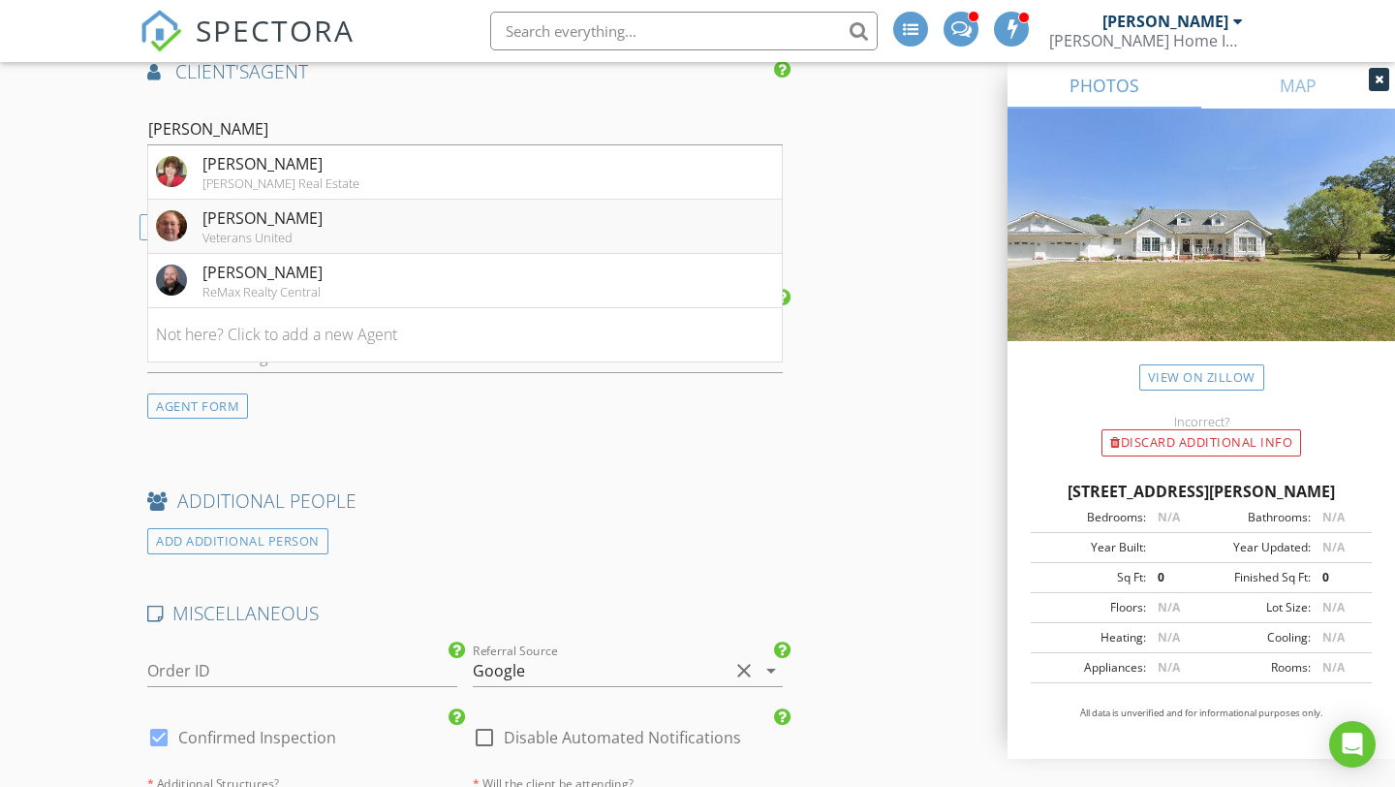
scroll to position [2487, 0]
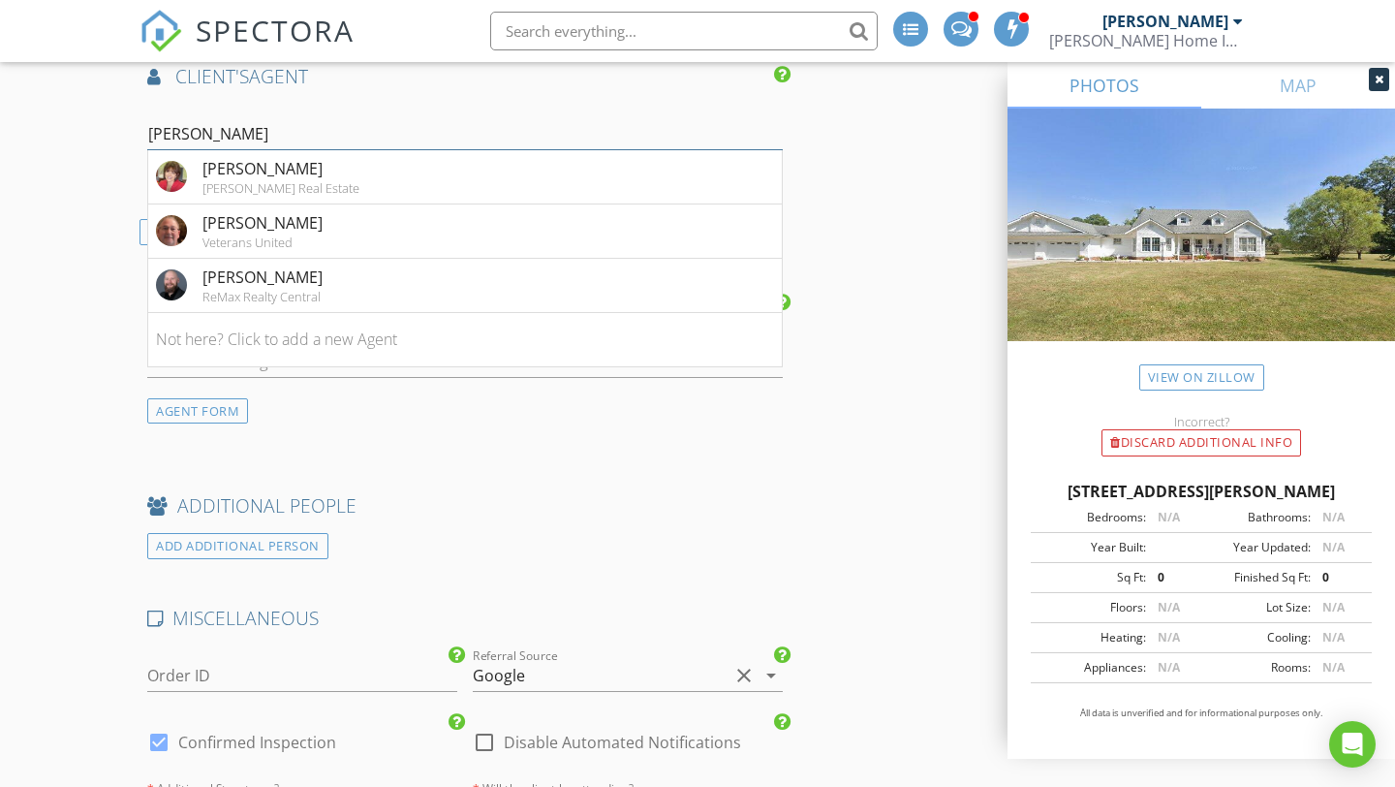
click at [331, 139] on input "[PERSON_NAME]" at bounding box center [464, 134] width 635 height 32
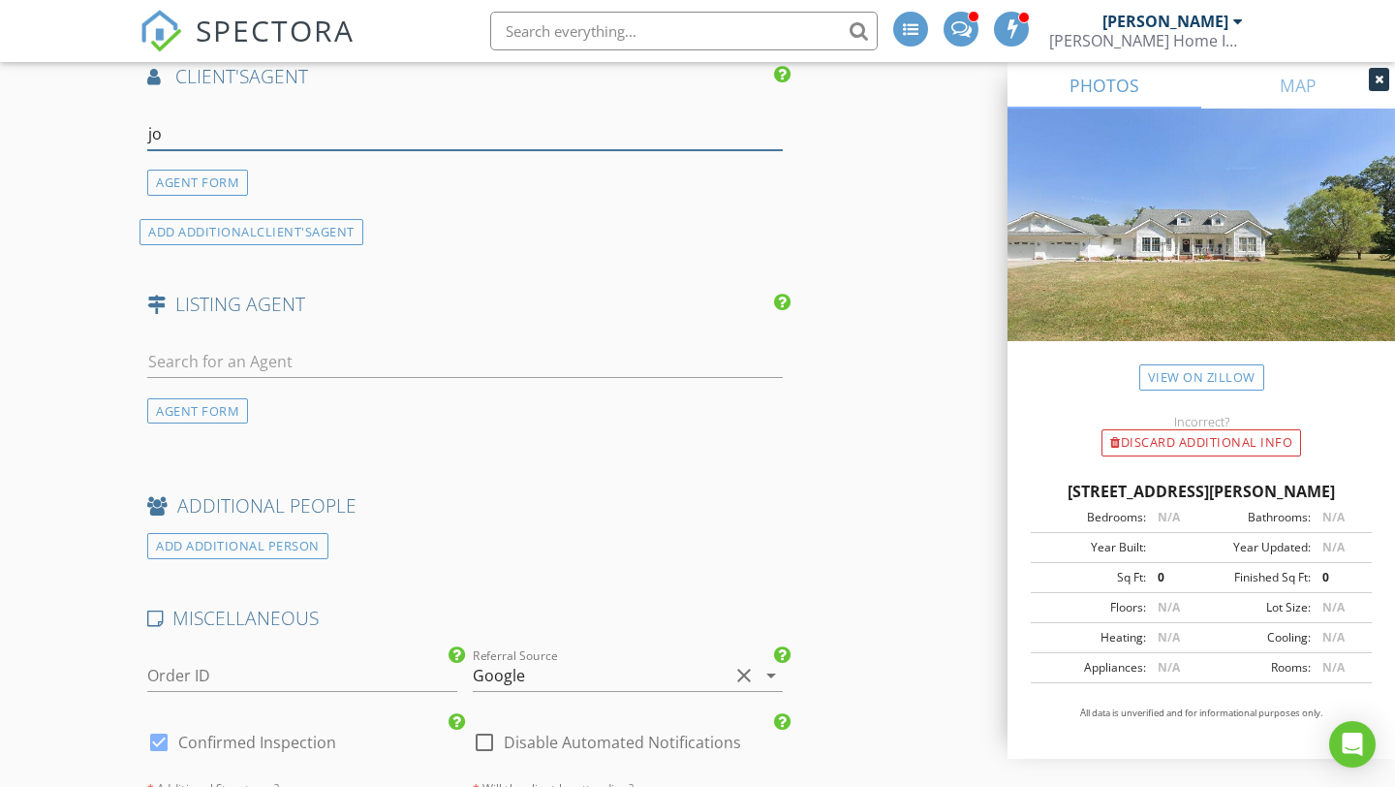
type input "j"
click at [184, 196] on div "AGENT FORM" at bounding box center [197, 183] width 101 height 26
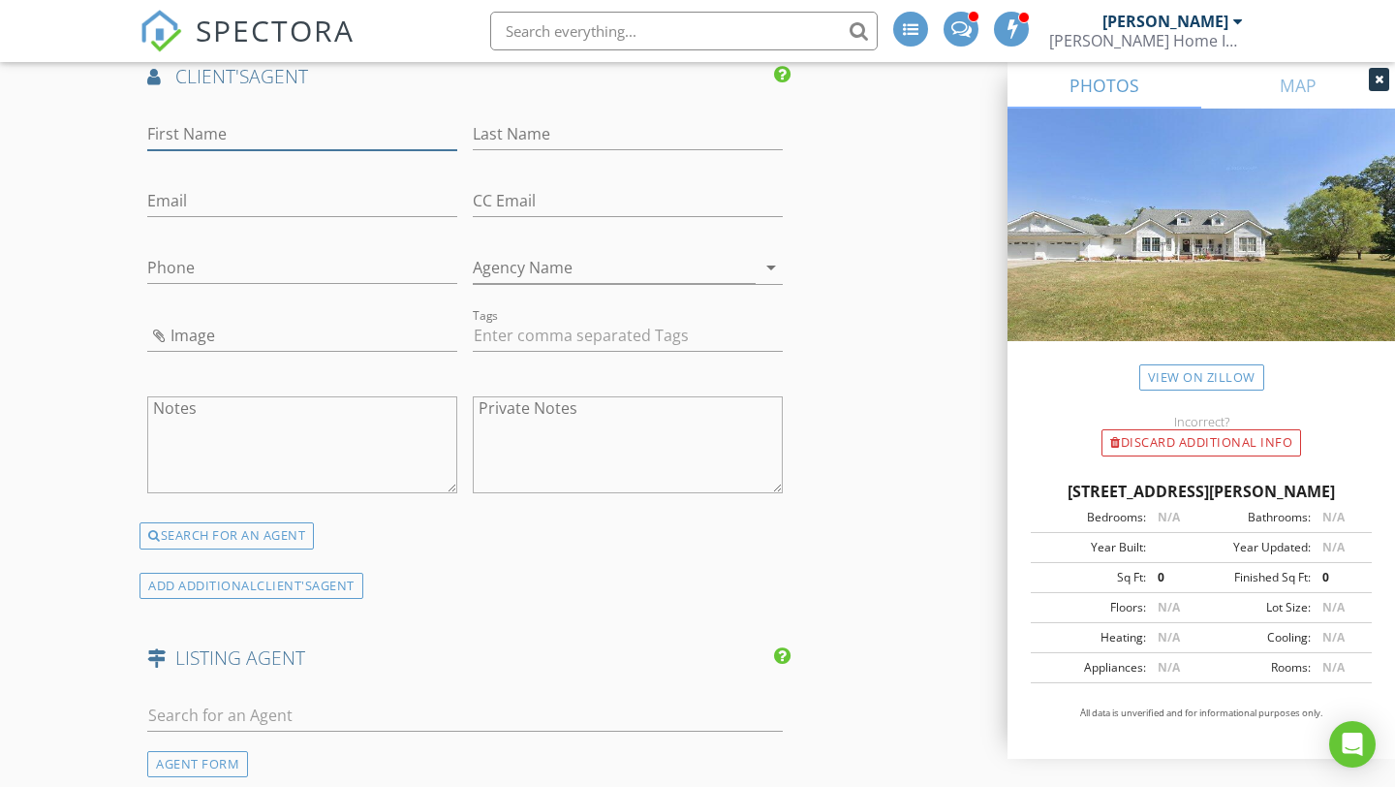
click at [225, 143] on input "First Name" at bounding box center [302, 134] width 310 height 32
type input "[PERSON_NAME]"
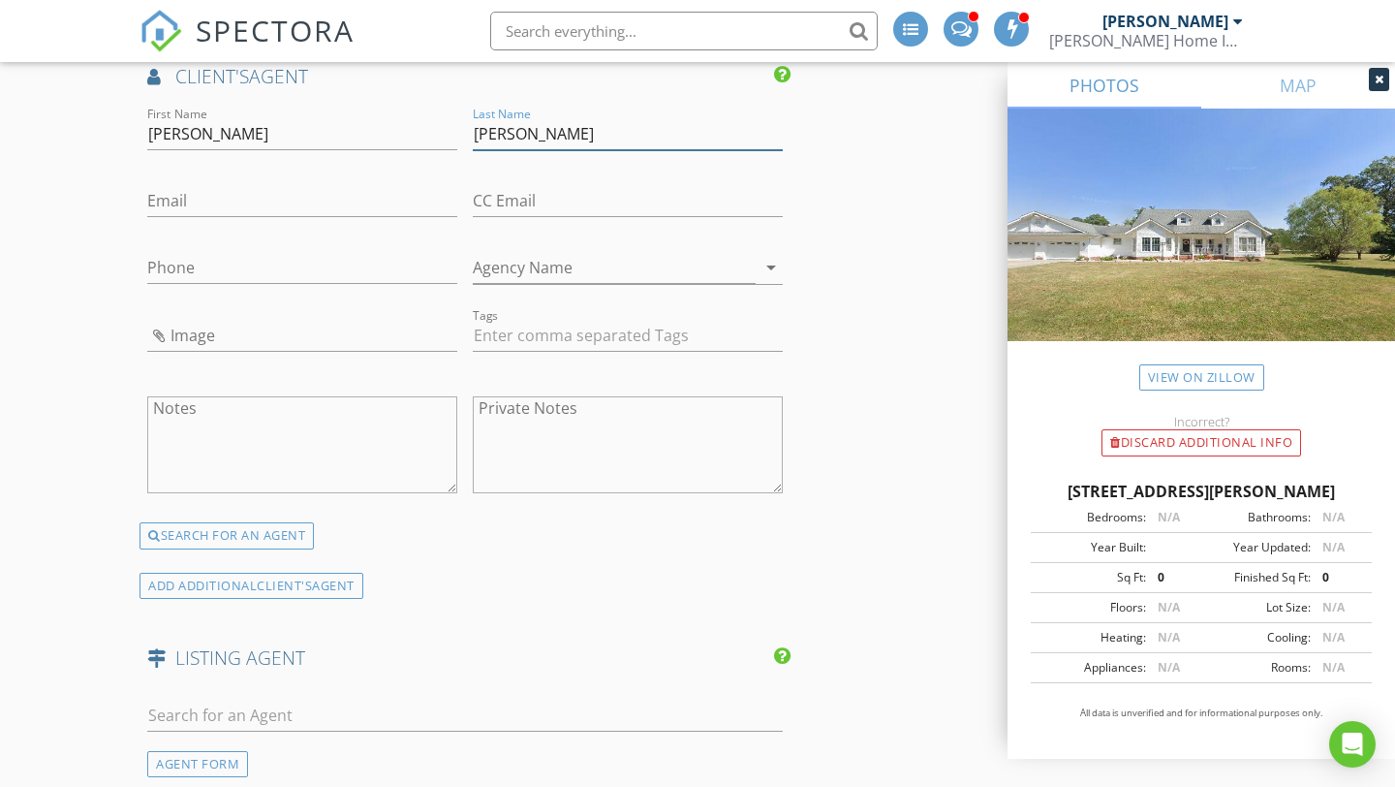
type input "[PERSON_NAME]"
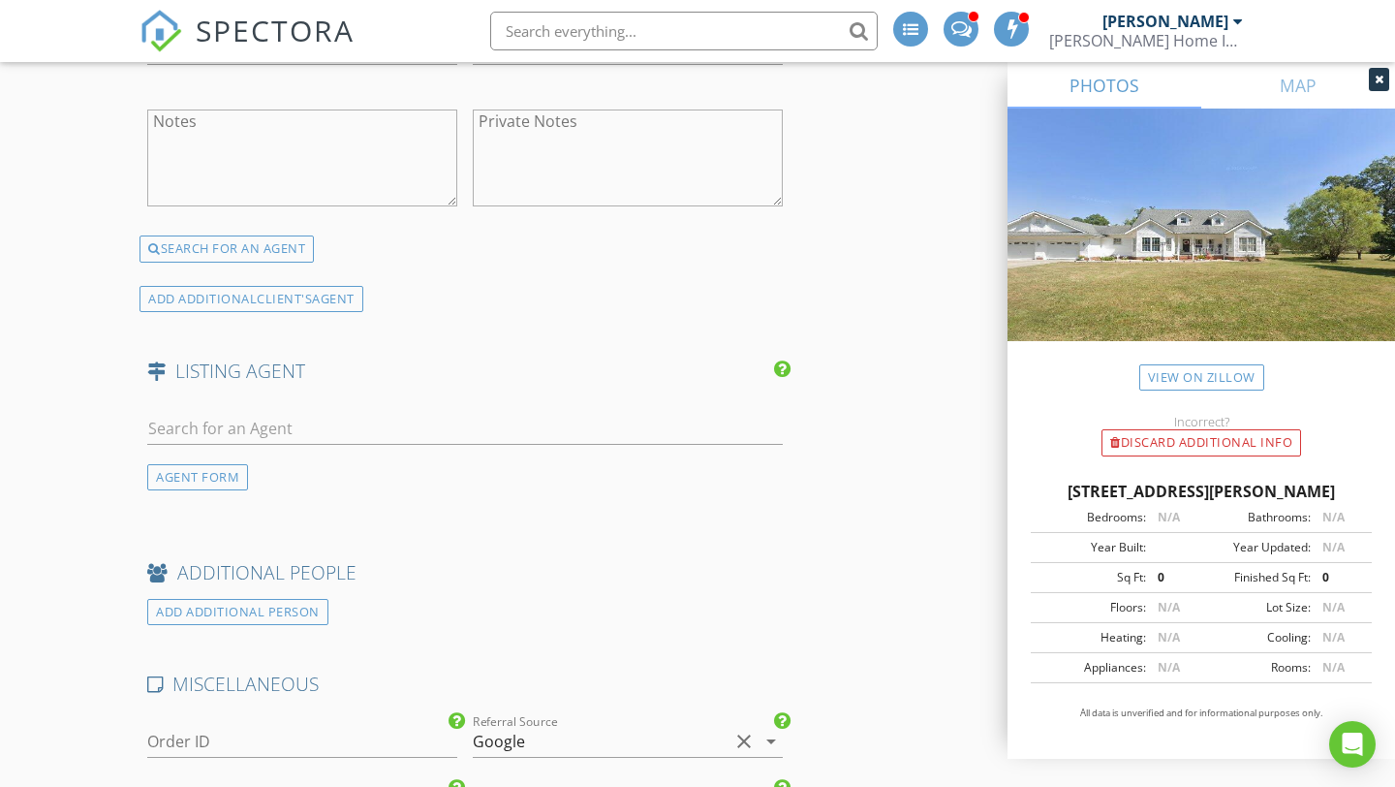
scroll to position [2913, 0]
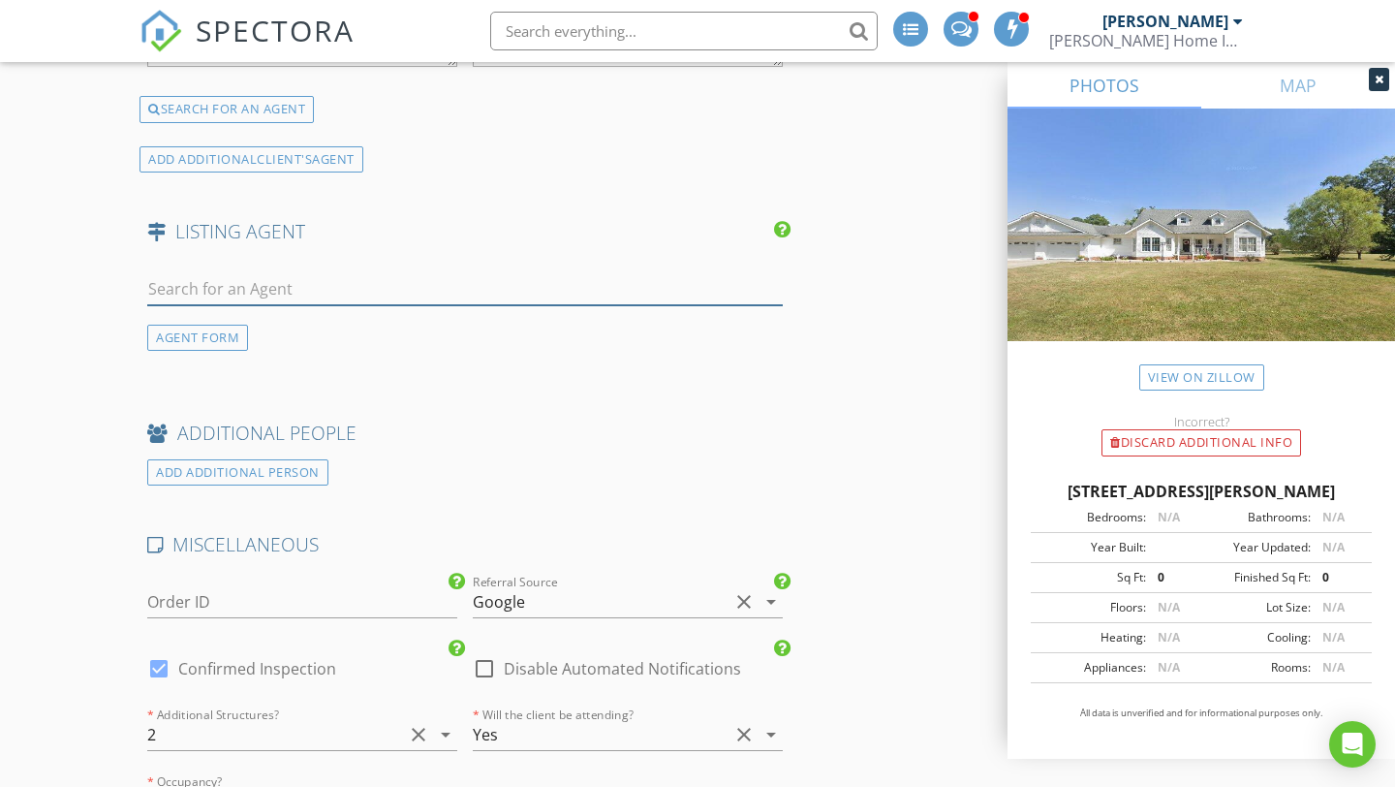
click at [247, 305] on input "text" at bounding box center [464, 289] width 635 height 32
type input "grave"
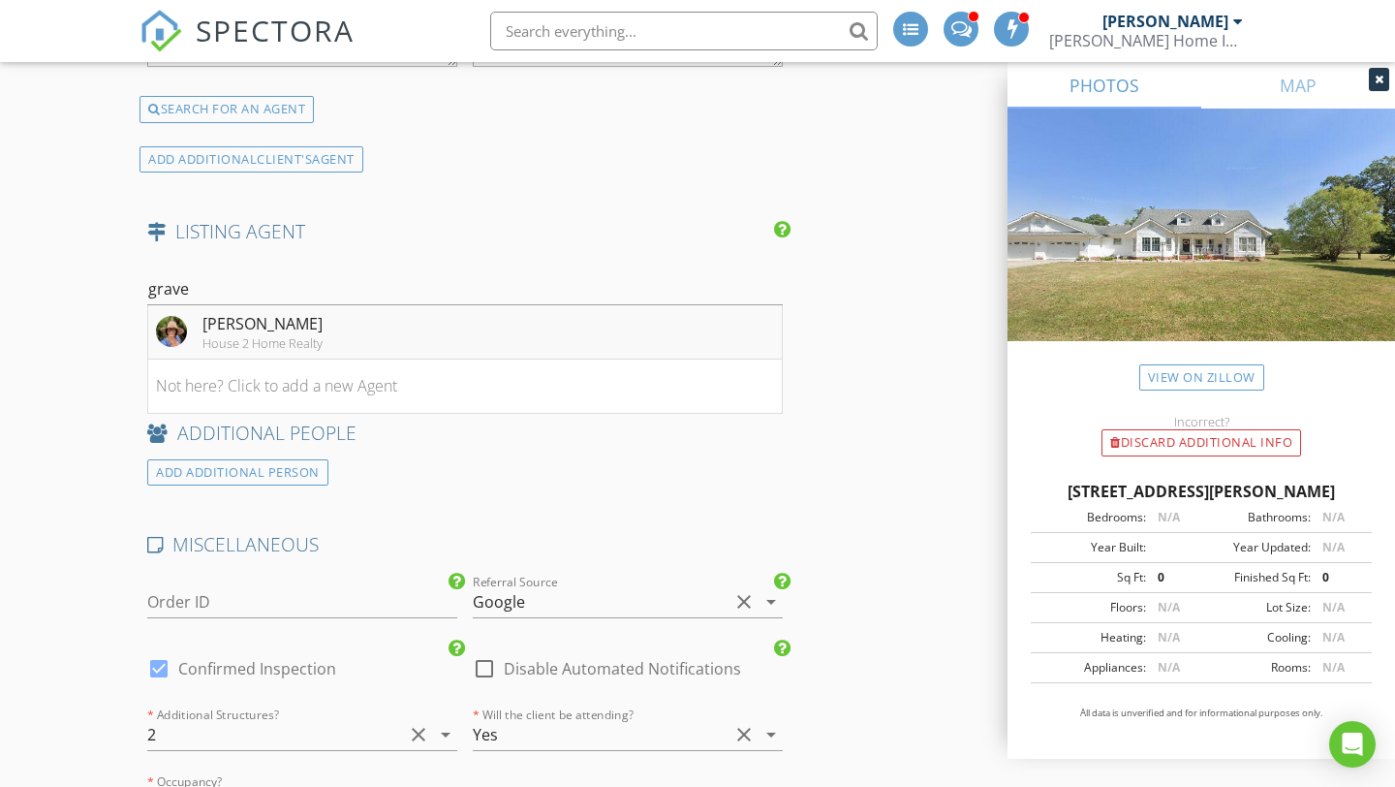
click at [256, 335] on div "[PERSON_NAME]" at bounding box center [262, 323] width 120 height 23
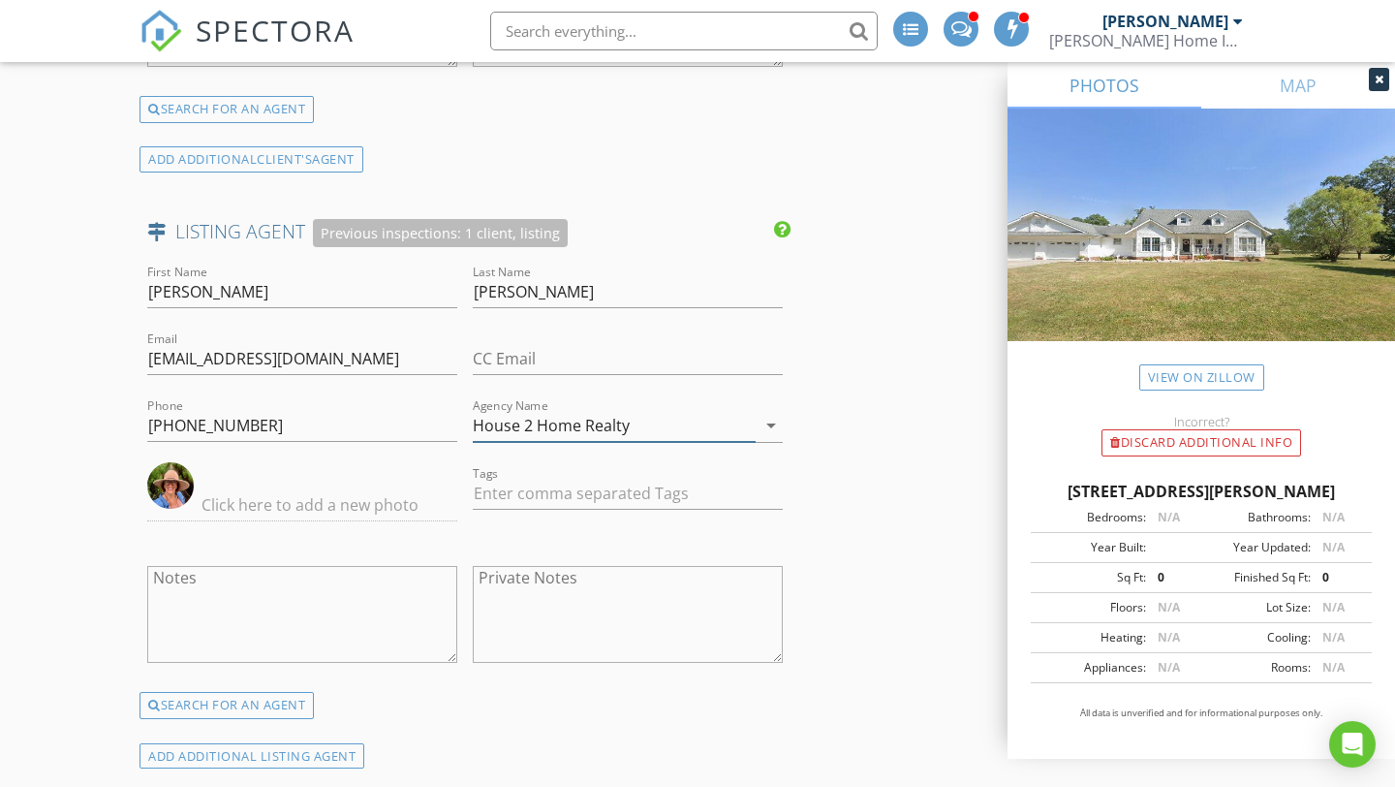
click at [766, 437] on icon "arrow_drop_down" at bounding box center [770, 425] width 23 height 23
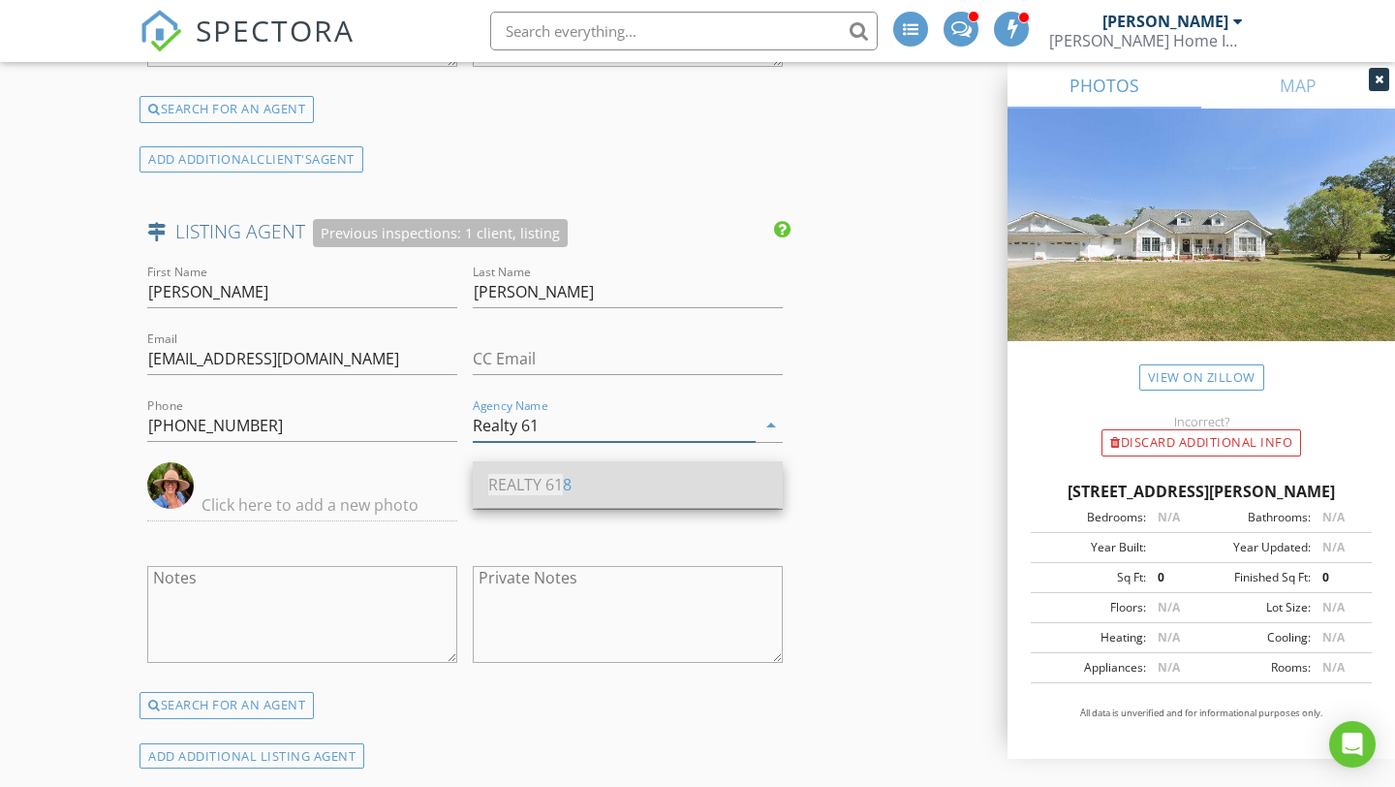
click at [614, 477] on div "REALTY 61 8" at bounding box center [627, 484] width 279 height 23
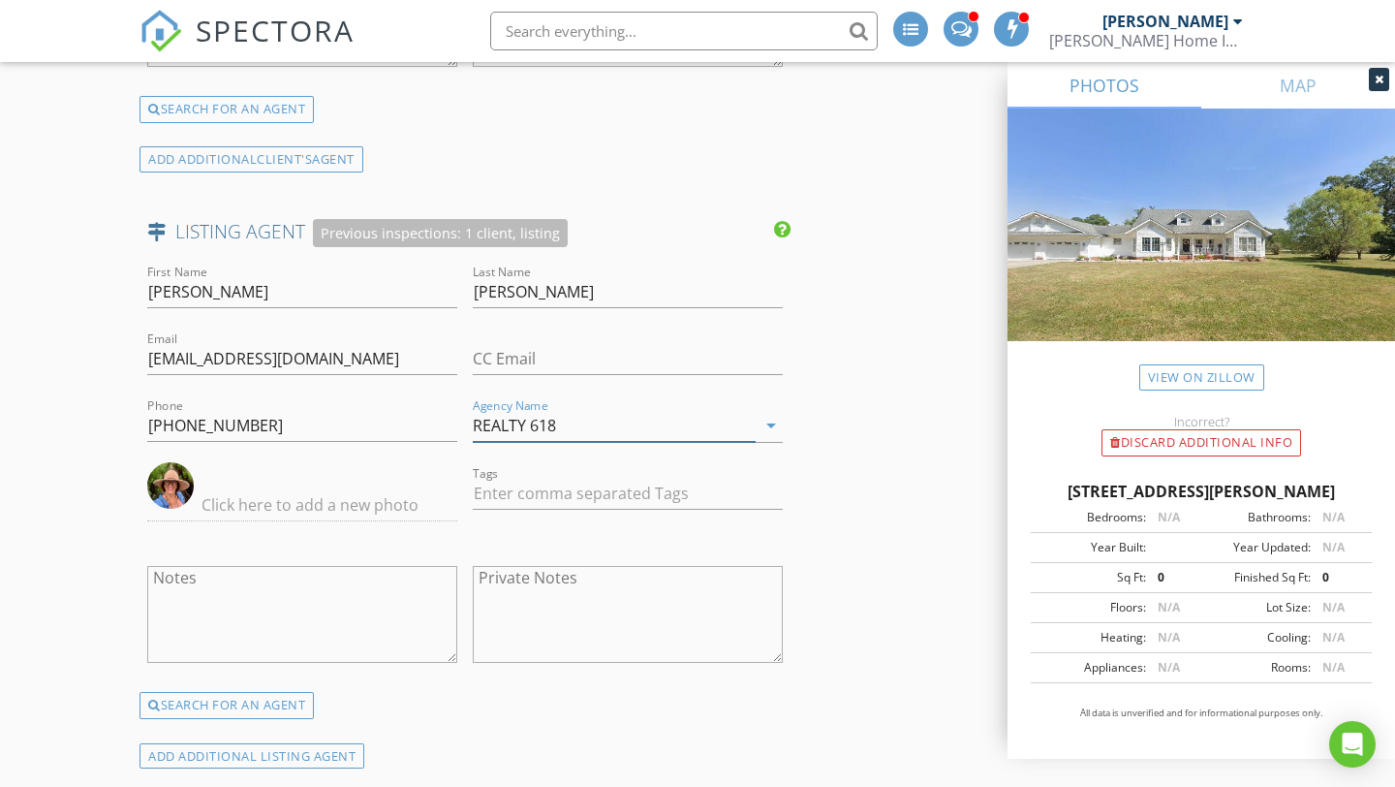
type input "REALTY 618"
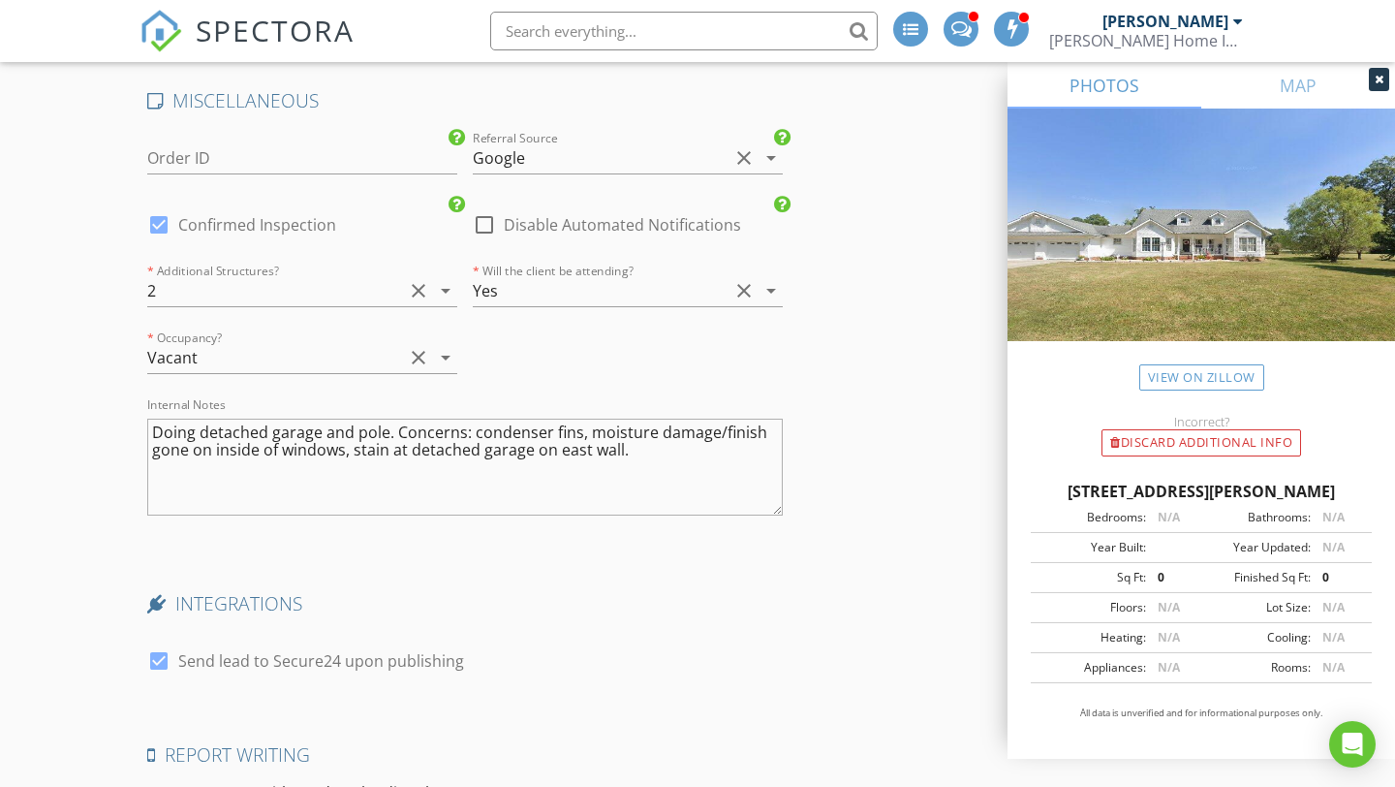
scroll to position [3790, 0]
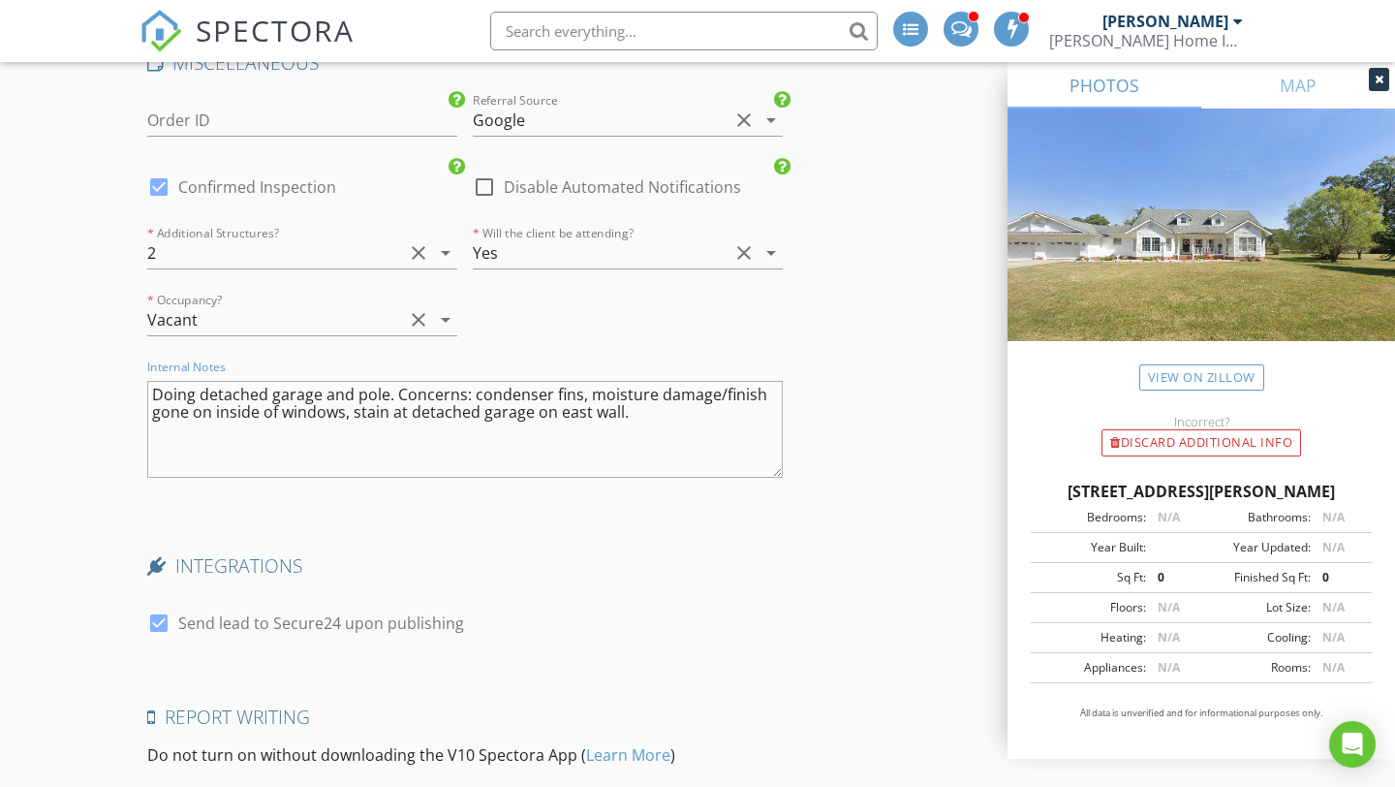
click at [387, 412] on textarea "Doing detached garage and pole. Concerns: condenser fins, moisture damage/finis…" at bounding box center [464, 429] width 635 height 97
click at [334, 405] on textarea "Doing detached garage and pole barn. Concerns: condenser fins, moisture damage/…" at bounding box center [464, 429] width 635 height 97
click at [406, 417] on textarea "Doing detached garage AND pole barn. Concerns: condenser fins, moisture damage/…" at bounding box center [464, 429] width 635 height 97
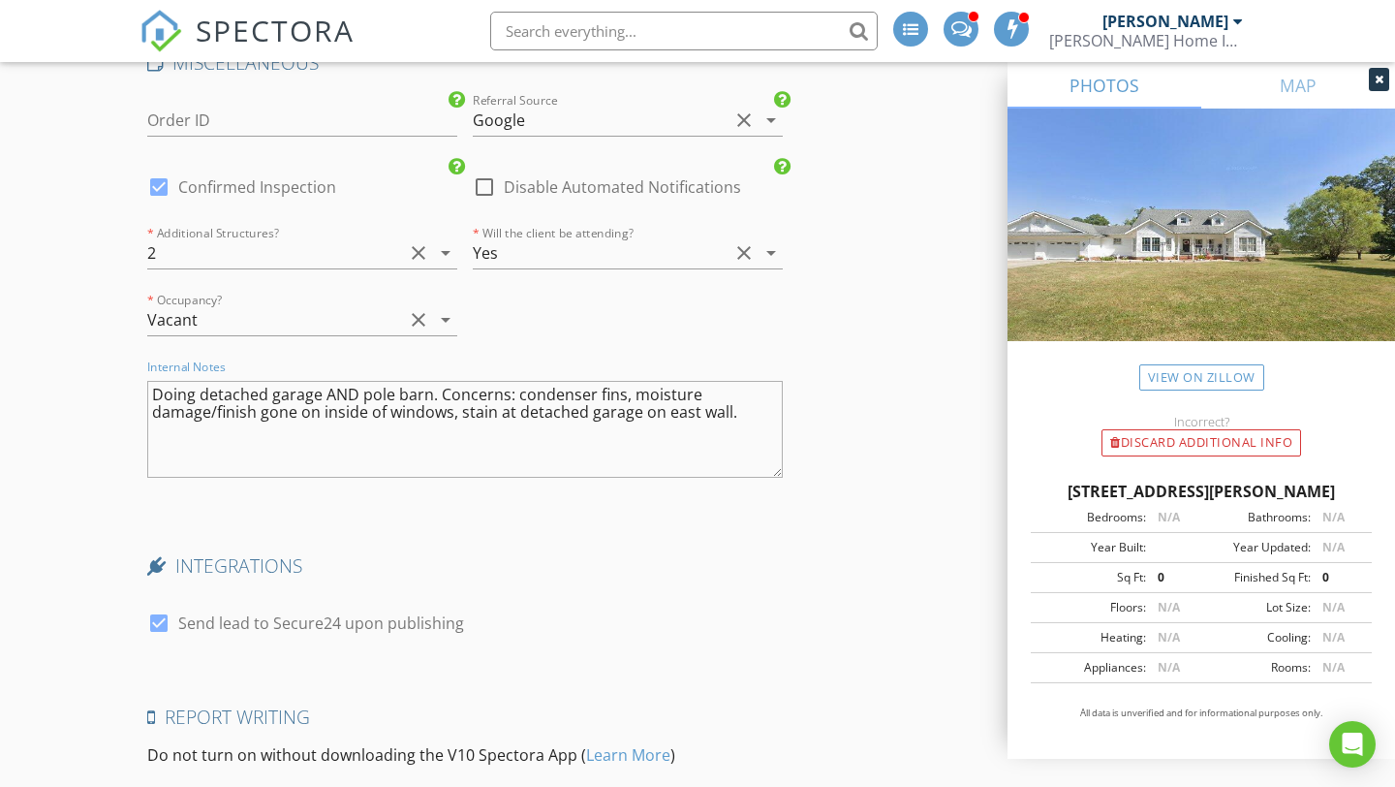
click at [350, 418] on textarea "Doing detached garage AND pole barn. Concerns: condenser fins, moisture damage/…" at bounding box center [464, 429] width 635 height 97
click at [339, 407] on textarea "Doing detached garage AND pole barn. Concerns: condenser fins, moisture damage/…" at bounding box center [464, 429] width 635 height 97
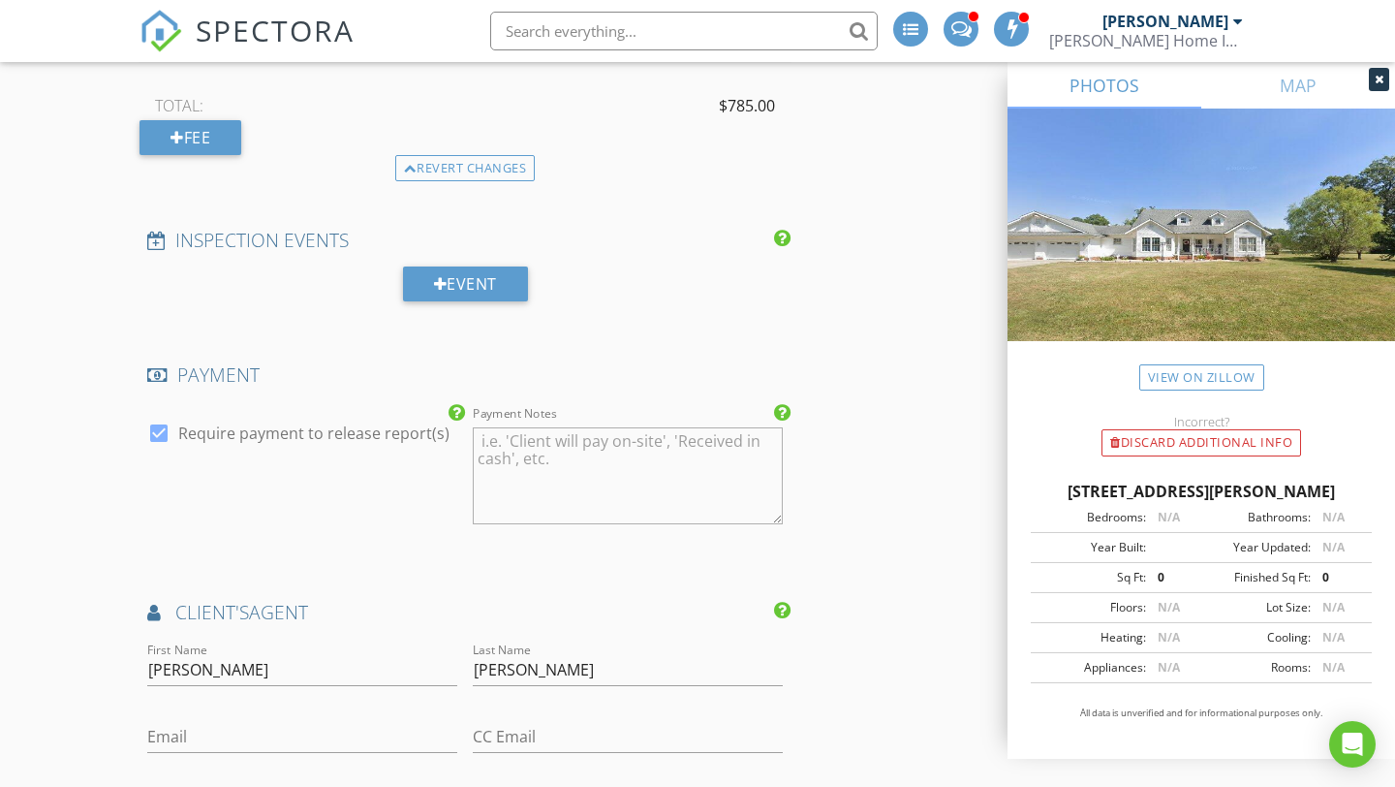
scroll to position [2258, 0]
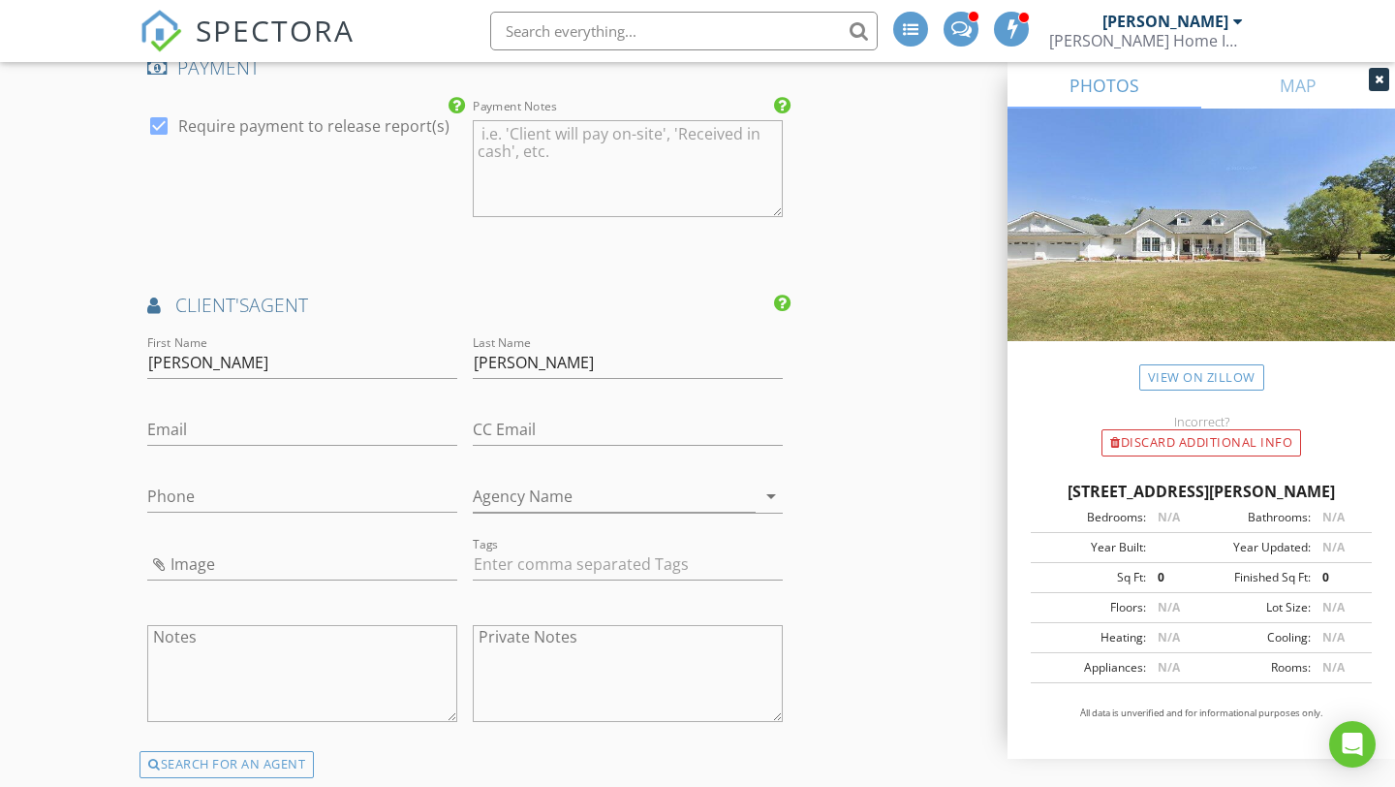
type textarea "Doing detached garage and pole barn. Concerns: condenser fins, moisture damage/…"
click at [288, 446] on input "Email" at bounding box center [302, 430] width 310 height 32
type input "[EMAIL_ADDRESS][DOMAIN_NAME]"
type input "[PHONE_NUMBER]"
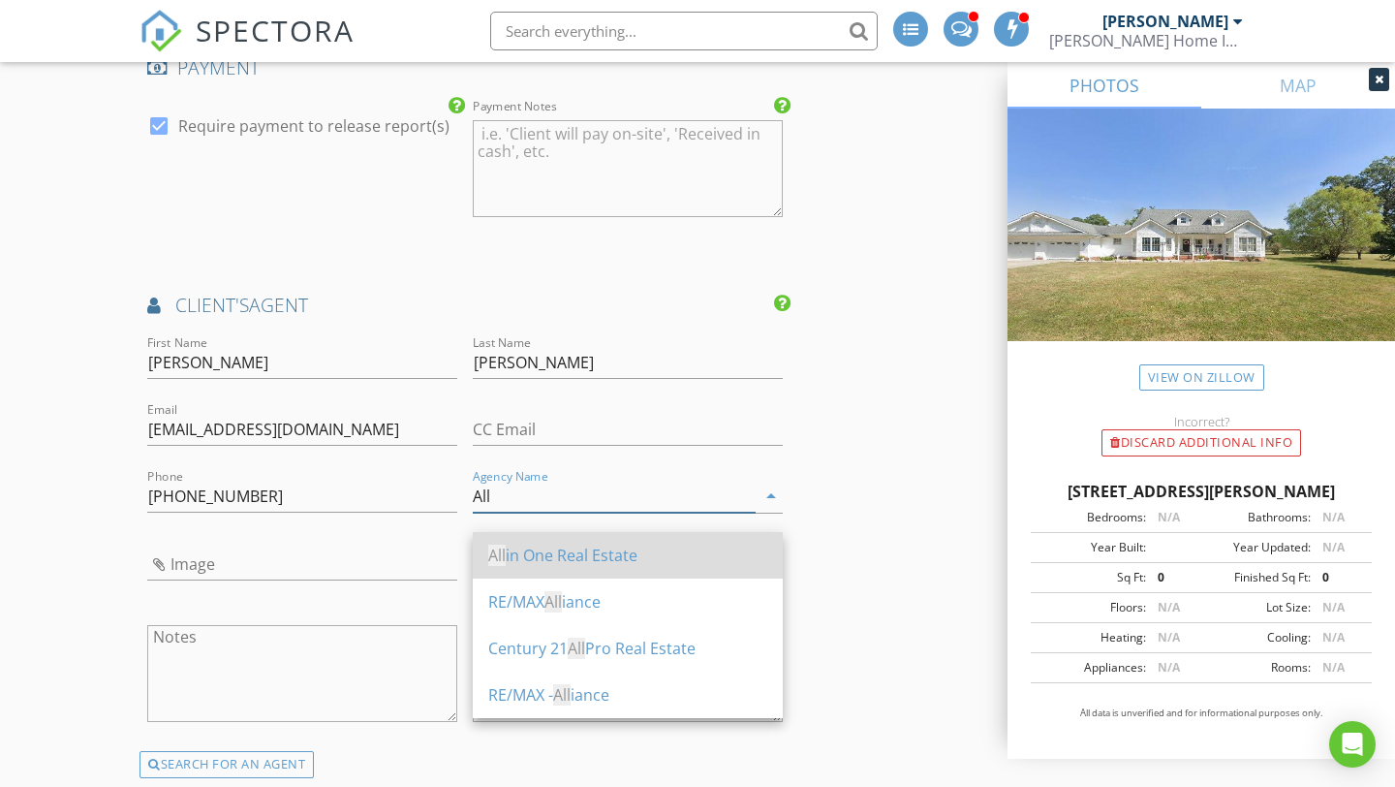
click at [542, 549] on div "All in One Real Estate" at bounding box center [627, 554] width 279 height 23
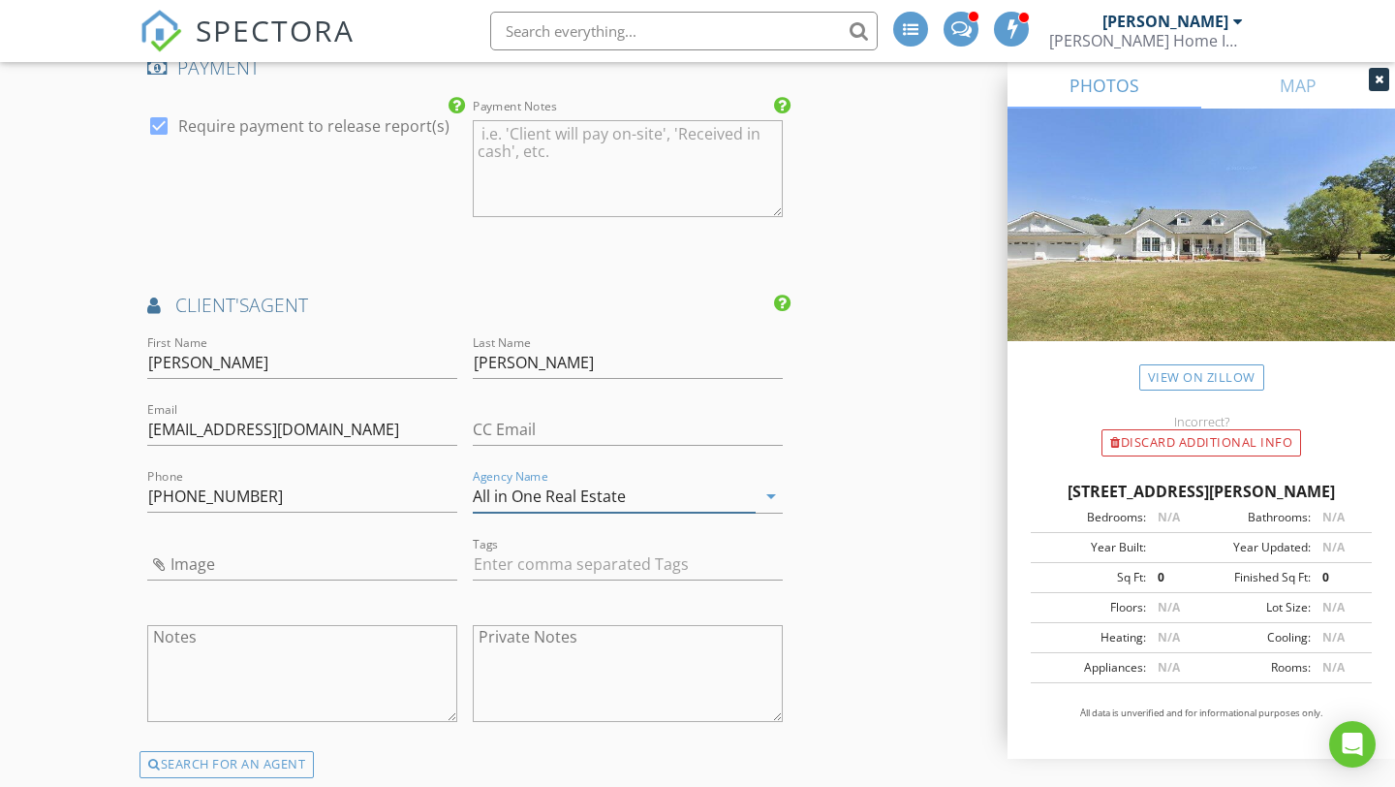
type input "All in One Real Estate"
click at [909, 568] on div "INSPECTOR(S) check_box_outline_blank [PERSON_NAME] check_box [PERSON_NAME] PRIM…" at bounding box center [697, 286] width 1116 height 4638
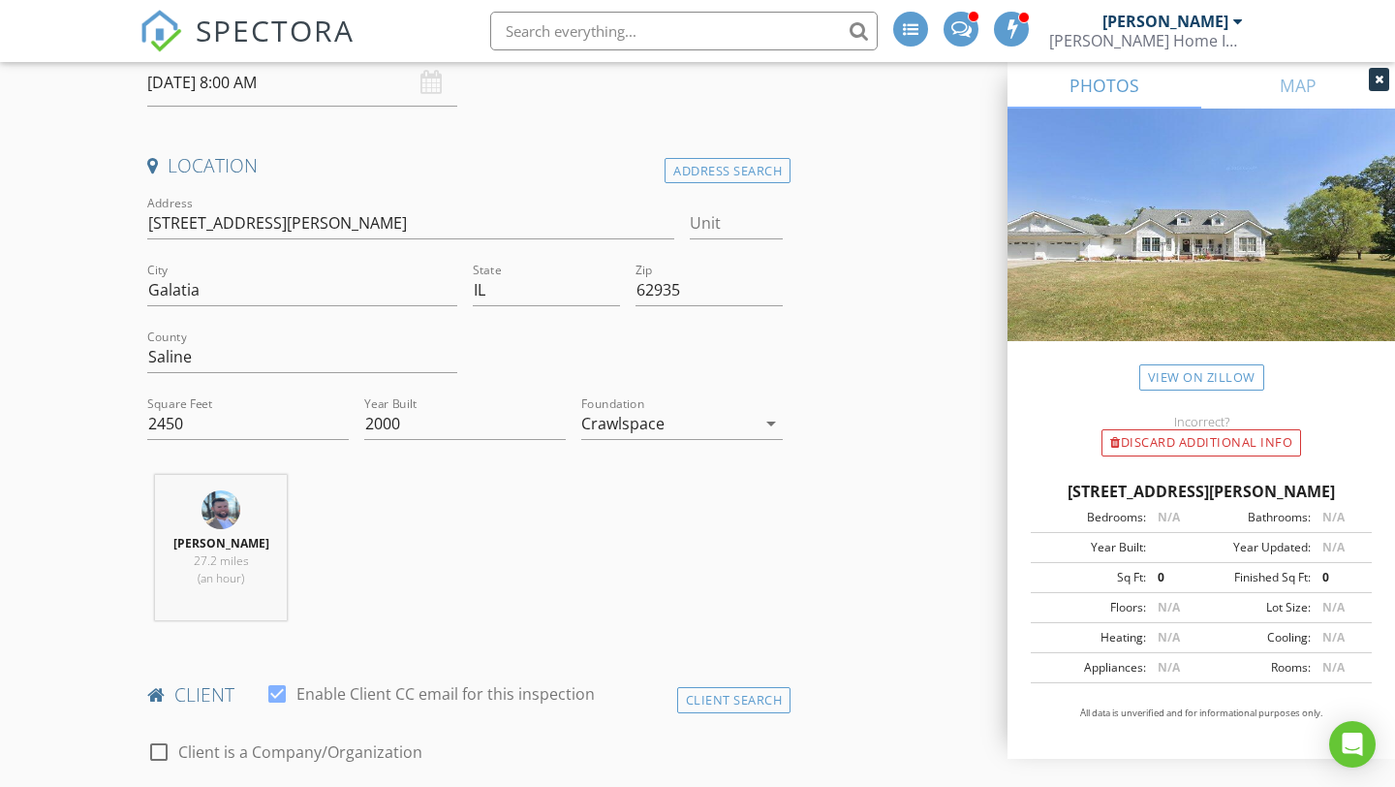
scroll to position [0, 0]
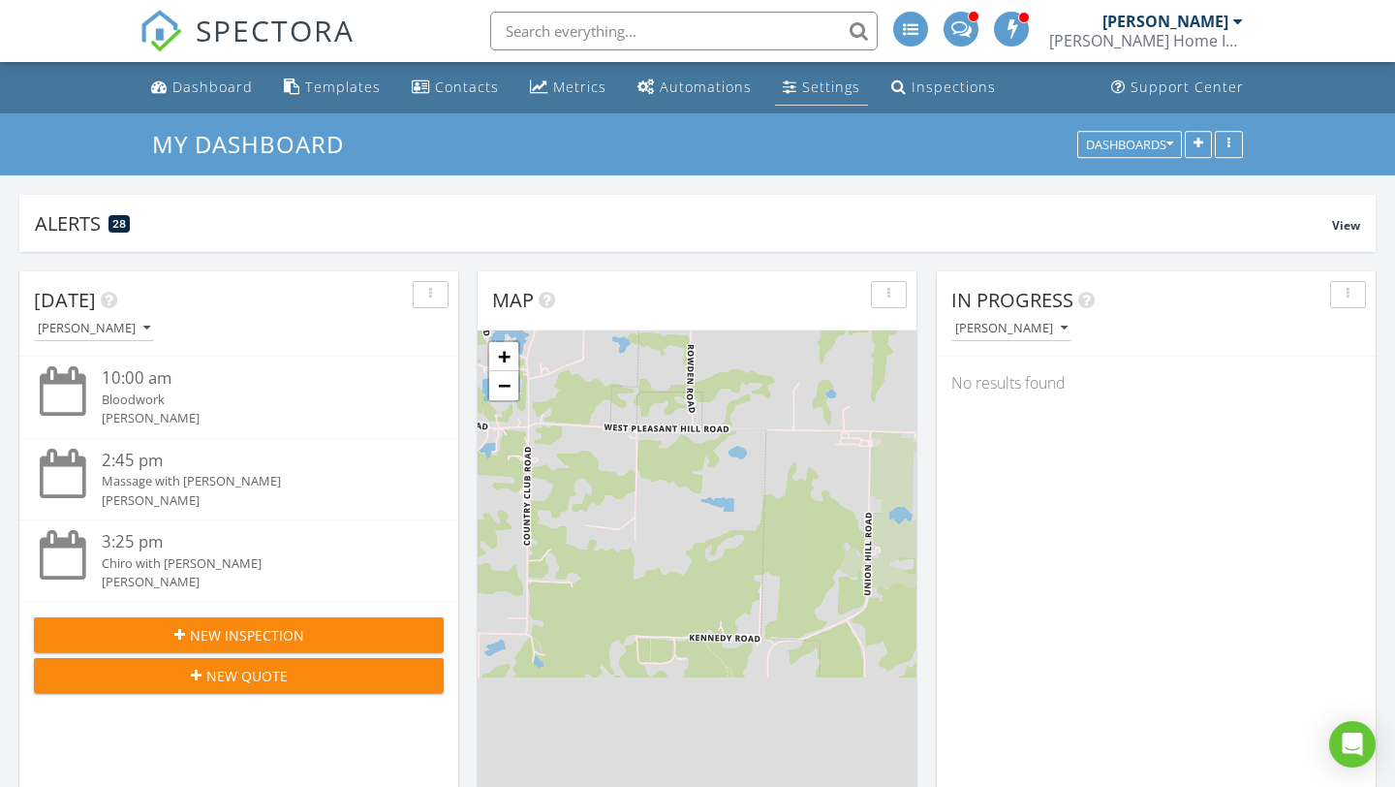
click at [831, 85] on div "Settings" at bounding box center [831, 86] width 58 height 18
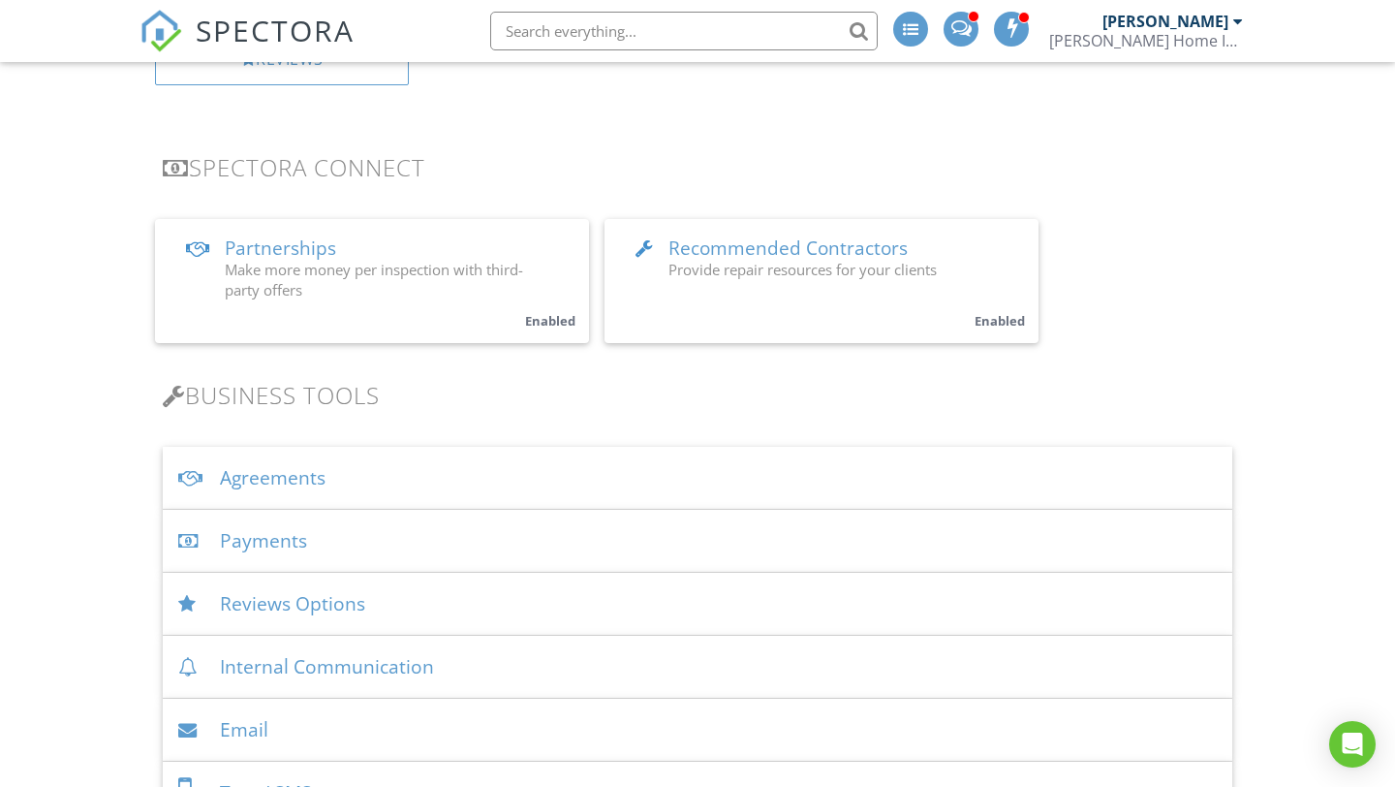
scroll to position [398, 0]
click at [785, 259] on span "Recommended Contractors" at bounding box center [787, 248] width 239 height 25
